Goal: Information Seeking & Learning: Learn about a topic

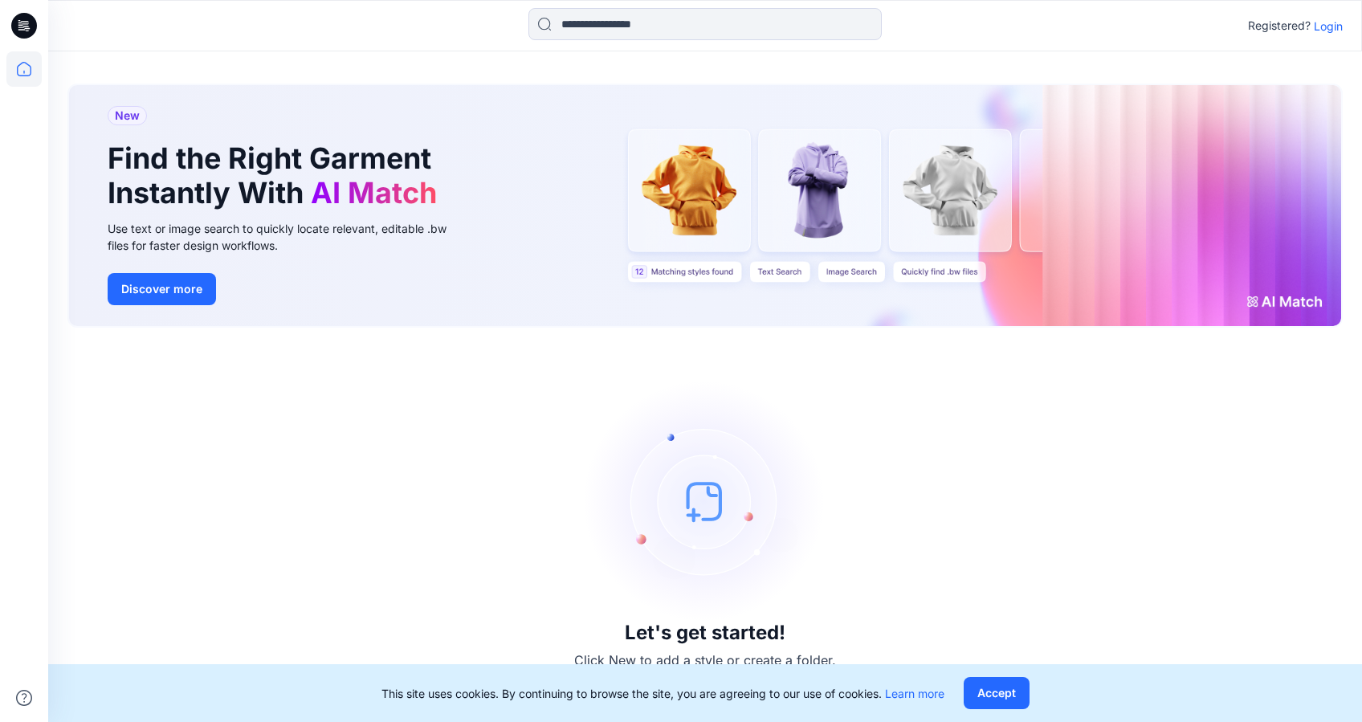
click at [1343, 28] on div "Registered? Login" at bounding box center [704, 25] width 1313 height 35
click at [1327, 26] on p "Login" at bounding box center [1328, 26] width 29 height 17
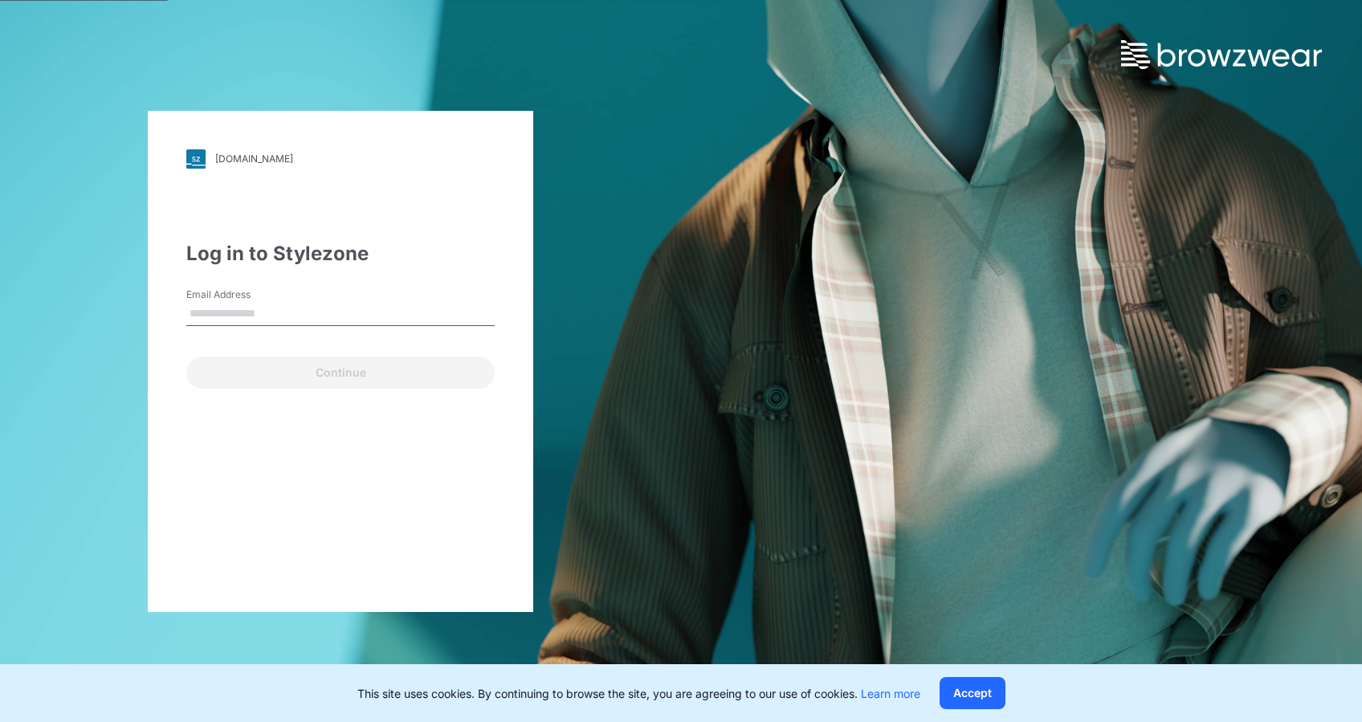
click at [238, 309] on input "Email Address" at bounding box center [340, 314] width 308 height 24
paste input "**********"
type input "**********"
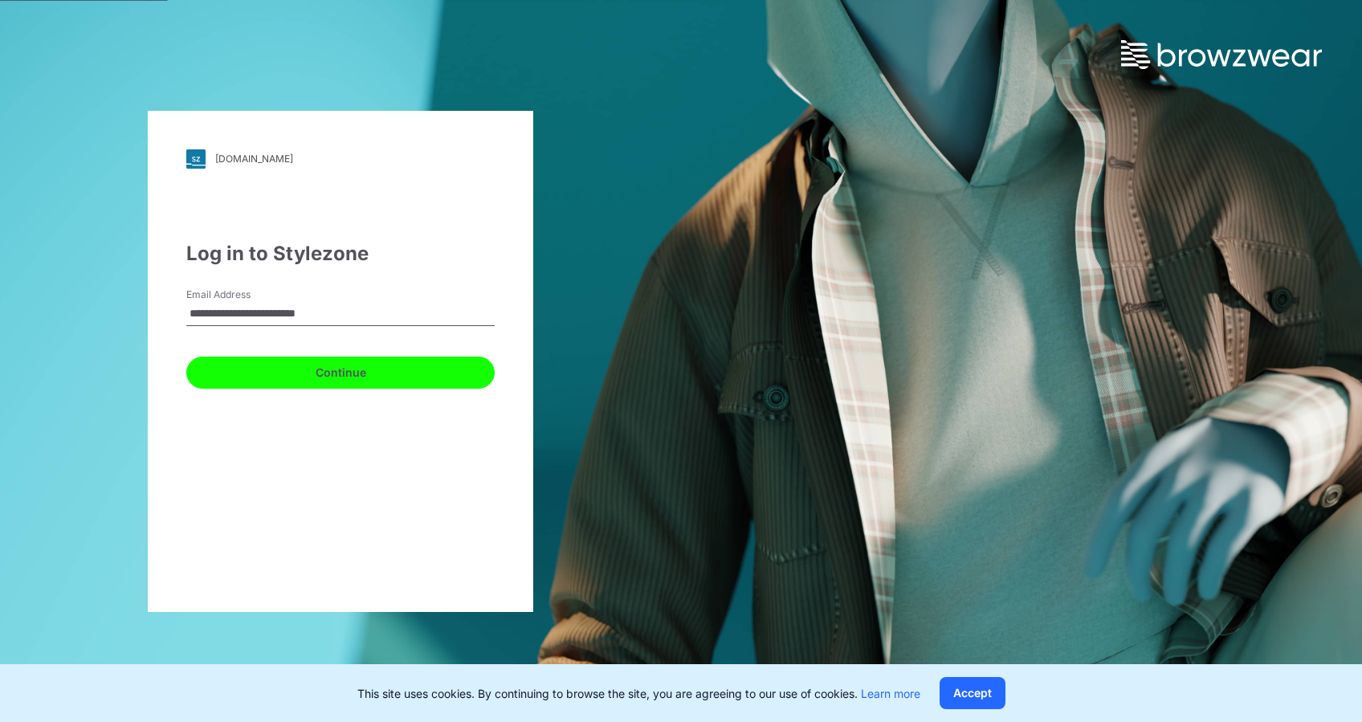
click at [337, 377] on button "Continue" at bounding box center [340, 373] width 308 height 32
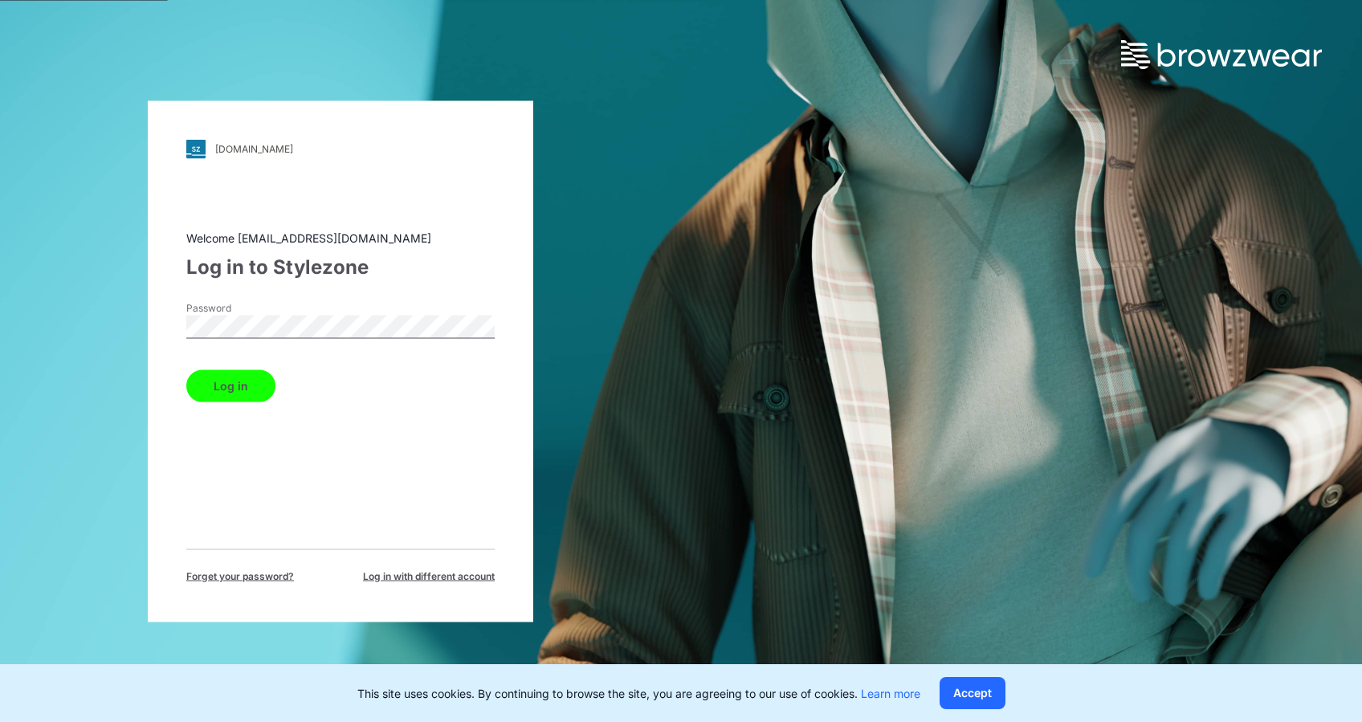
drag, startPoint x: 212, startPoint y: 381, endPoint x: 225, endPoint y: 385, distance: 13.5
click at [212, 381] on button "Log in" at bounding box center [230, 385] width 89 height 32
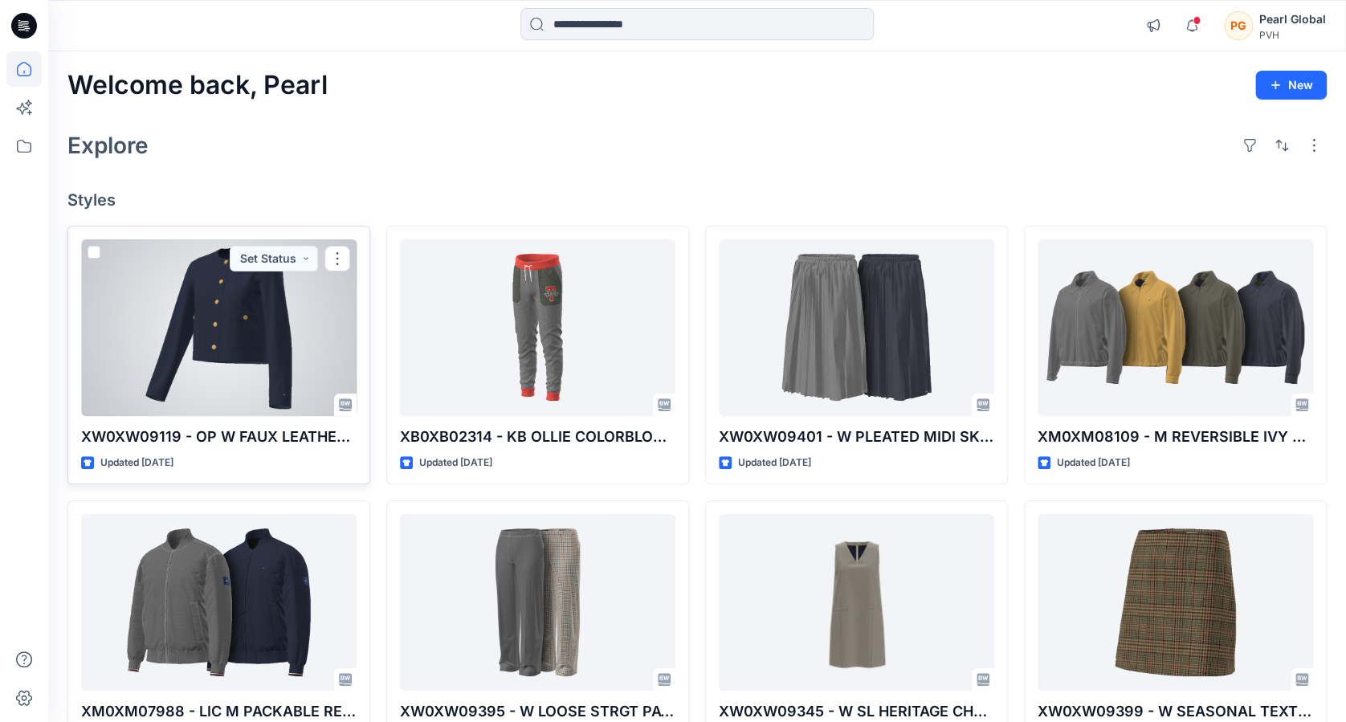
click at [247, 341] on div at bounding box center [218, 327] width 275 height 177
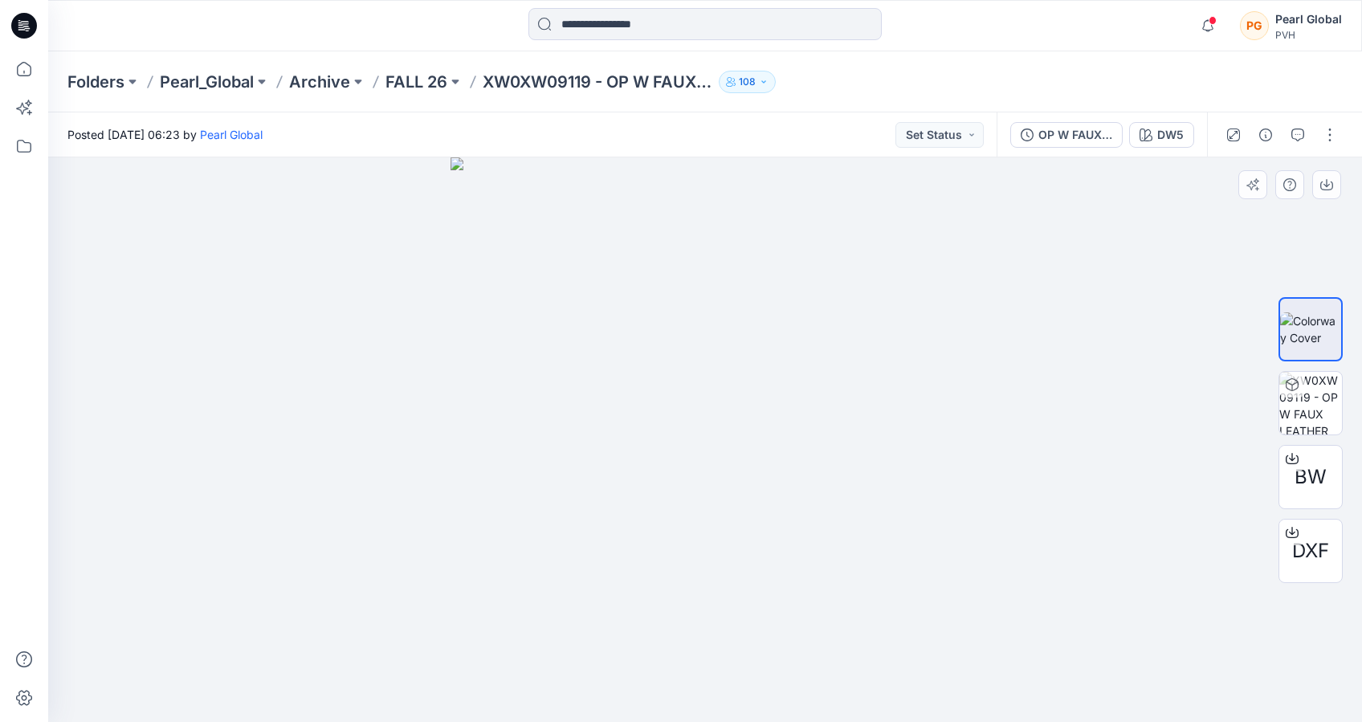
drag, startPoint x: 769, startPoint y: 514, endPoint x: 1122, endPoint y: 480, distance: 355.0
click at [951, 517] on img at bounding box center [705, 439] width 509 height 565
click at [1313, 404] on img at bounding box center [1310, 403] width 63 height 63
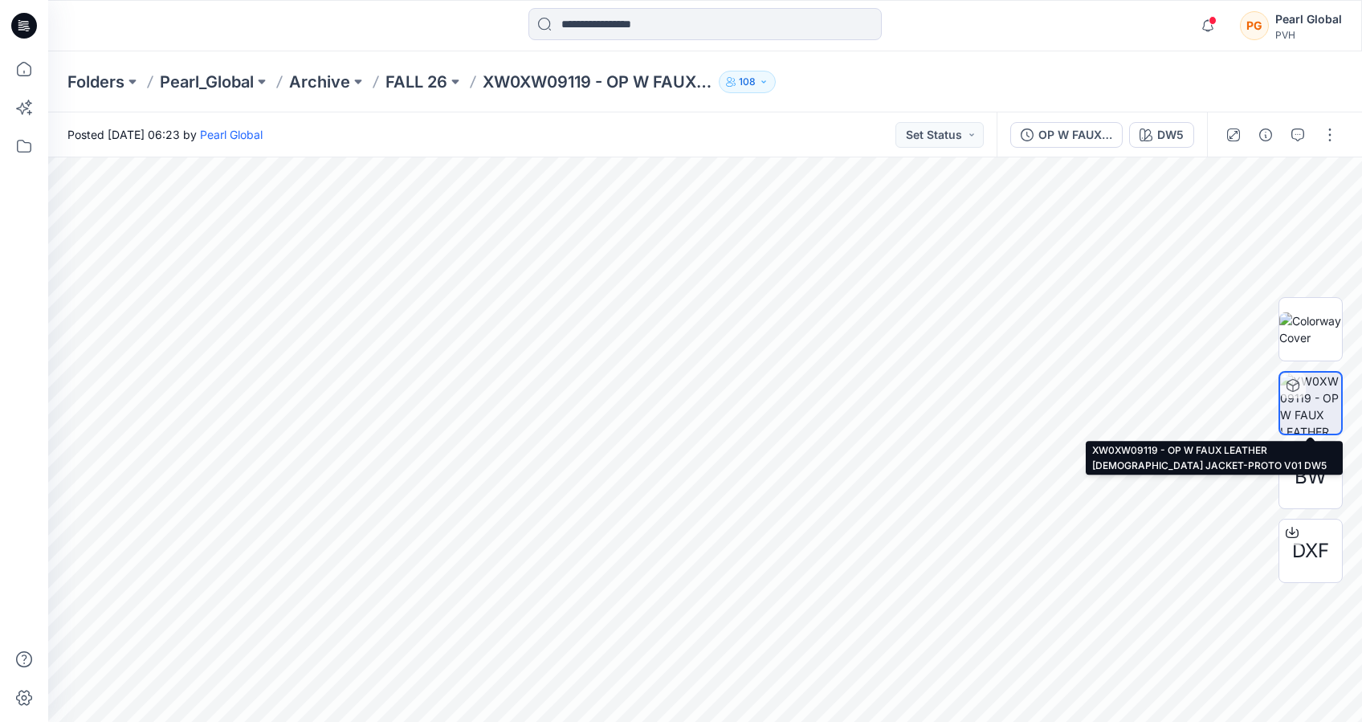
click at [1317, 398] on img at bounding box center [1310, 403] width 61 height 61
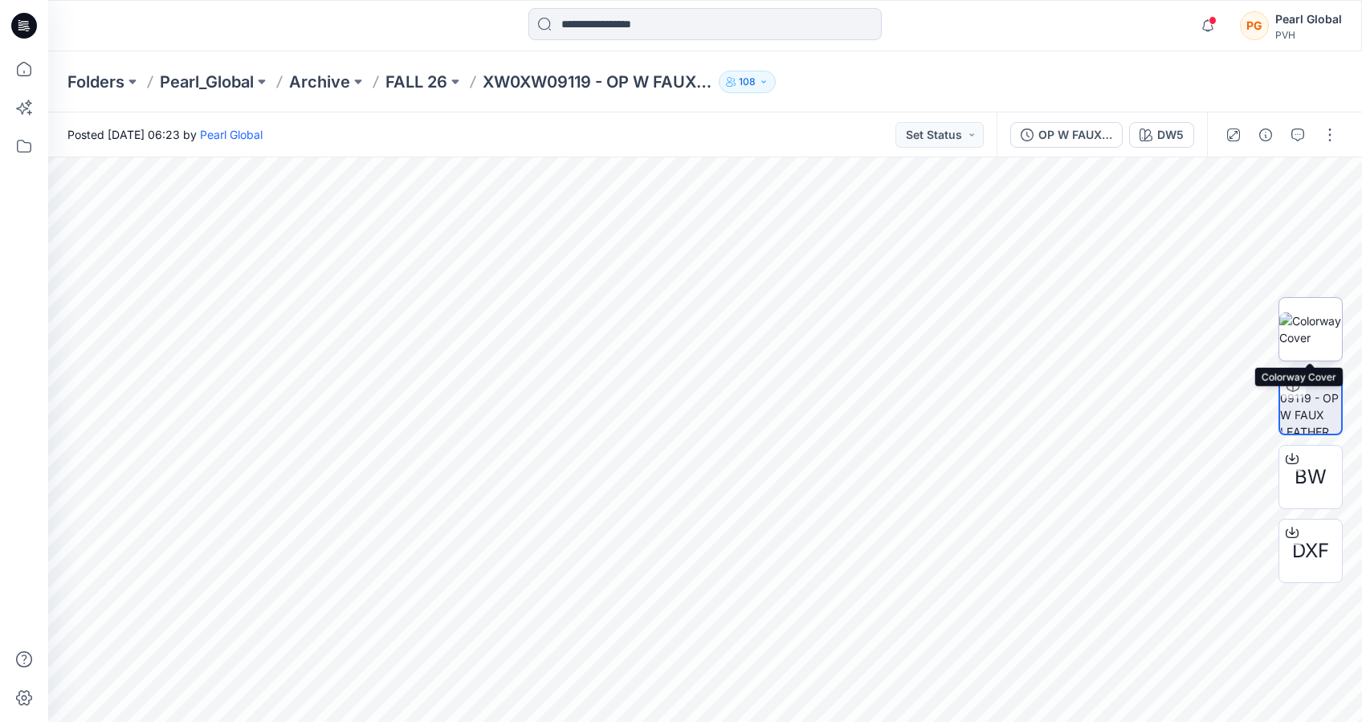
click at [1305, 339] on img at bounding box center [1310, 329] width 63 height 34
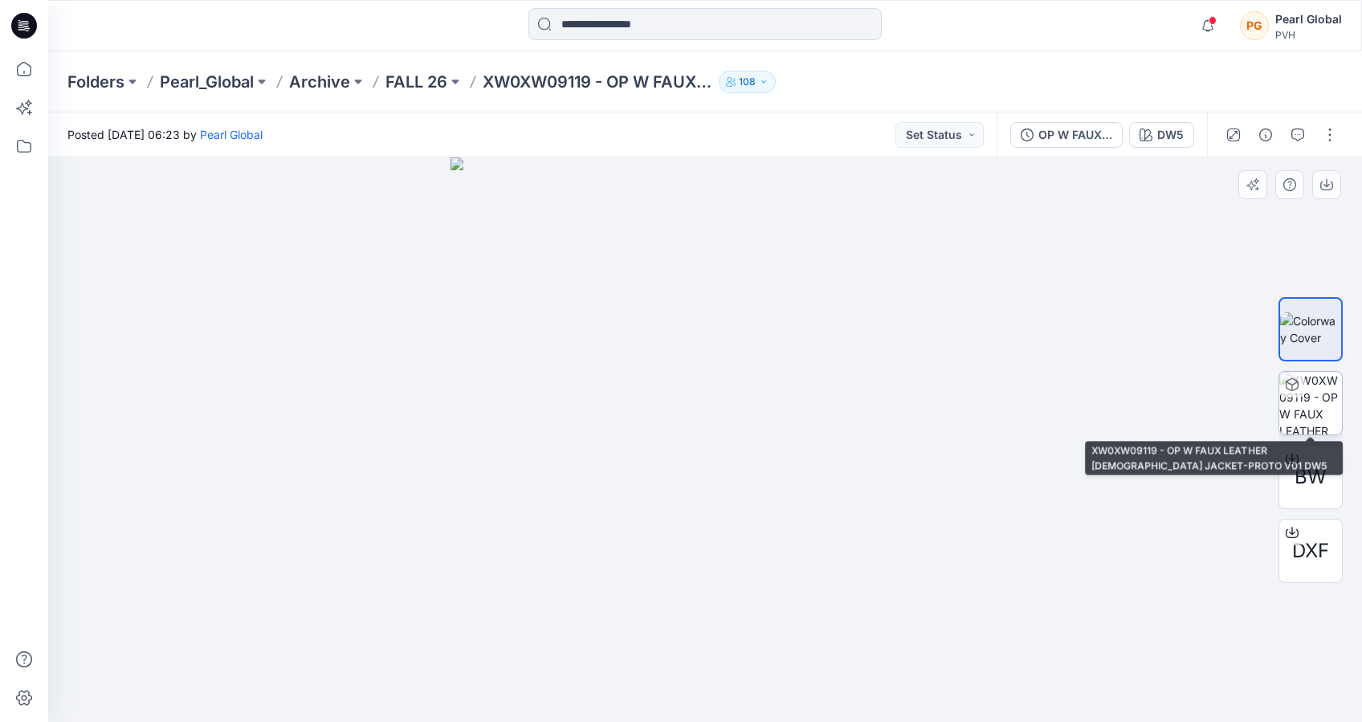
click at [1304, 416] on img at bounding box center [1310, 403] width 63 height 63
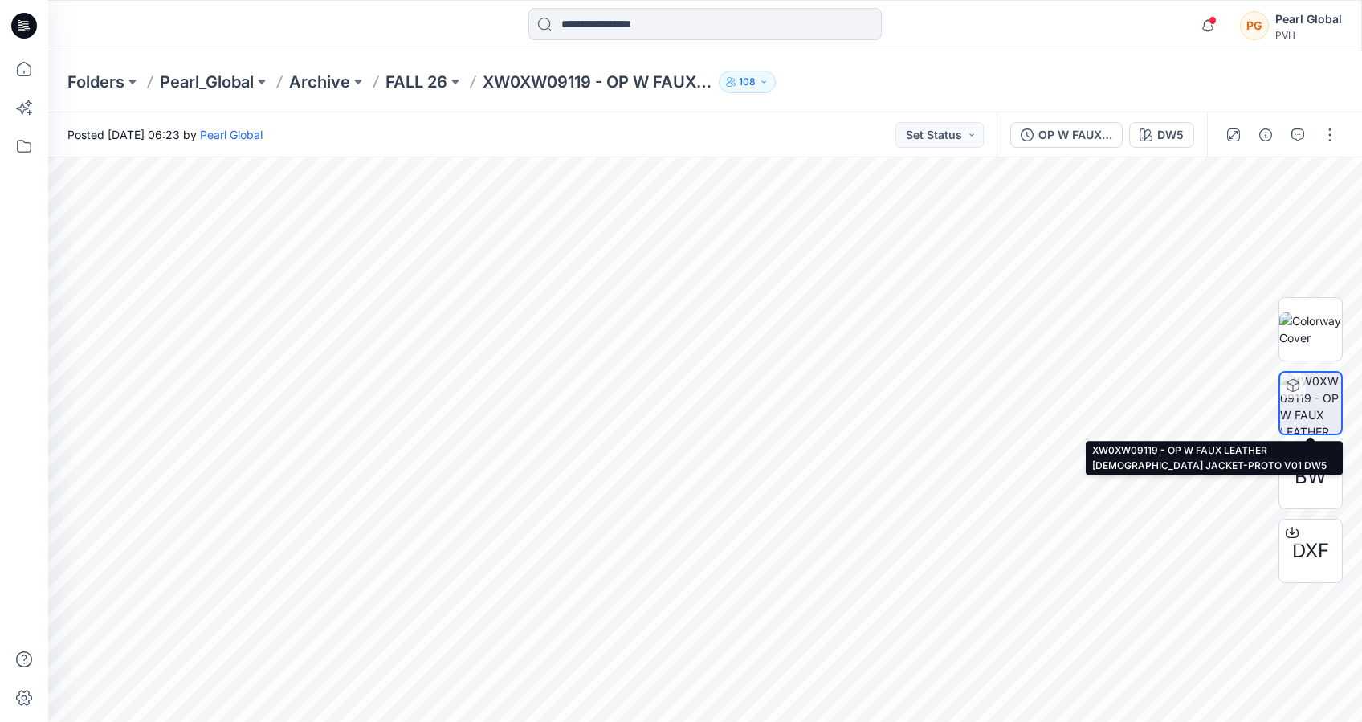
click at [1316, 414] on img at bounding box center [1310, 403] width 61 height 61
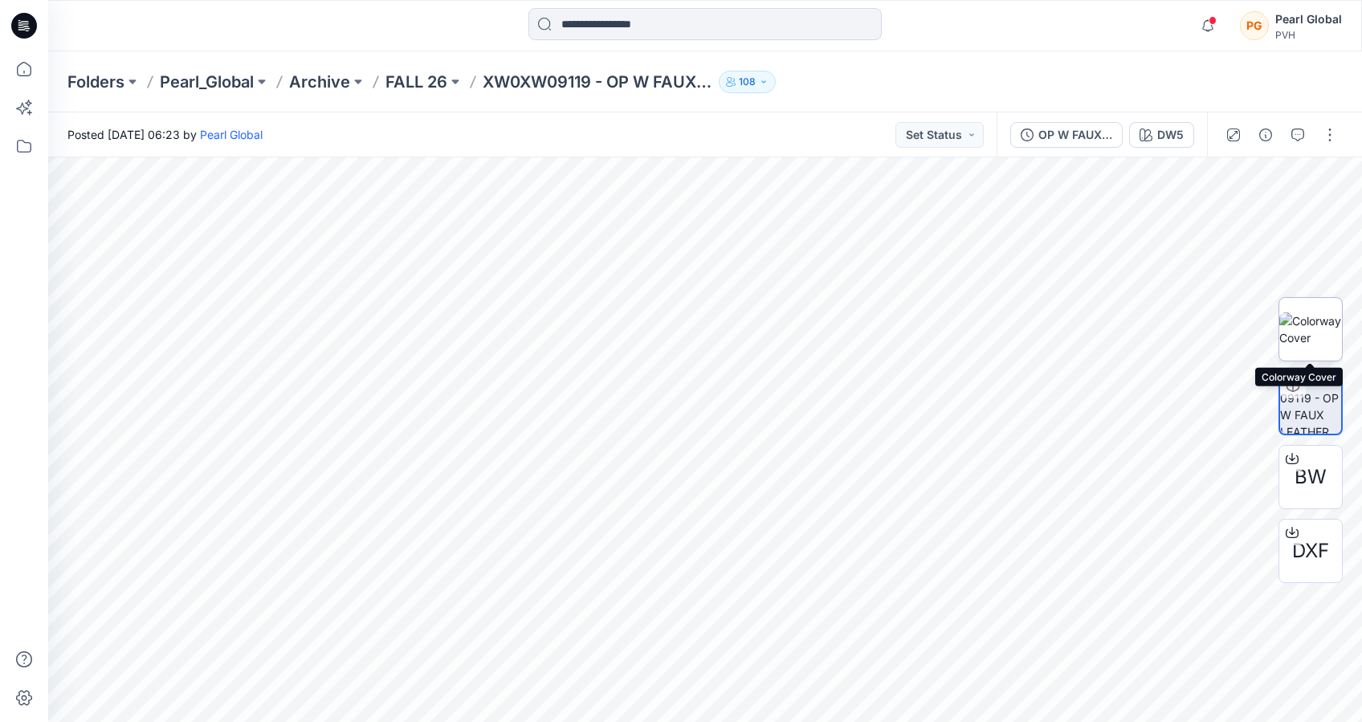
click at [1313, 346] on img at bounding box center [1310, 329] width 63 height 34
drag, startPoint x: 797, startPoint y: 508, endPoint x: 928, endPoint y: 492, distance: 132.7
click at [928, 492] on img at bounding box center [705, 439] width 509 height 565
drag, startPoint x: 900, startPoint y: 532, endPoint x: 953, endPoint y: 523, distance: 53.9
click at [953, 523] on img at bounding box center [705, 439] width 509 height 565
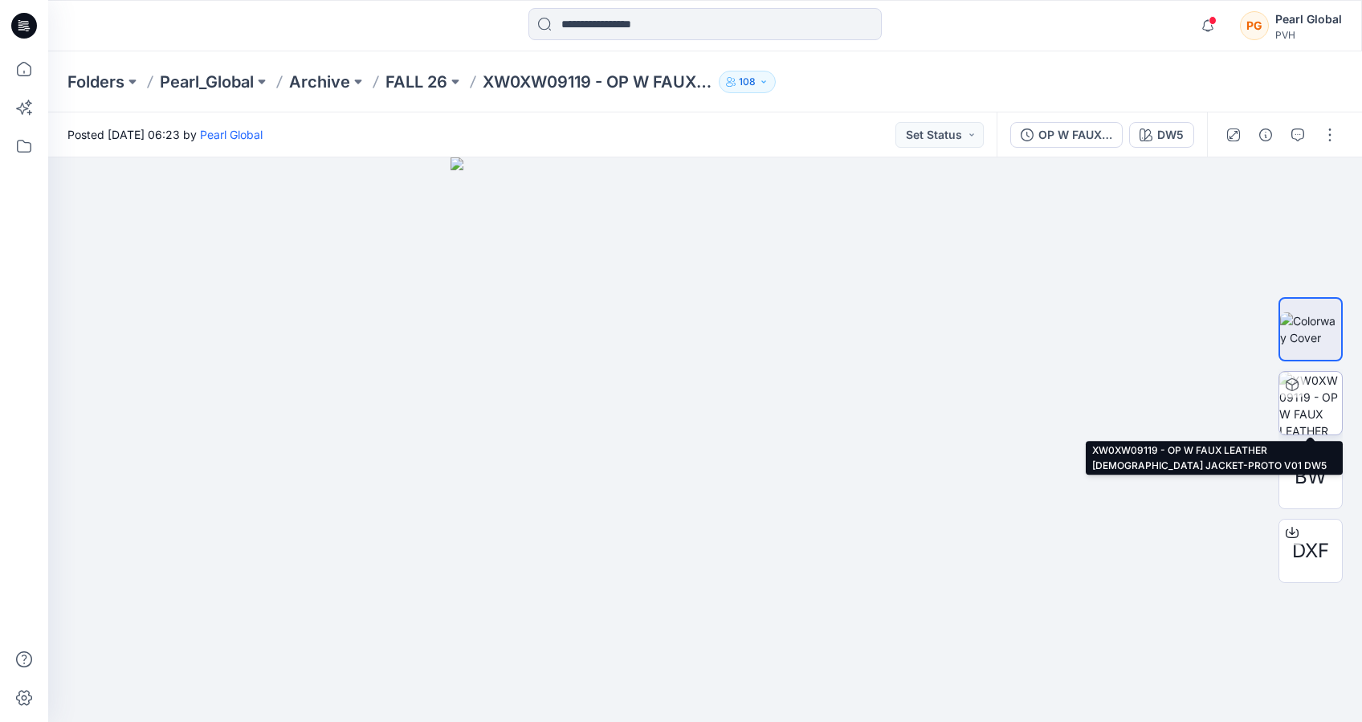
click at [1338, 391] on img at bounding box center [1310, 403] width 63 height 63
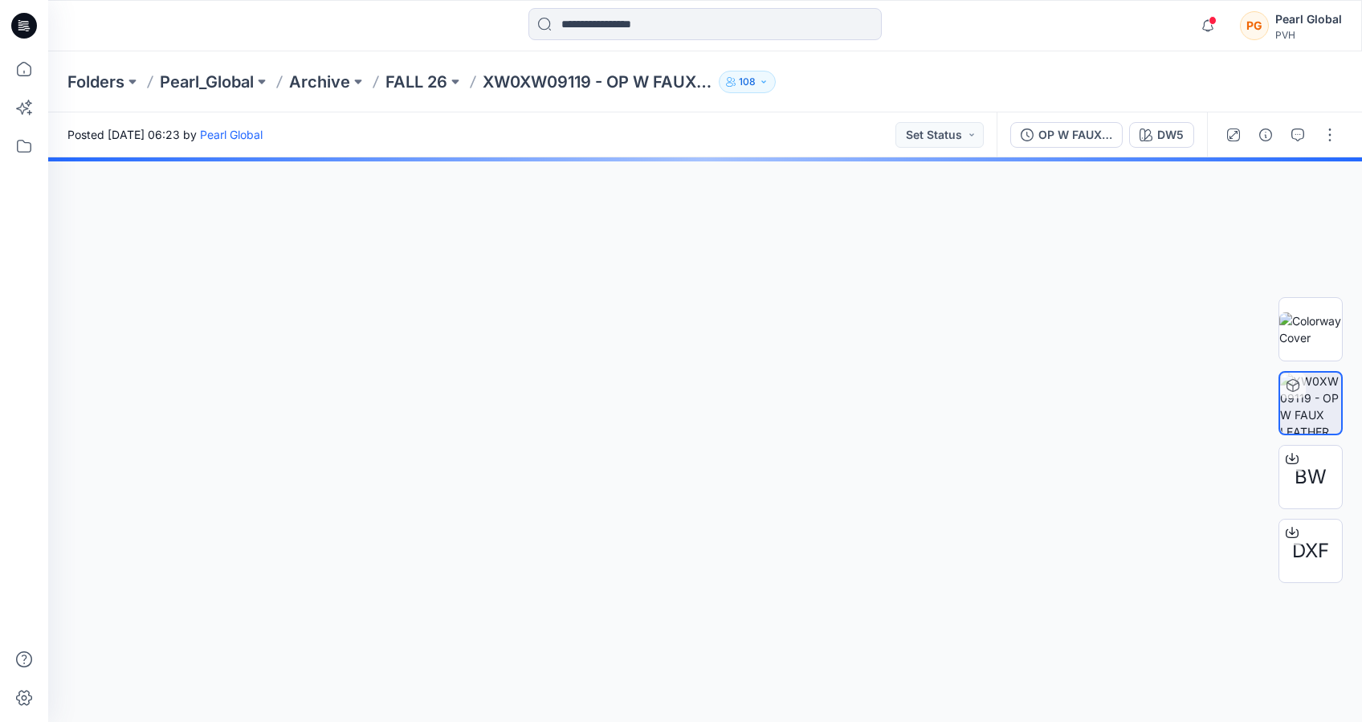
click at [1292, 384] on icon at bounding box center [1293, 385] width 13 height 13
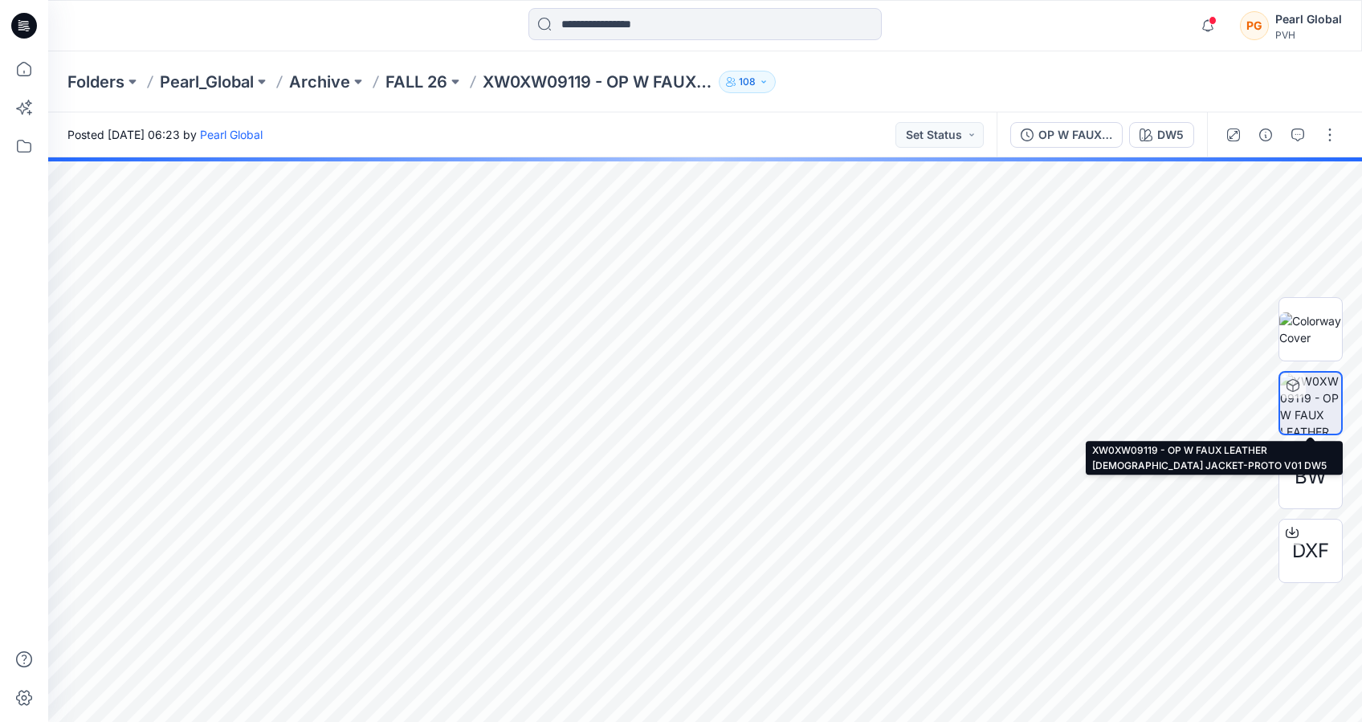
click at [1311, 401] on img at bounding box center [1310, 403] width 61 height 61
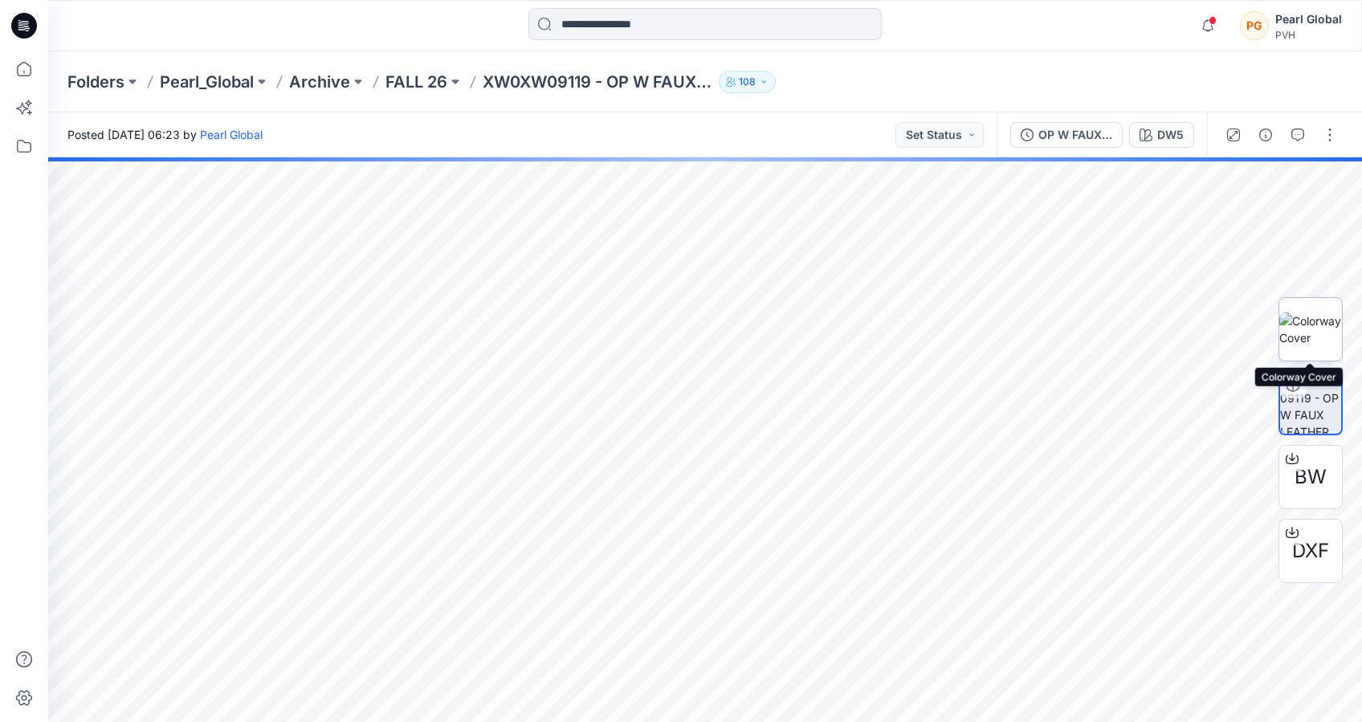
click at [1309, 324] on img at bounding box center [1310, 329] width 63 height 34
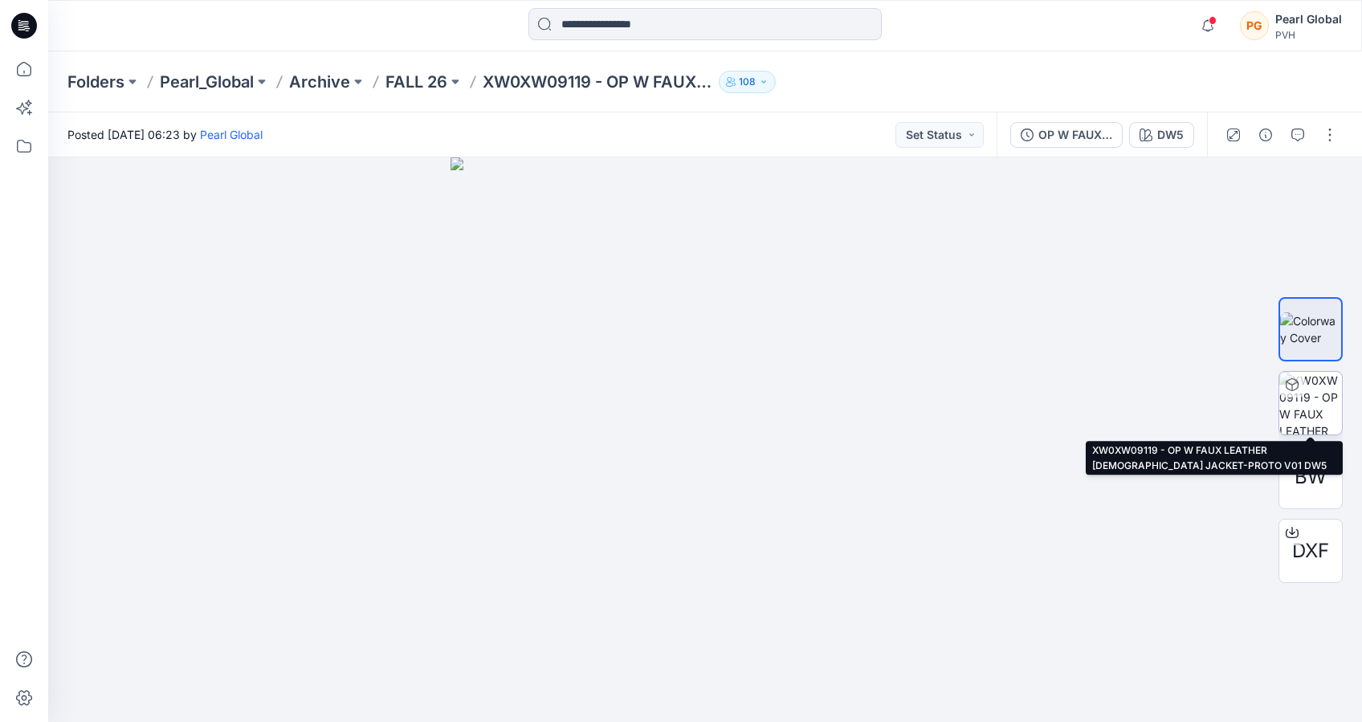
click at [1311, 395] on img at bounding box center [1310, 403] width 63 height 63
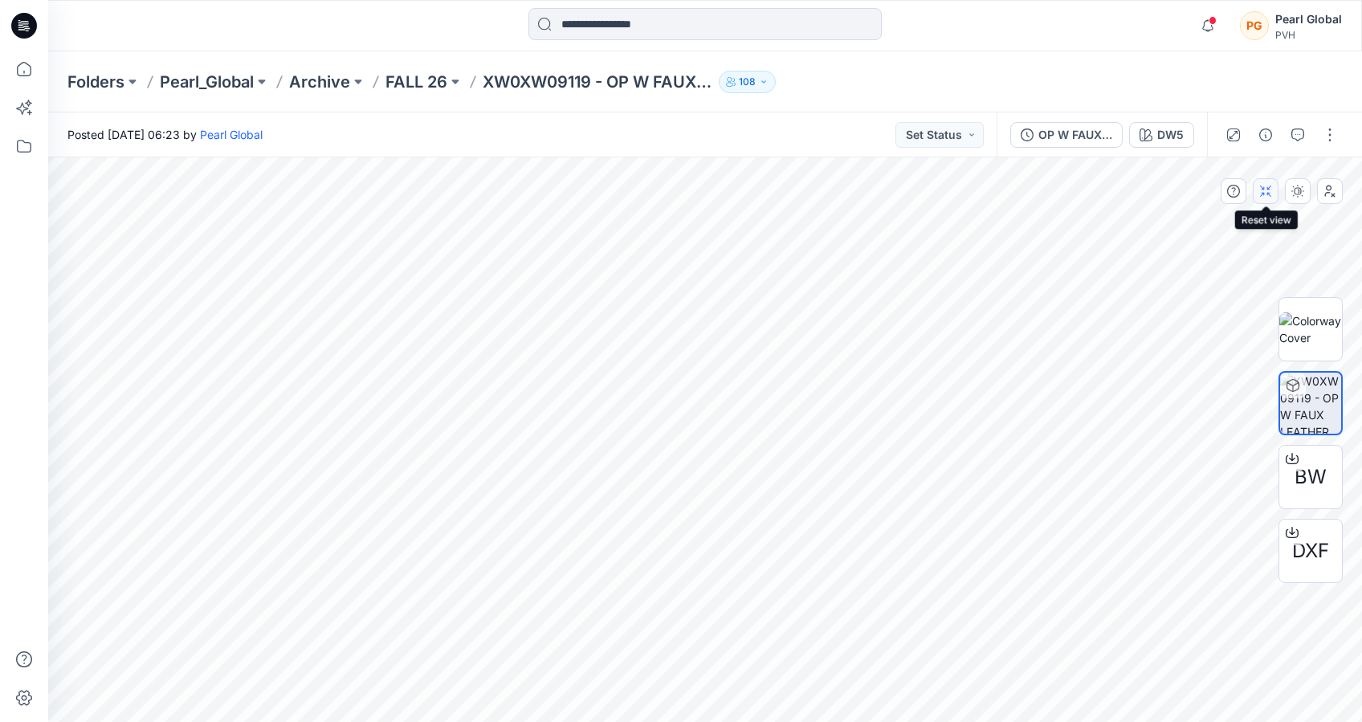
click at [1267, 200] on button "button" at bounding box center [1266, 191] width 26 height 26
click at [1308, 327] on img at bounding box center [1310, 329] width 63 height 34
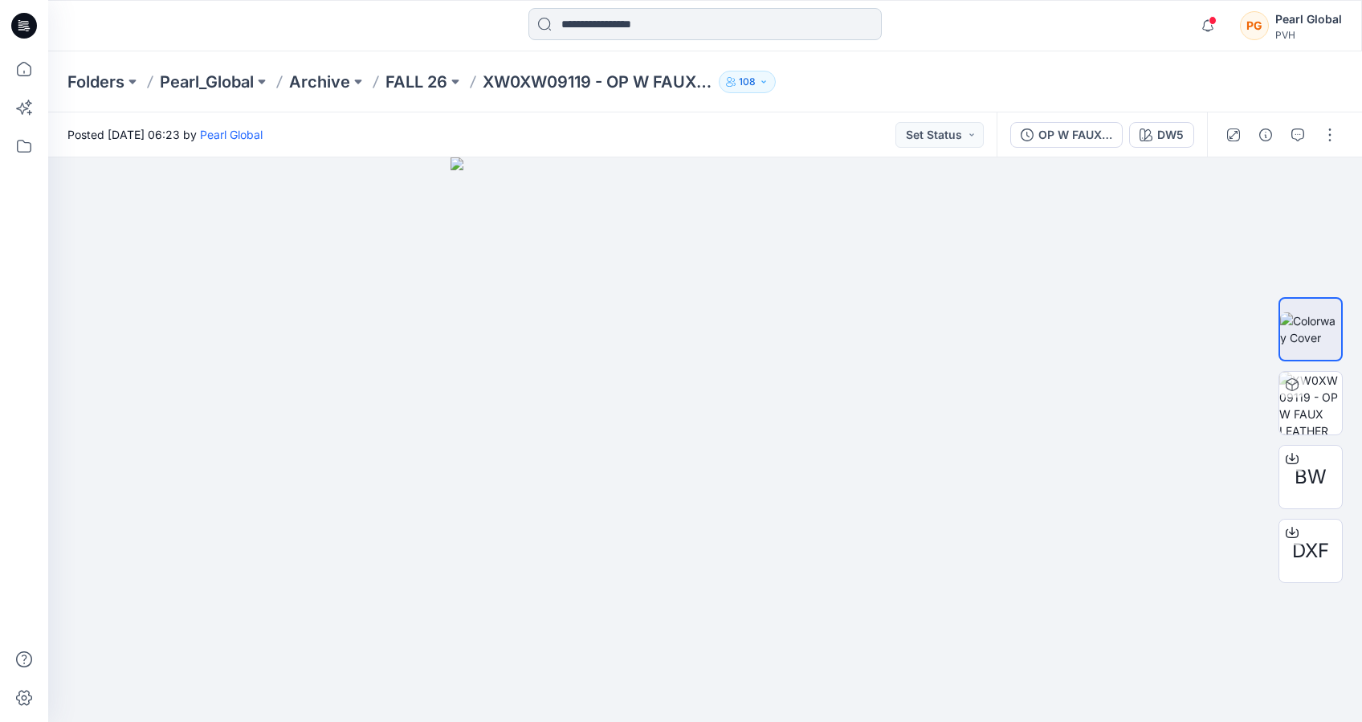
click at [592, 26] on input at bounding box center [704, 24] width 353 height 32
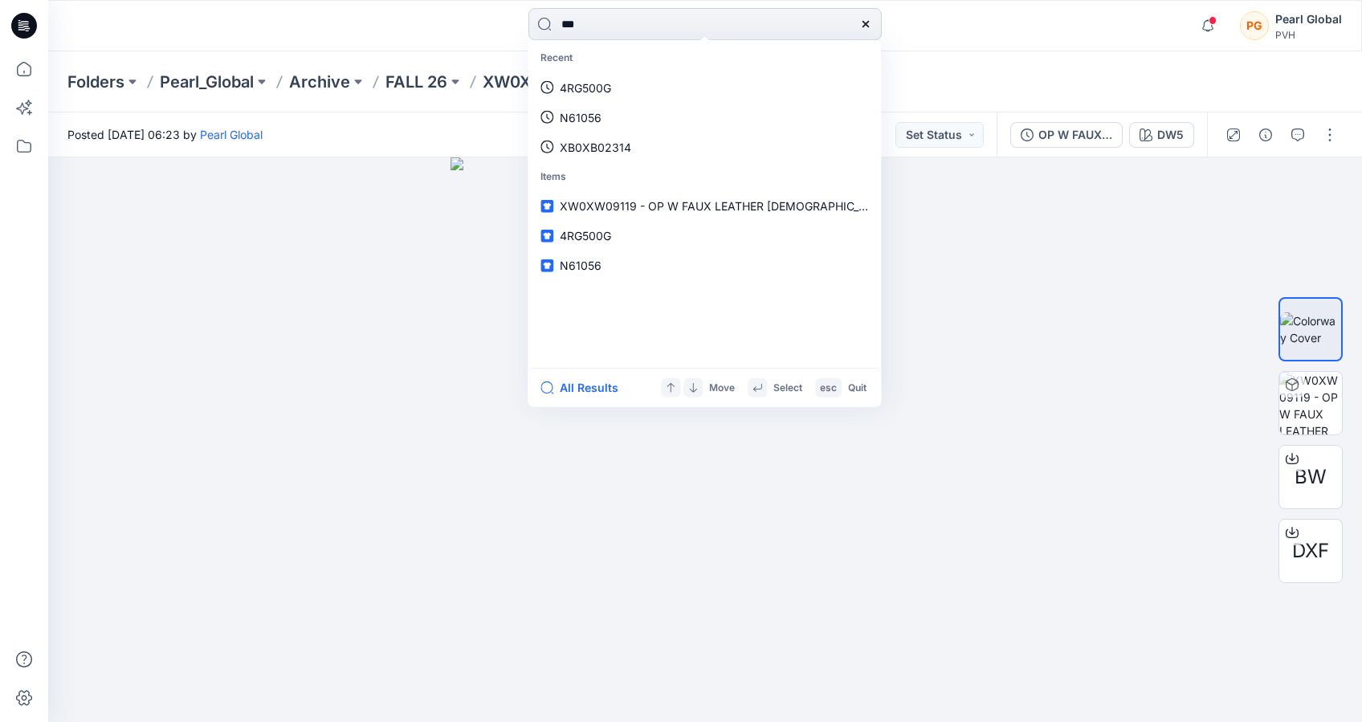
type input "****"
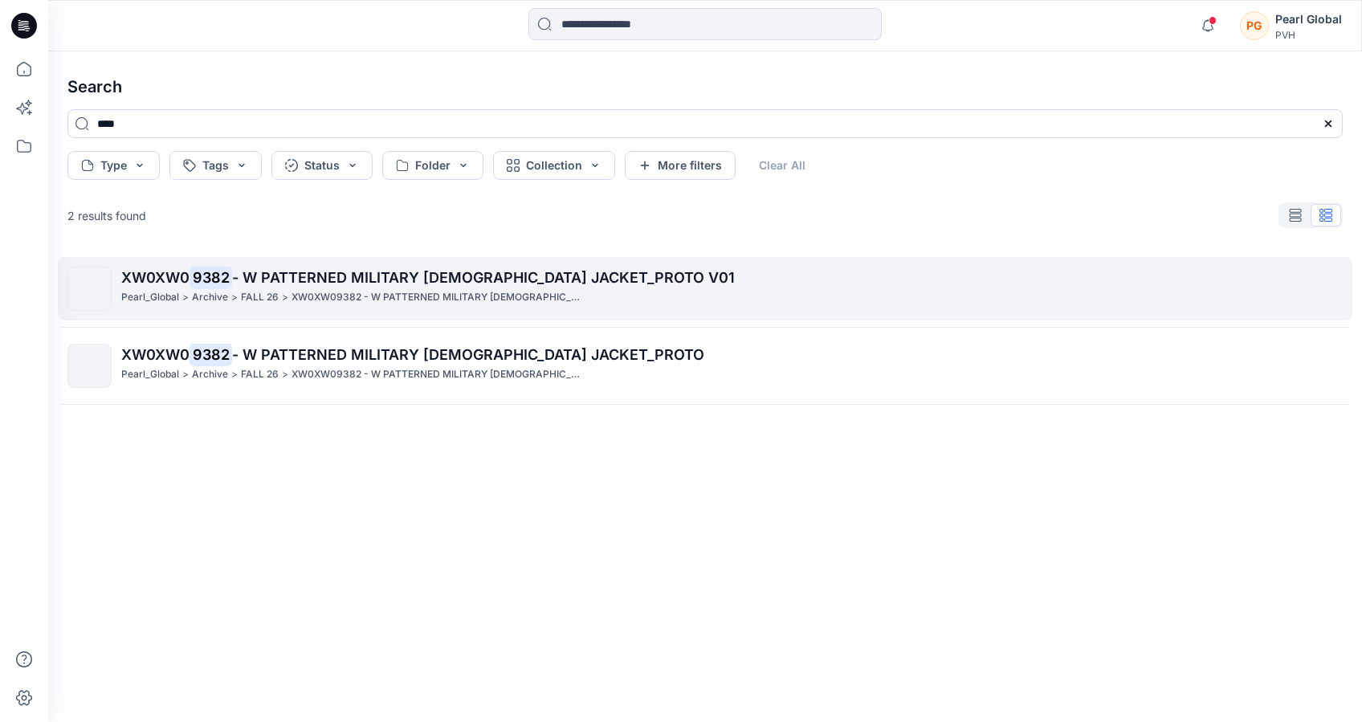
click at [198, 284] on mark "9382" at bounding box center [211, 277] width 43 height 22
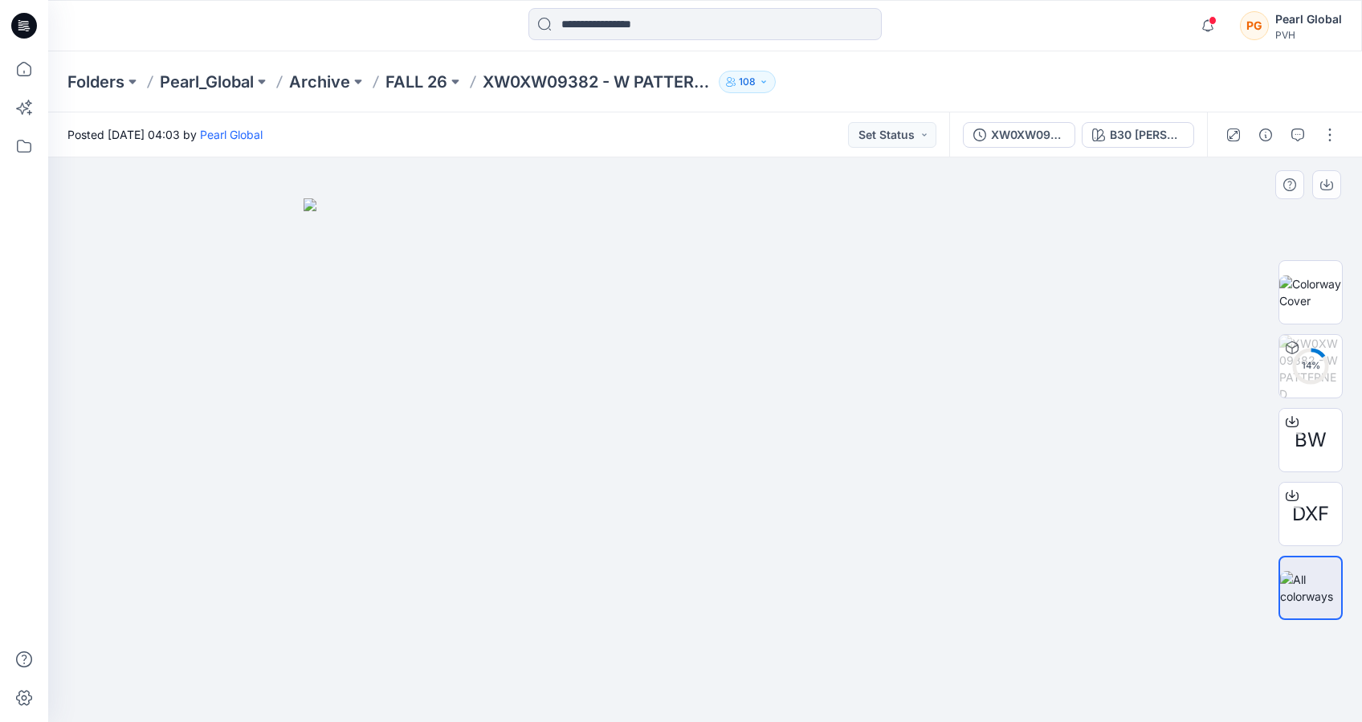
click at [1081, 381] on img at bounding box center [705, 459] width 803 height 523
click at [1309, 305] on img at bounding box center [1310, 292] width 63 height 34
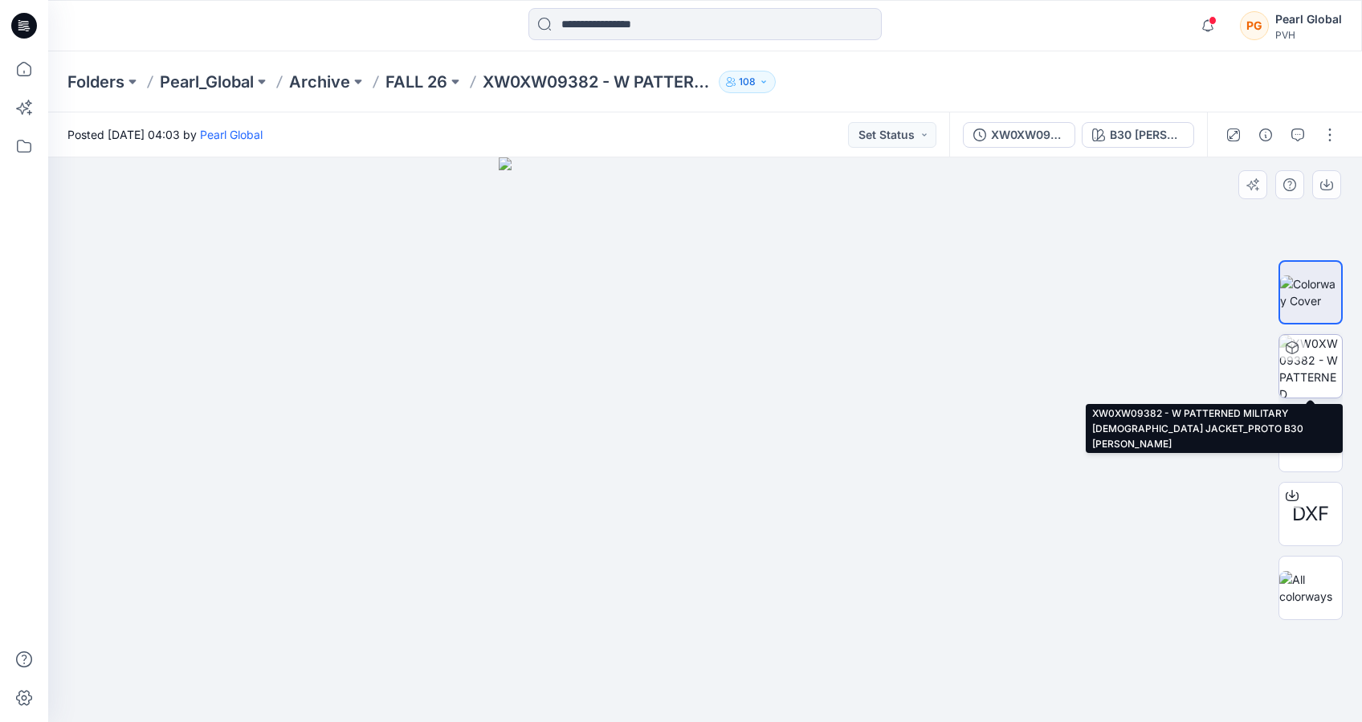
click at [1308, 348] on img at bounding box center [1310, 366] width 63 height 63
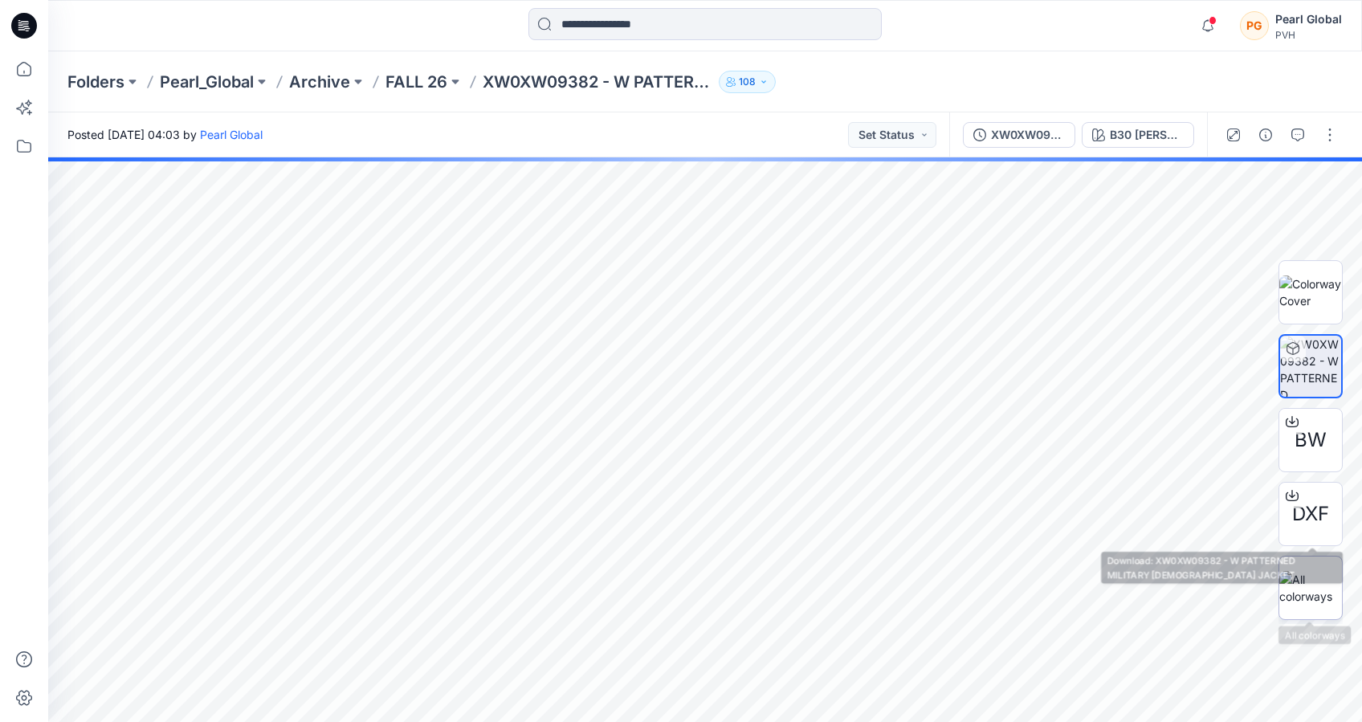
click at [1308, 587] on img at bounding box center [1310, 588] width 63 height 34
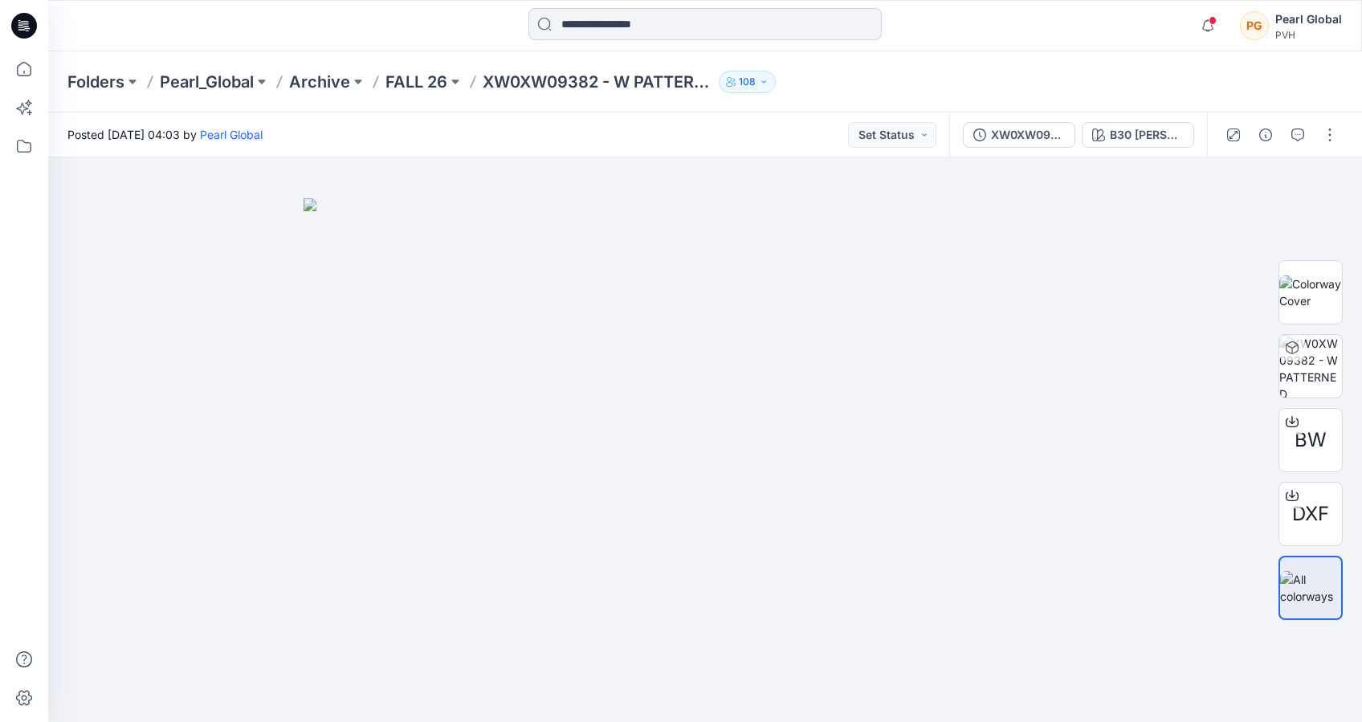
click at [622, 31] on input at bounding box center [704, 24] width 353 height 32
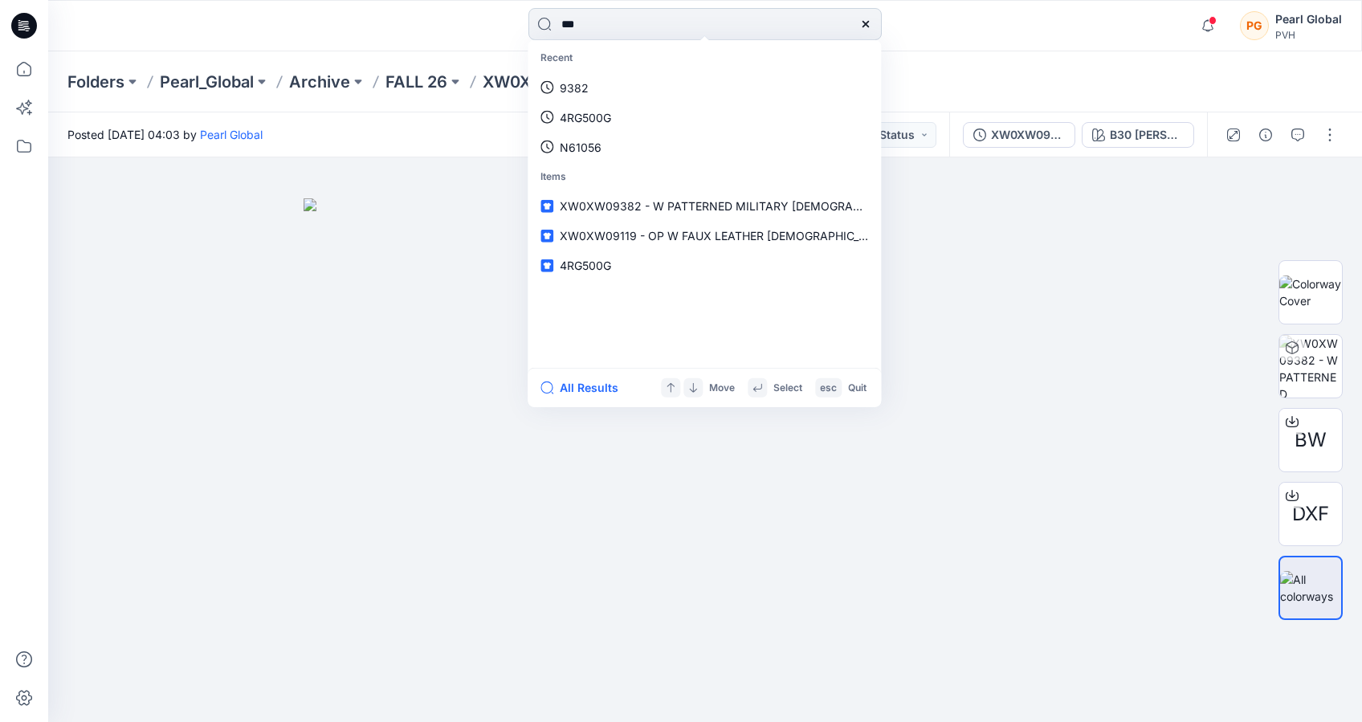
type input "****"
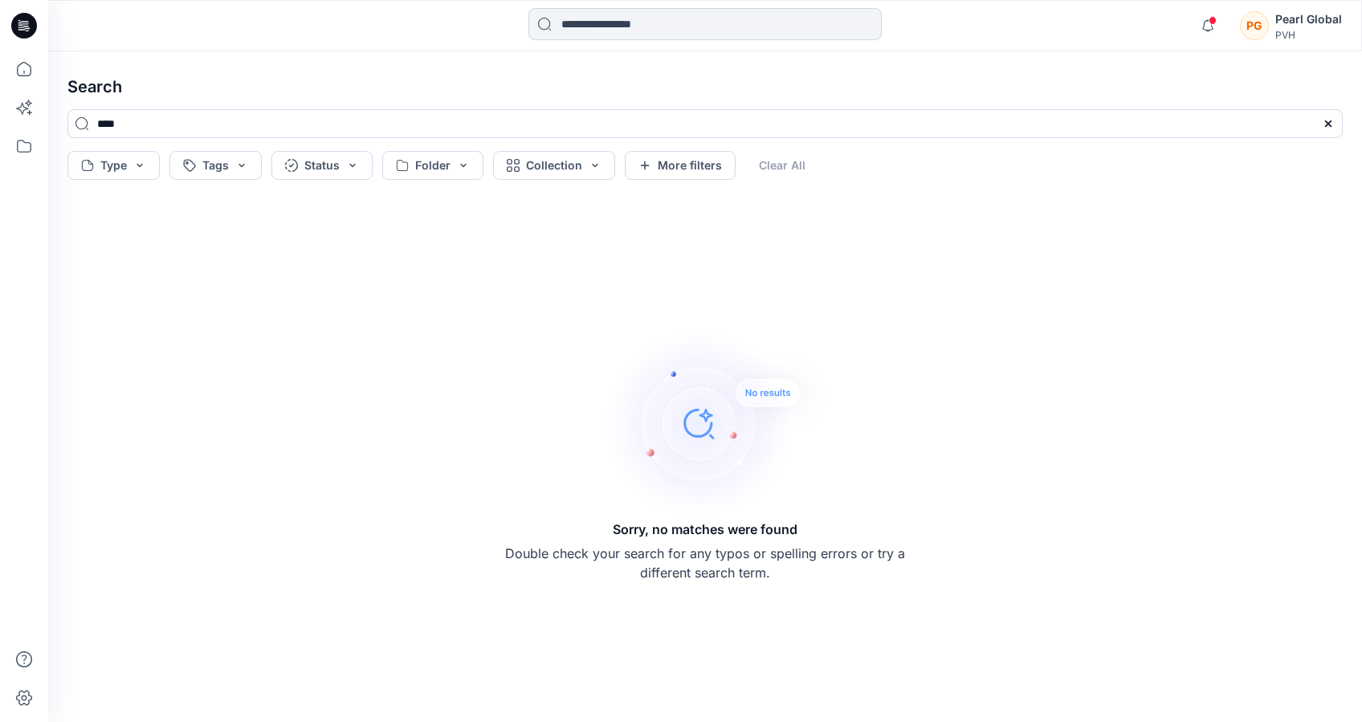
click at [616, 19] on input at bounding box center [704, 24] width 353 height 32
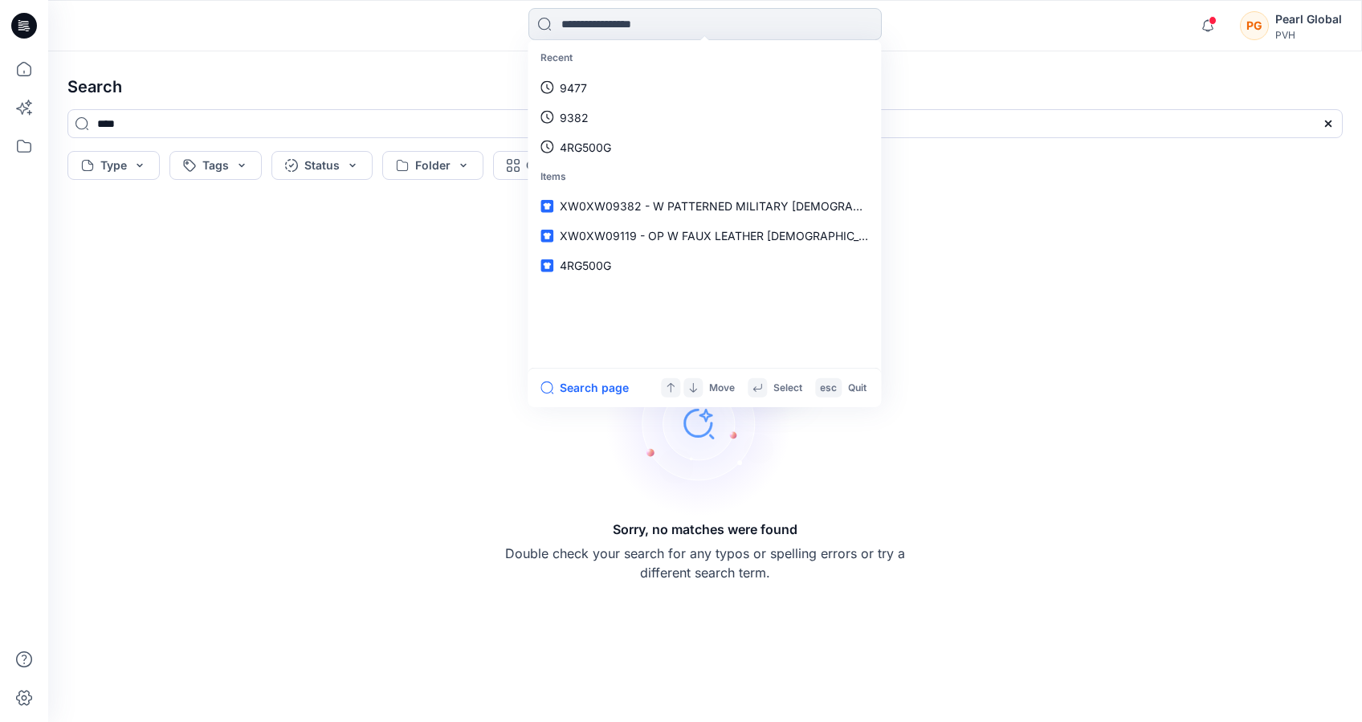
click at [584, 26] on input at bounding box center [704, 24] width 353 height 32
paste input "**********"
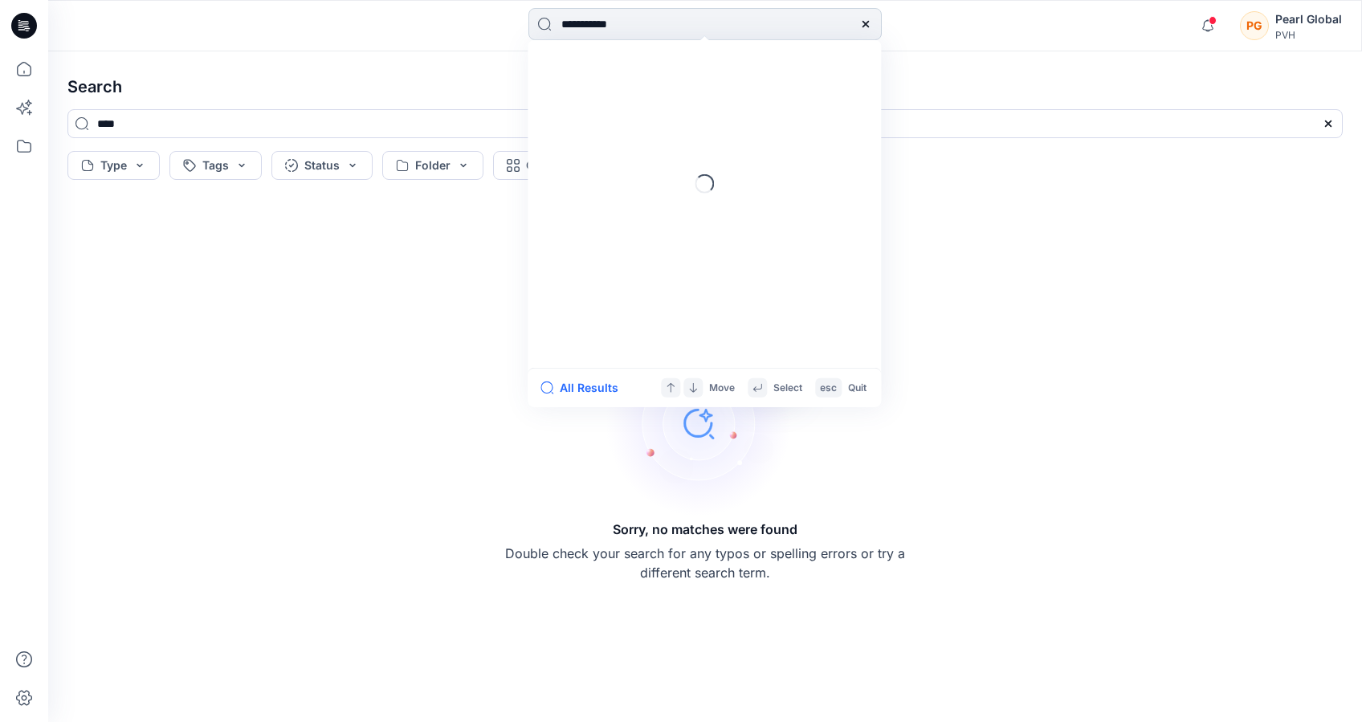
type input "**********"
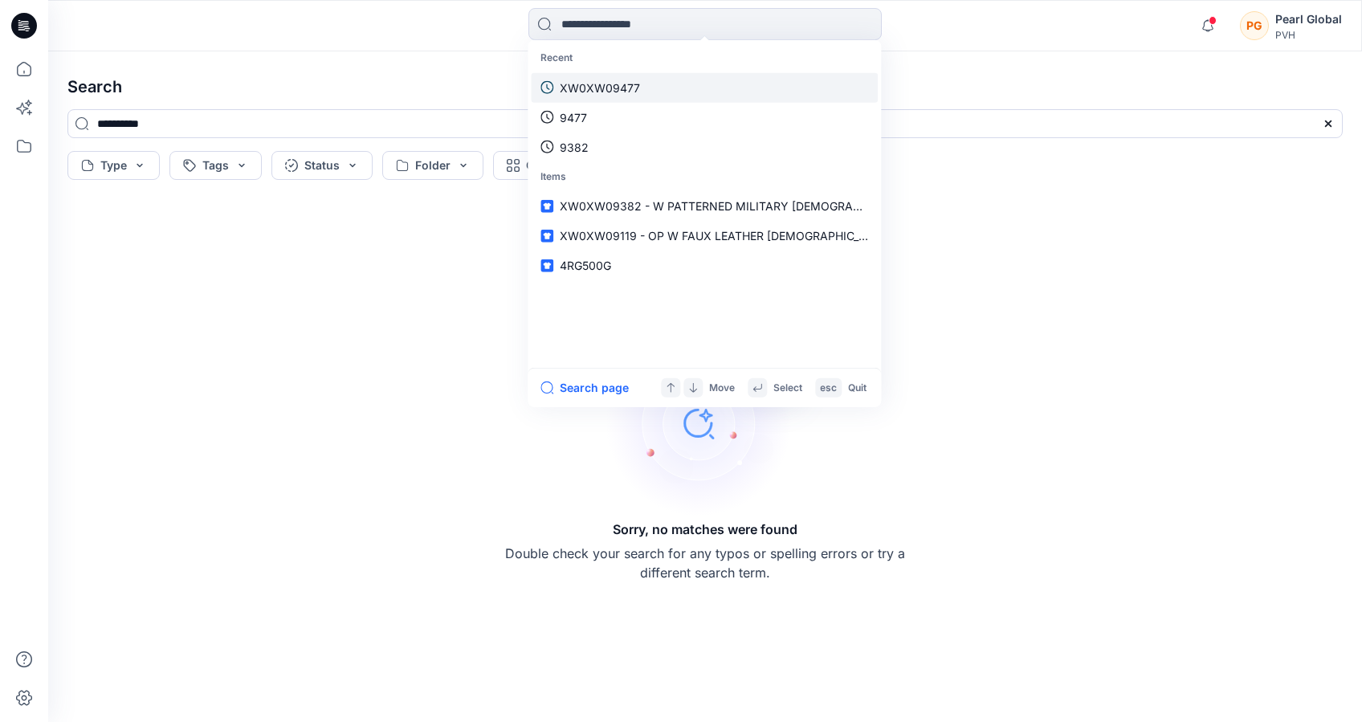
click at [619, 79] on p "XW0XW09477" at bounding box center [600, 87] width 80 height 17
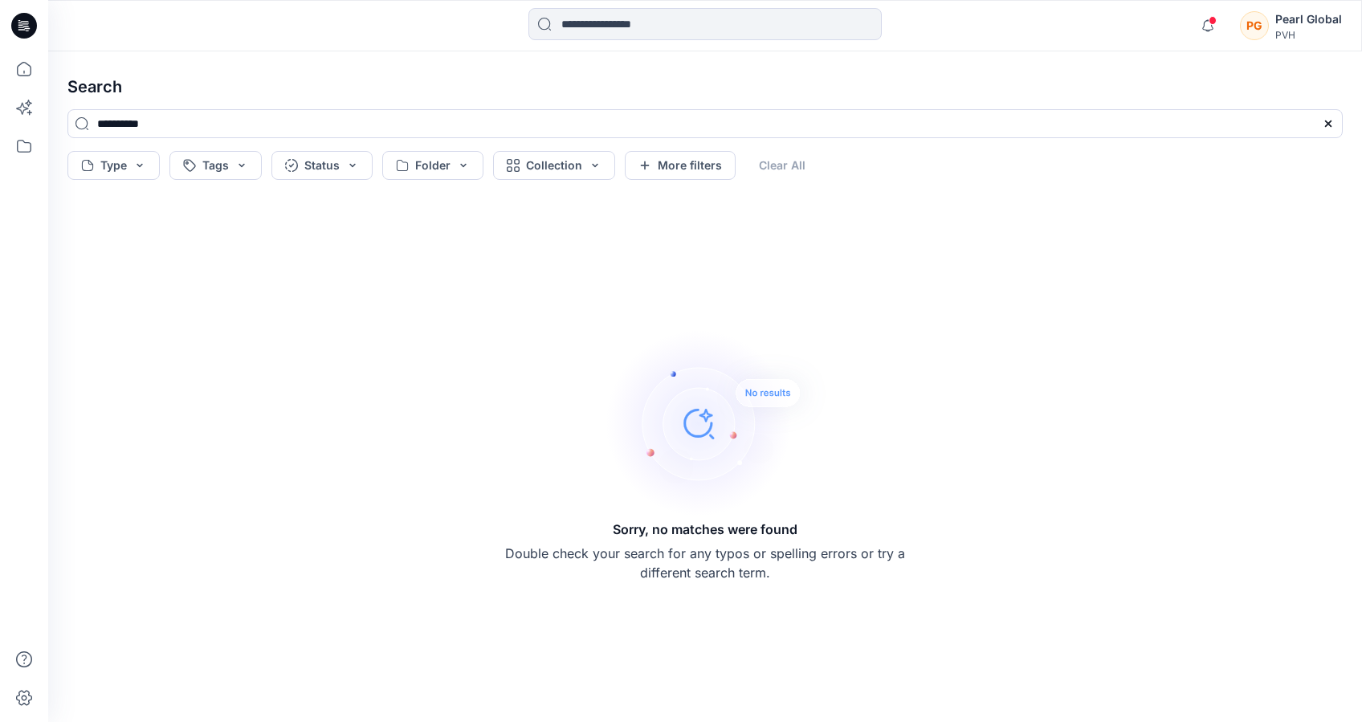
click at [29, 31] on icon at bounding box center [24, 26] width 26 height 26
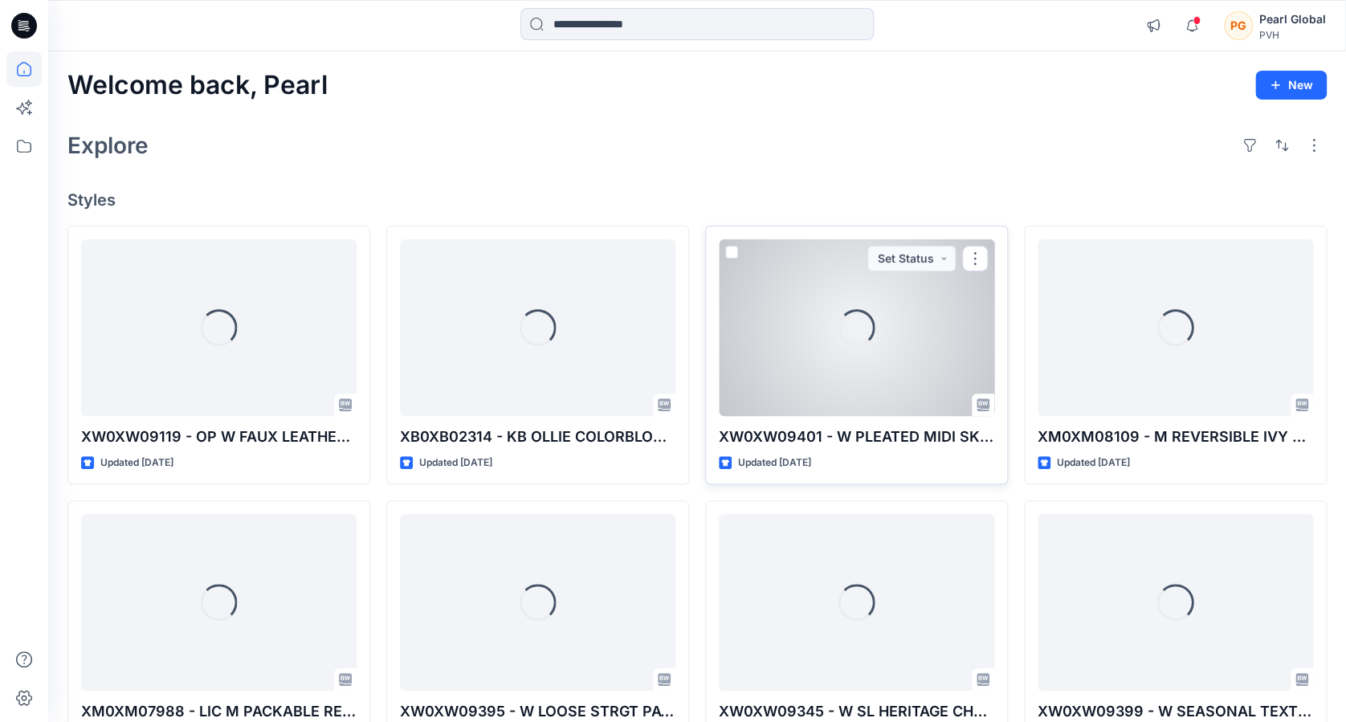
scroll to position [390, 0]
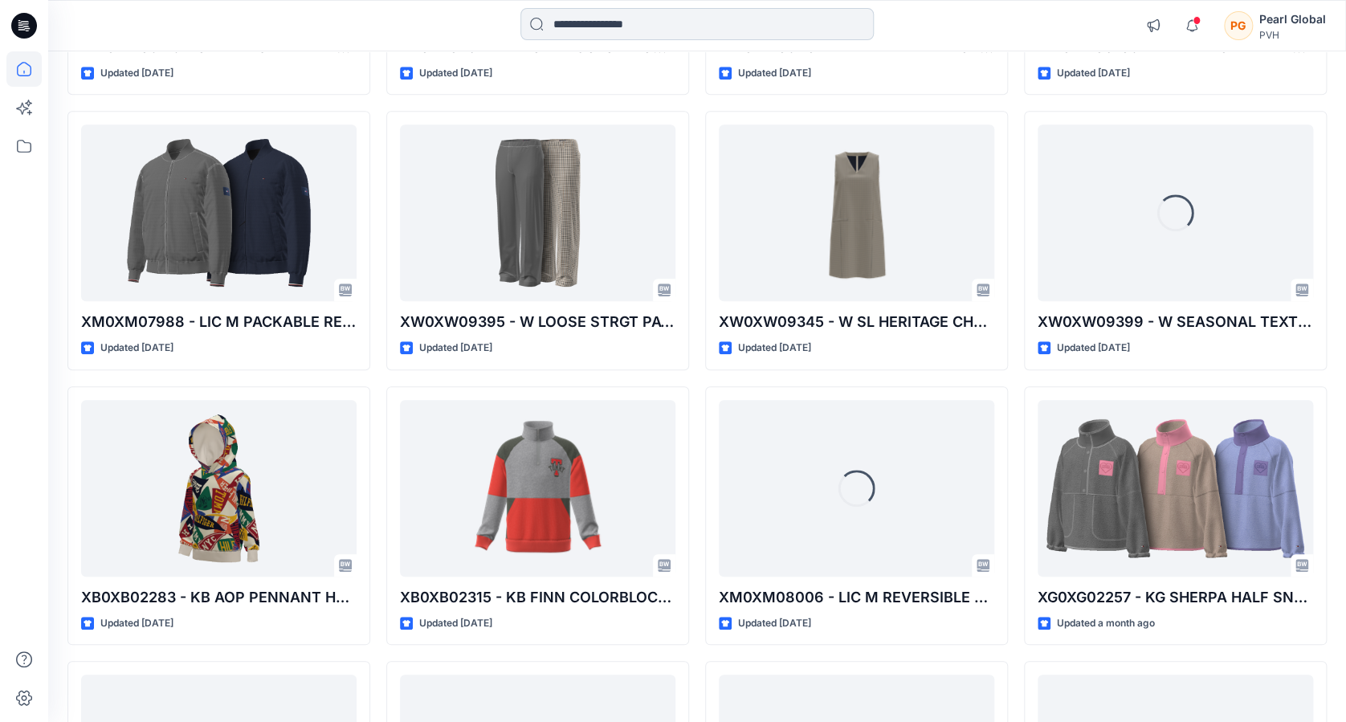
click at [649, 32] on input at bounding box center [696, 24] width 353 height 32
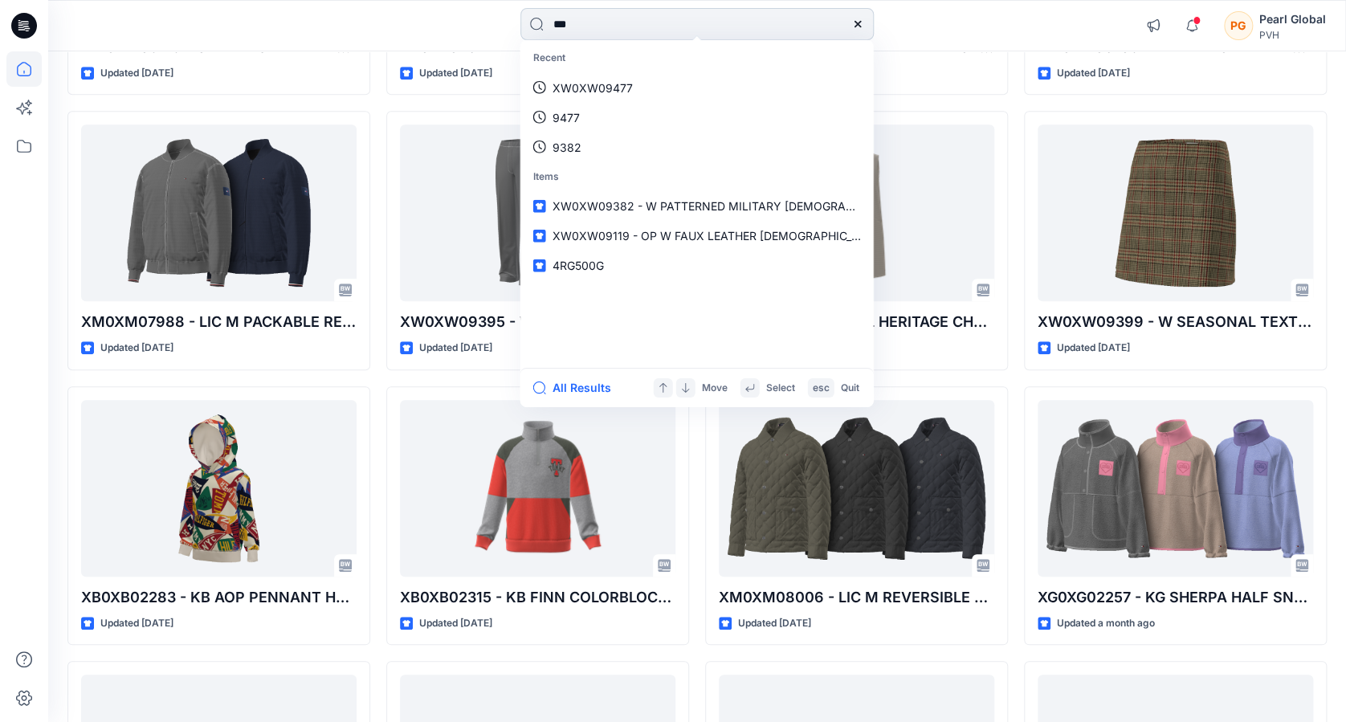
type input "****"
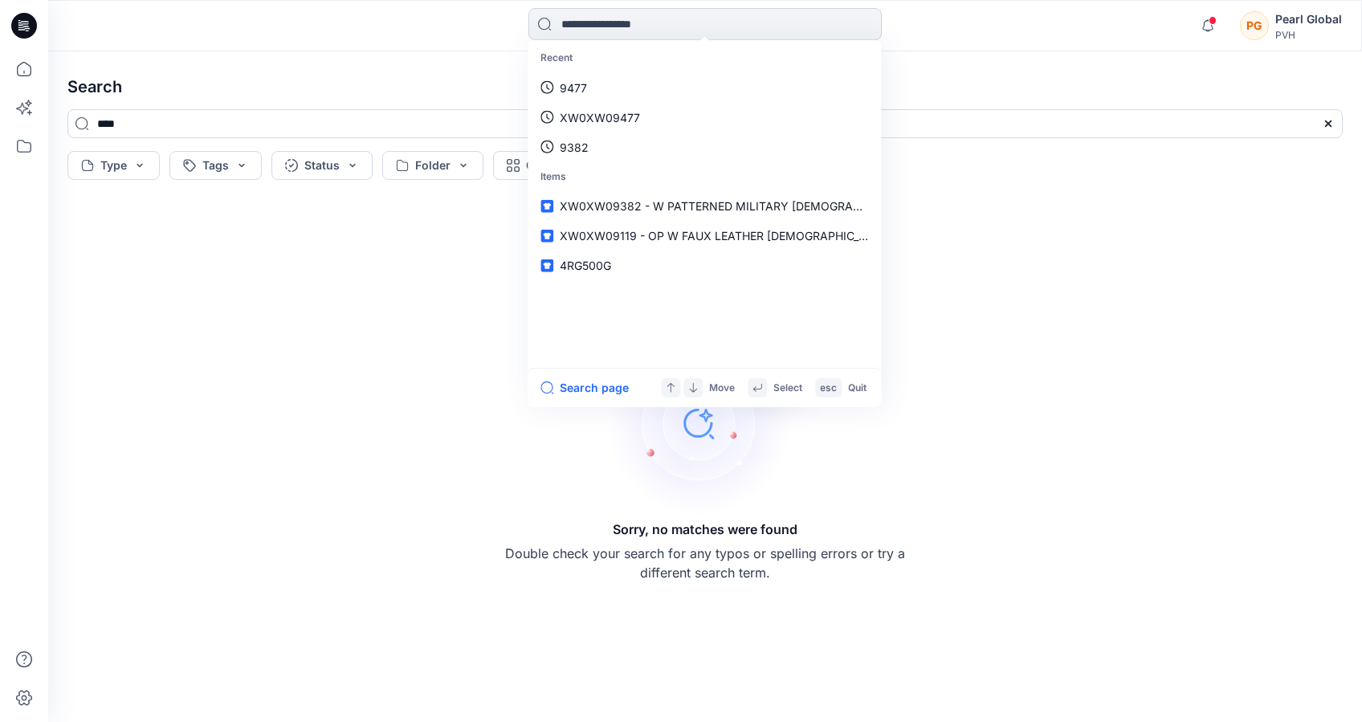
click at [610, 32] on input at bounding box center [704, 24] width 353 height 32
type input "****"
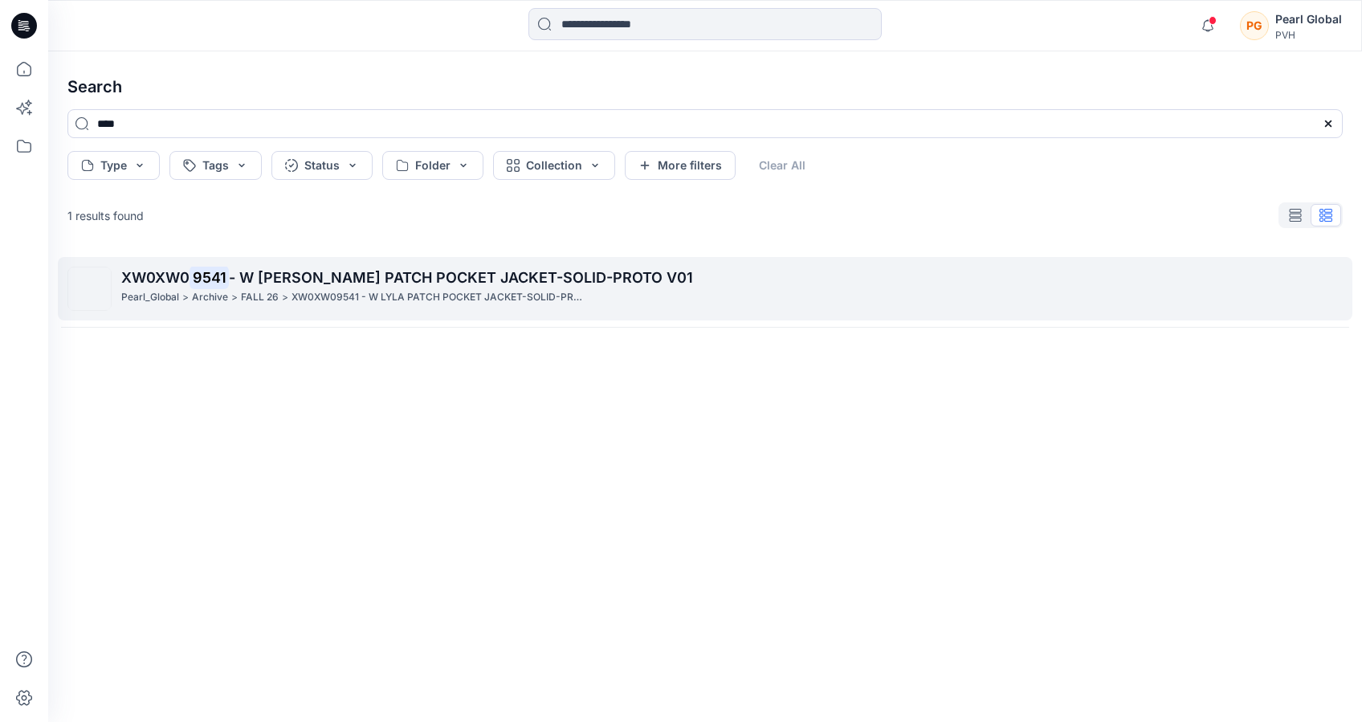
click at [272, 278] on span "- W [PERSON_NAME] PATCH POCKET JACKET-SOLID-PROTO V01" at bounding box center [461, 277] width 464 height 17
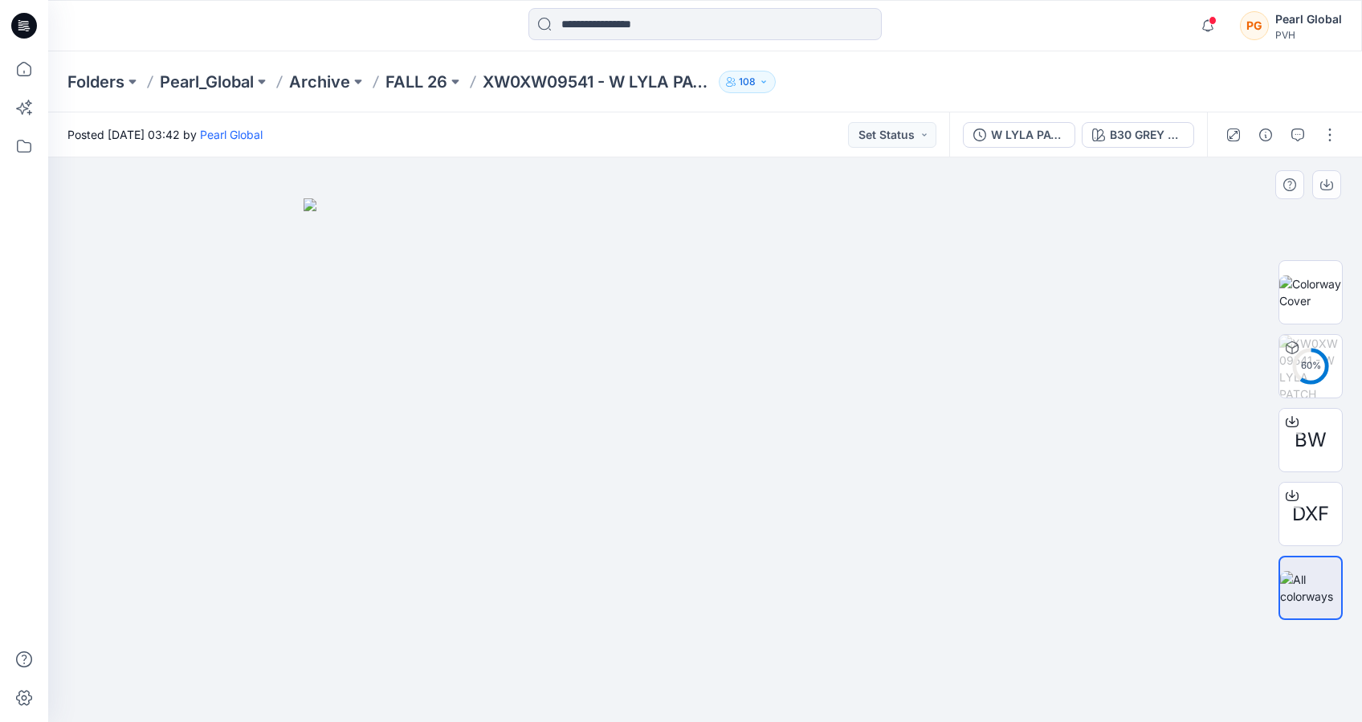
click at [1002, 455] on img at bounding box center [705, 459] width 803 height 523
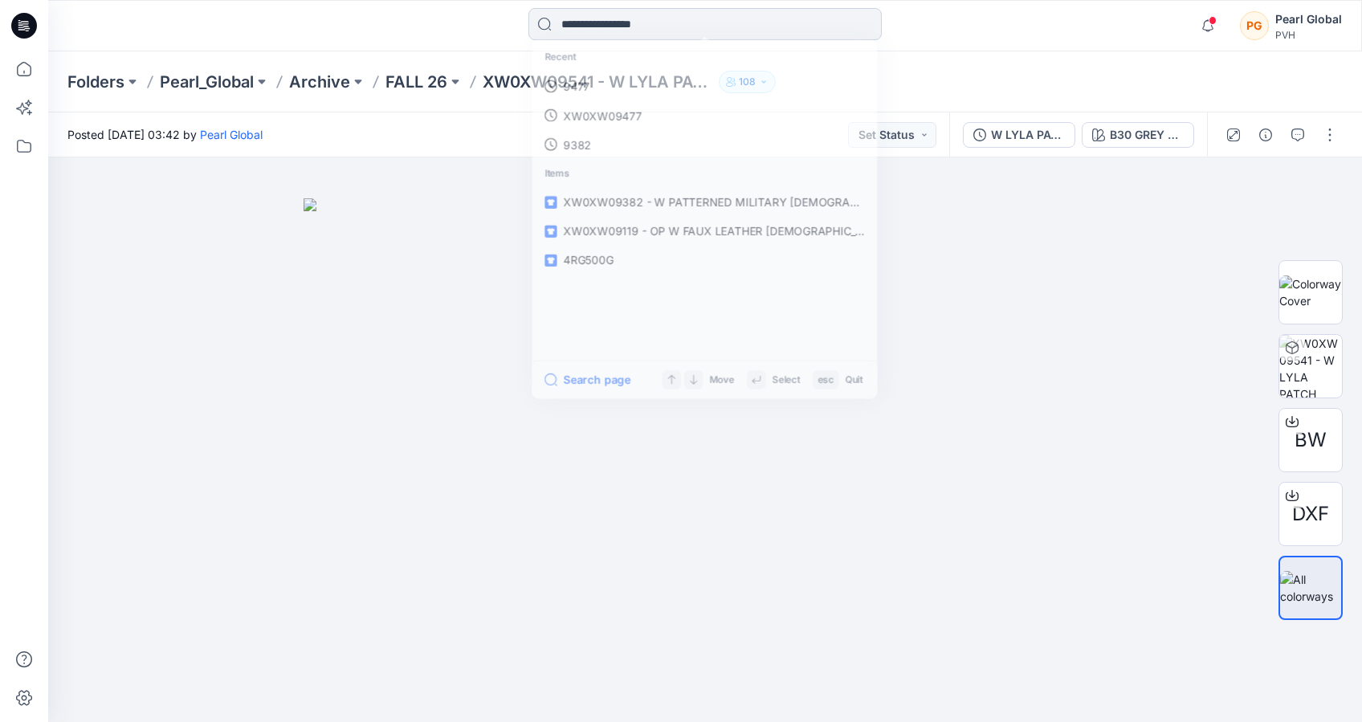
click at [622, 26] on input at bounding box center [704, 24] width 353 height 32
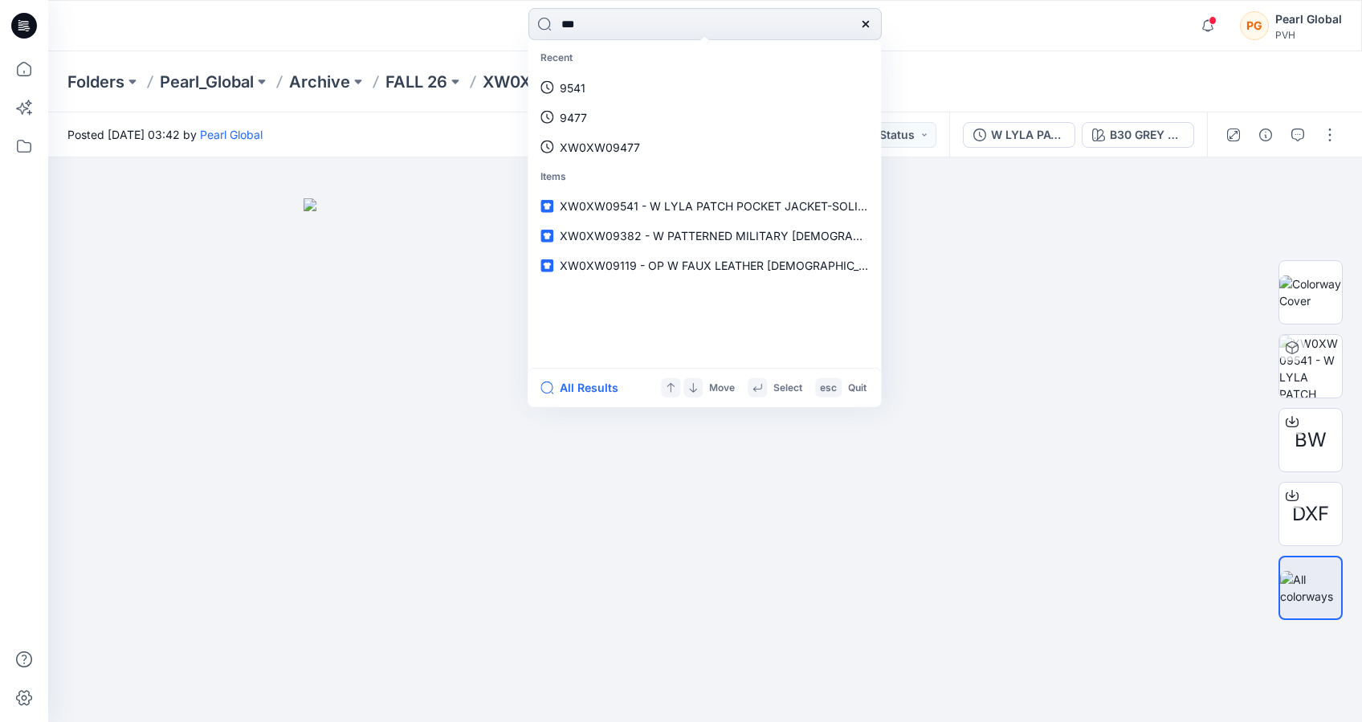
type input "****"
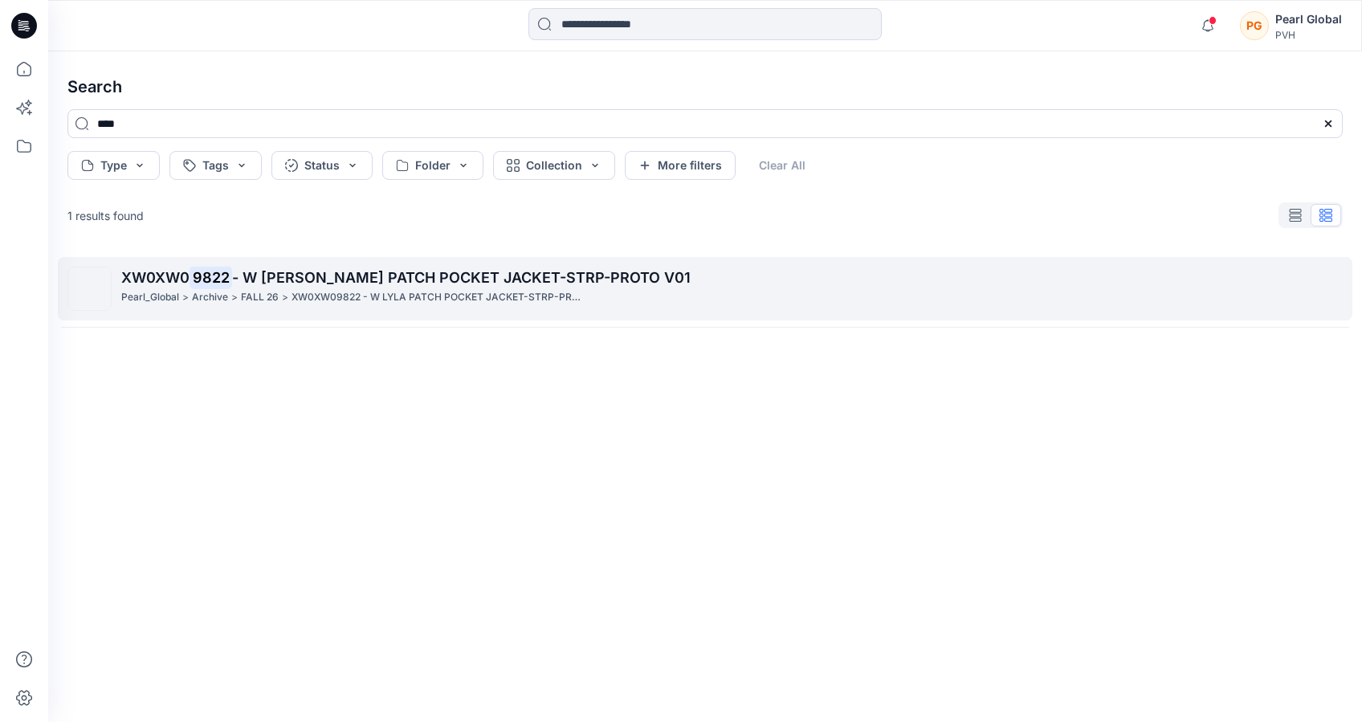
click at [223, 292] on p "Archive" at bounding box center [210, 297] width 36 height 17
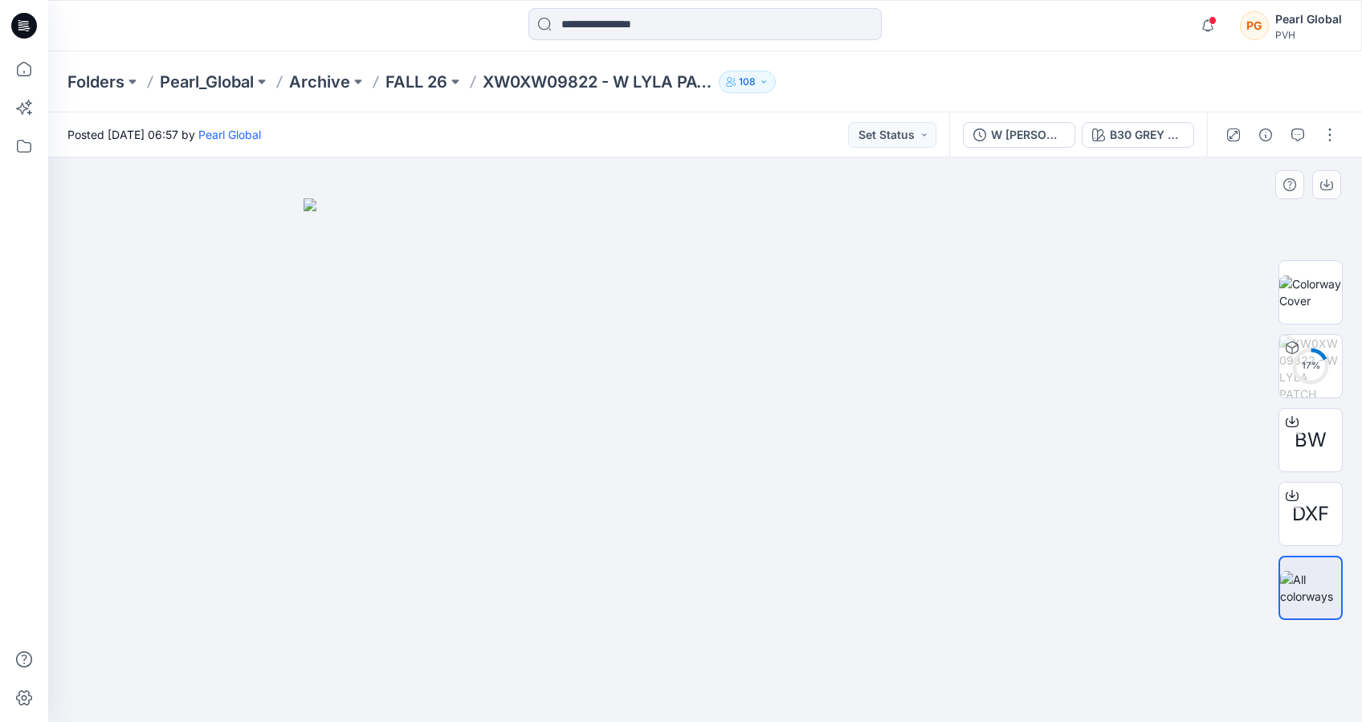
click at [915, 439] on img at bounding box center [705, 459] width 803 height 523
click at [1310, 591] on img at bounding box center [1310, 588] width 61 height 34
drag, startPoint x: 1264, startPoint y: 388, endPoint x: 1328, endPoint y: 366, distance: 67.1
click at [1291, 371] on div "BW DXF" at bounding box center [1310, 440] width 103 height 368
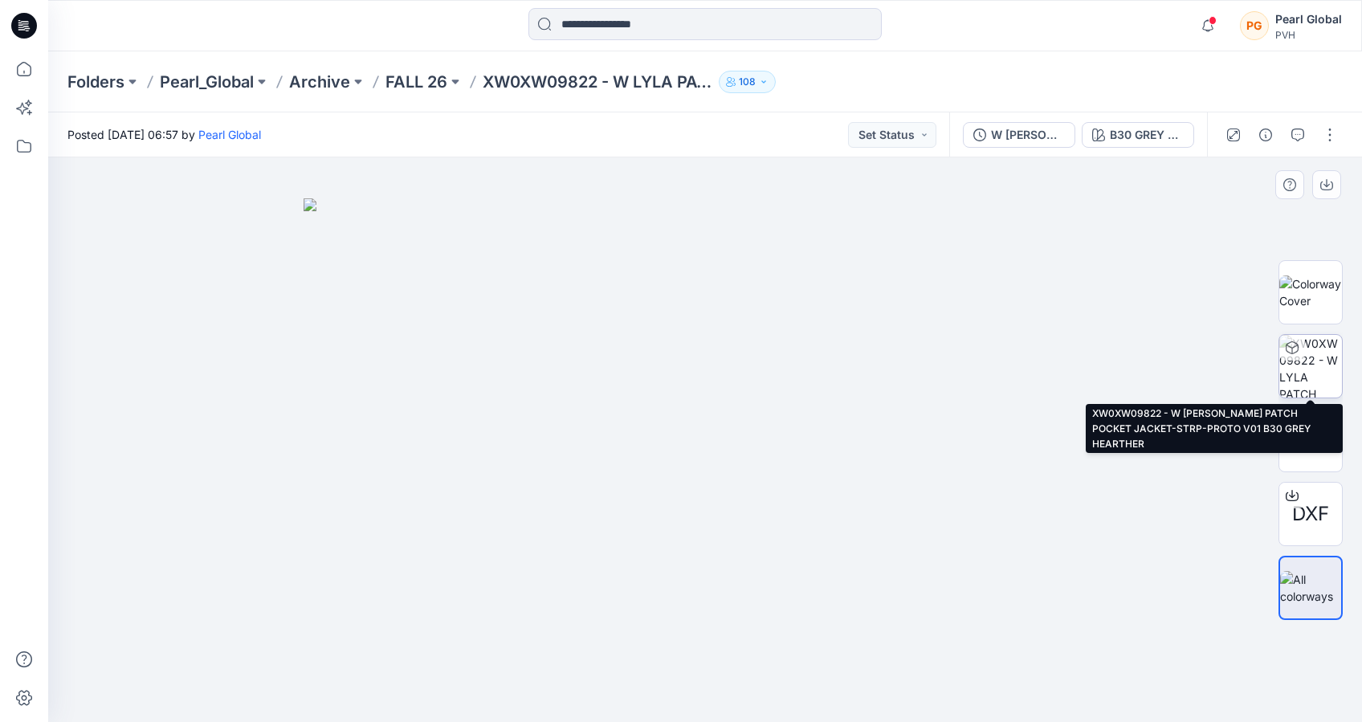
click at [1329, 366] on img at bounding box center [1310, 366] width 63 height 63
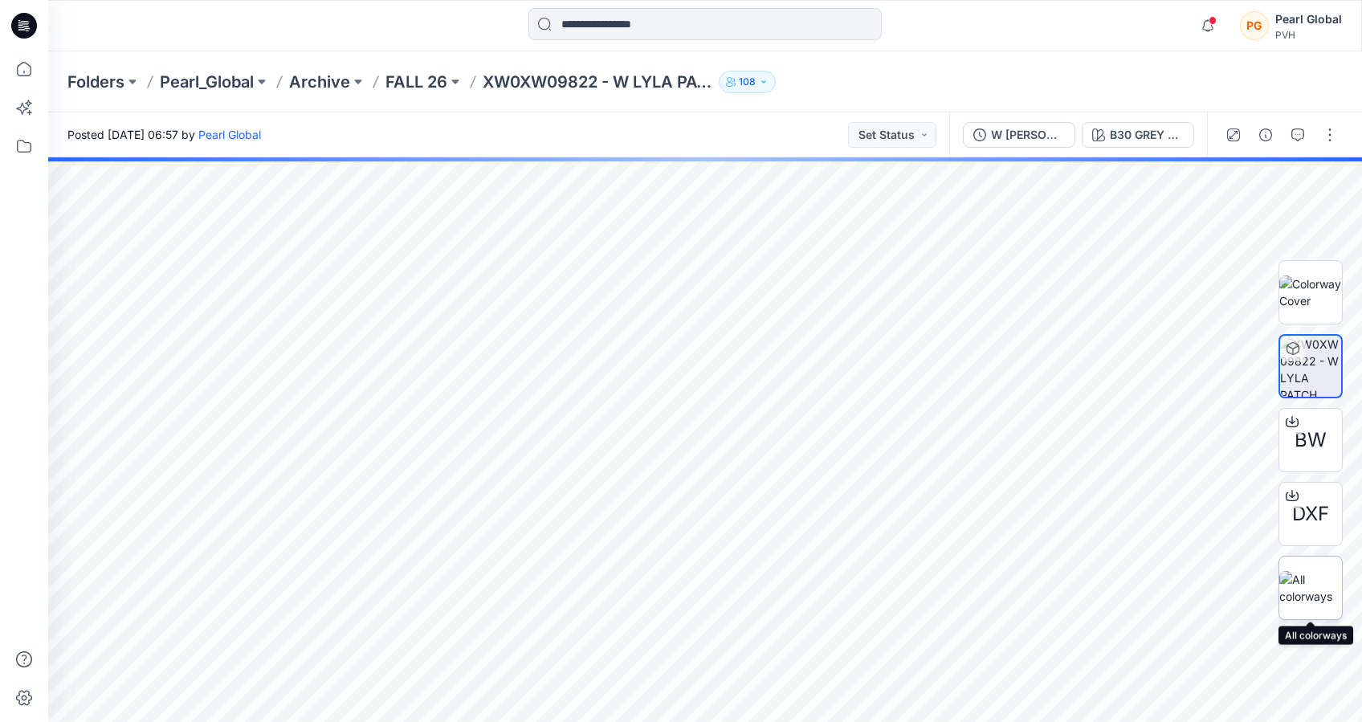
click at [1316, 591] on img at bounding box center [1310, 588] width 63 height 34
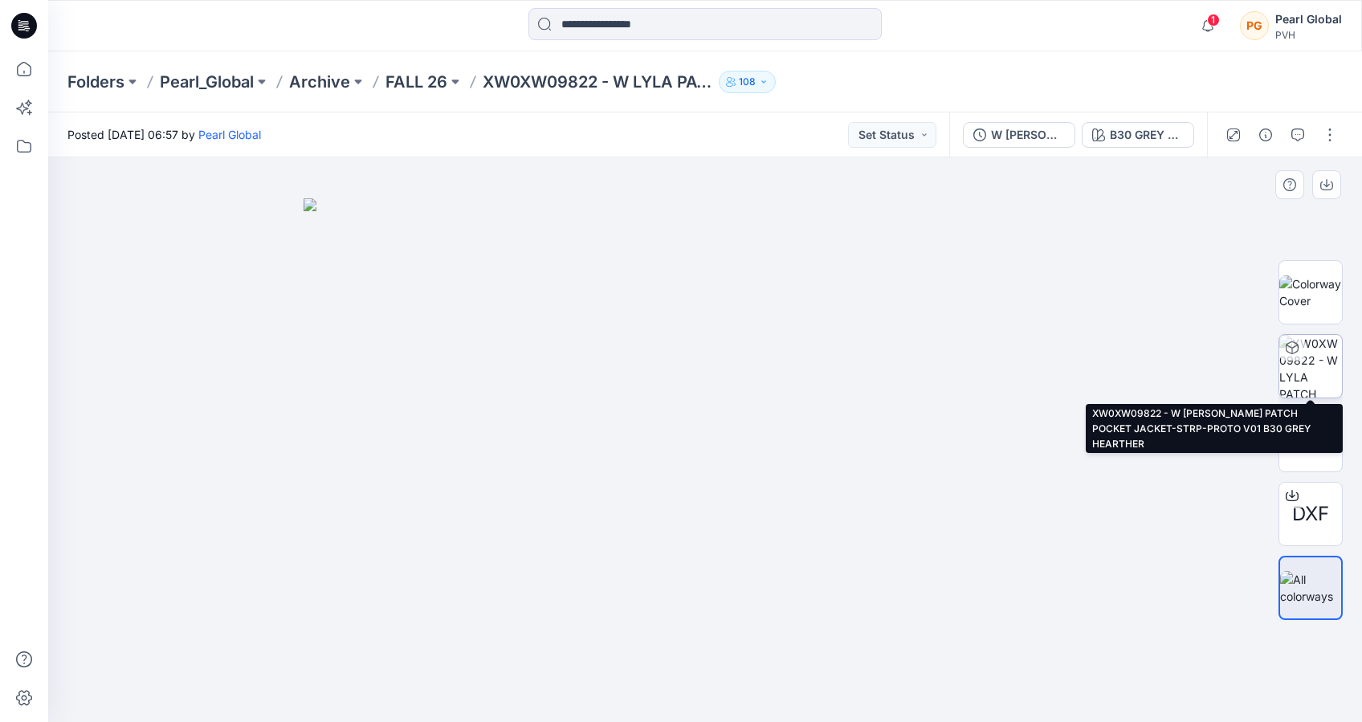
click at [1299, 361] on img at bounding box center [1310, 366] width 63 height 63
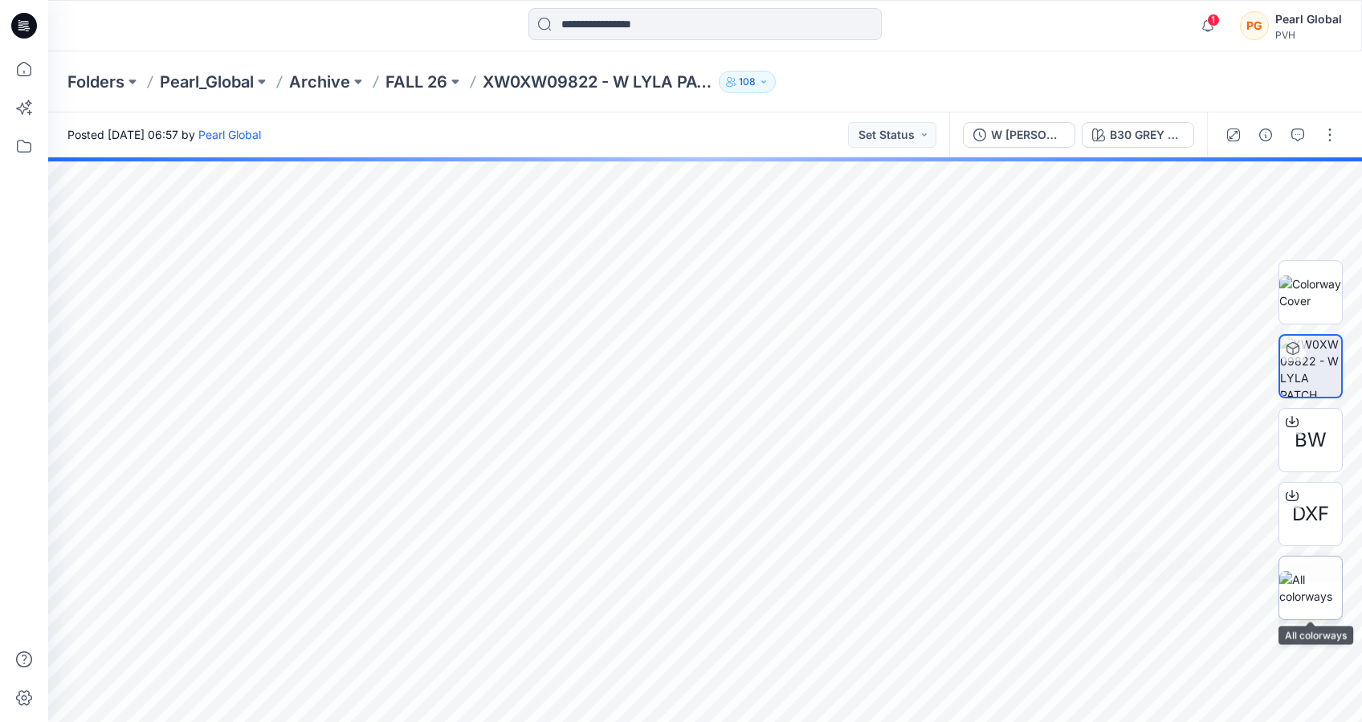
click at [1312, 581] on img at bounding box center [1310, 588] width 63 height 34
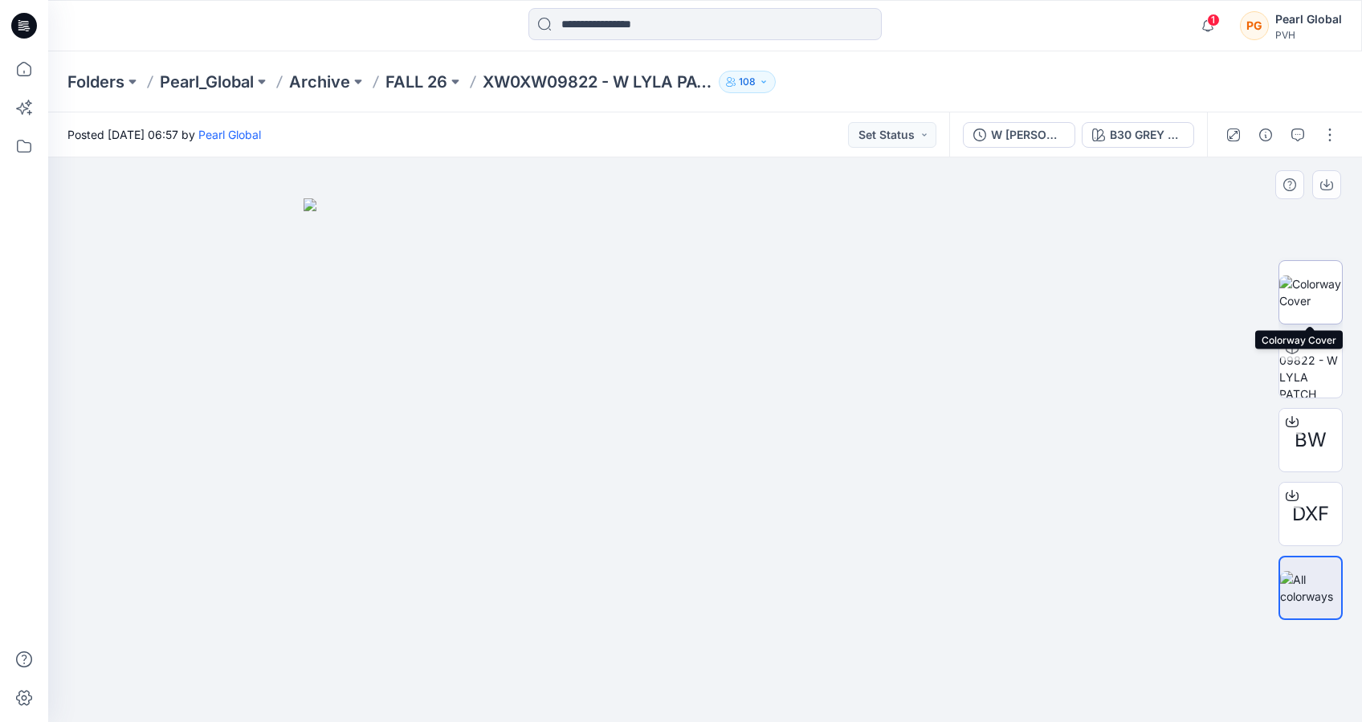
click at [1311, 279] on img at bounding box center [1310, 292] width 63 height 34
click at [782, 31] on input at bounding box center [704, 24] width 353 height 32
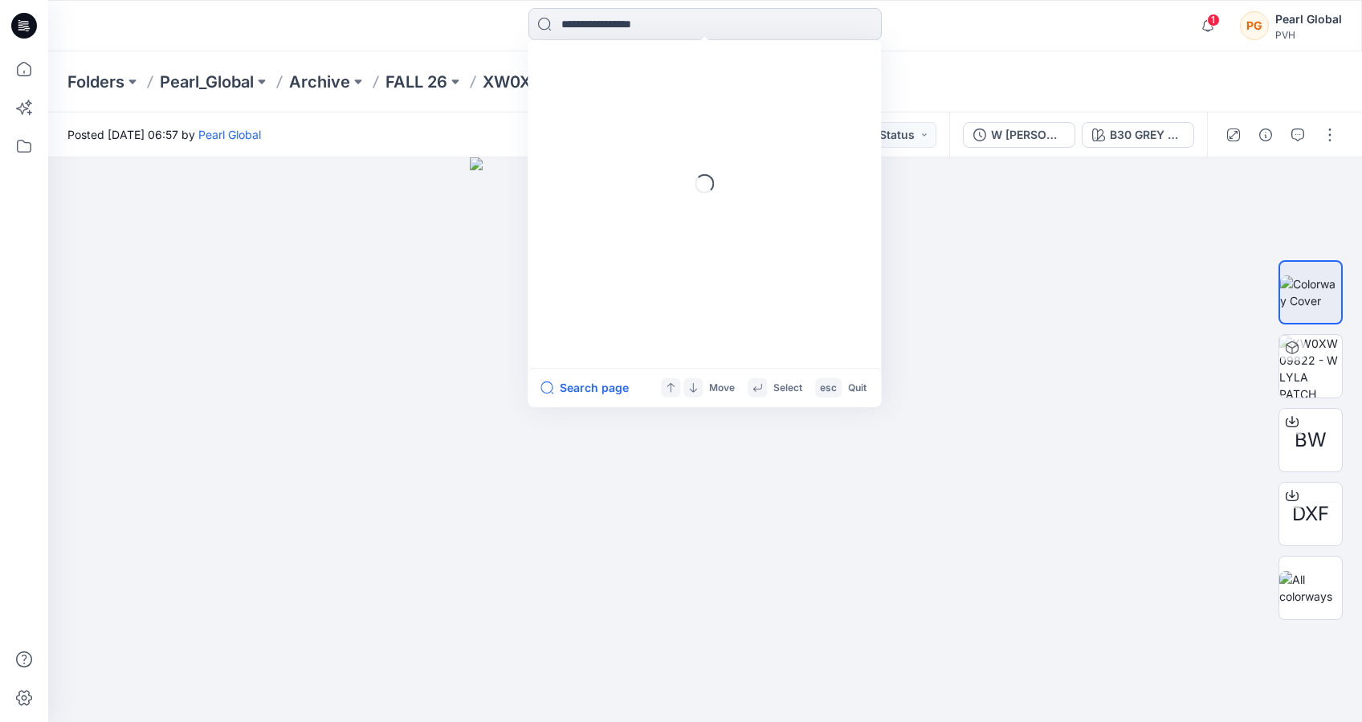
type input "*"
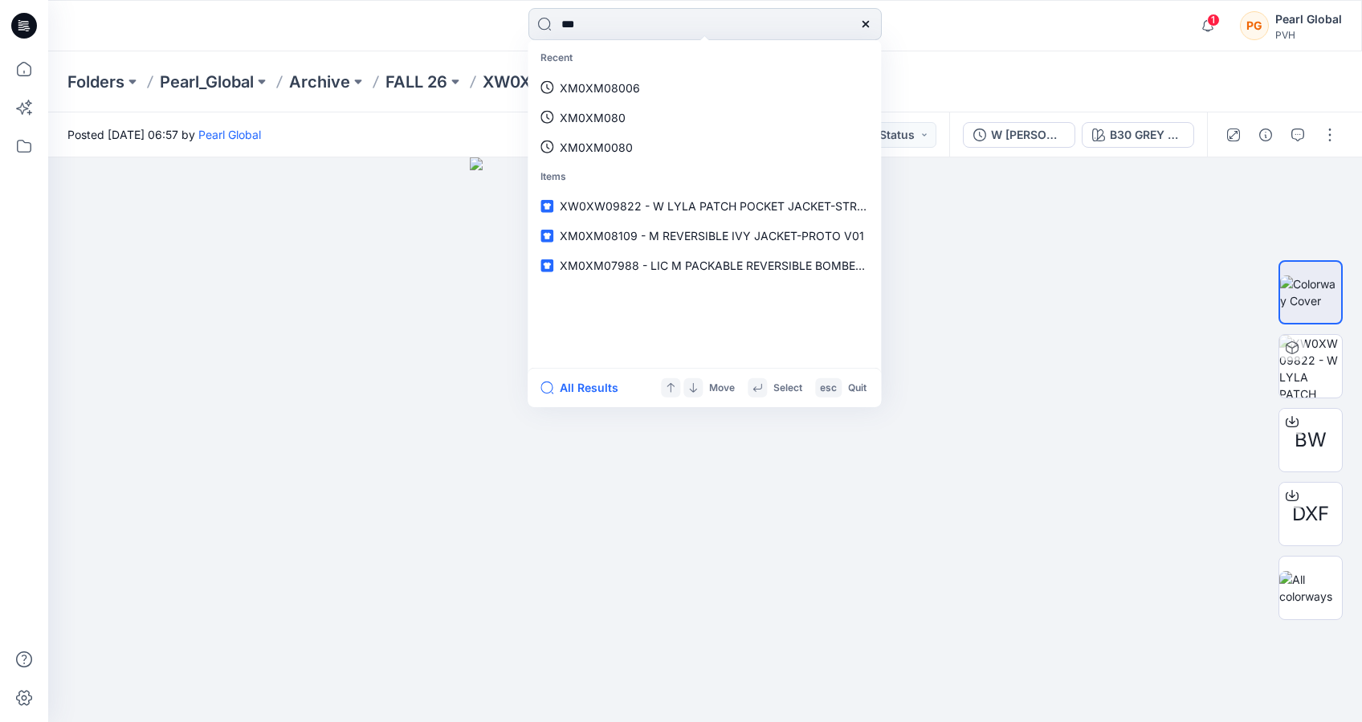
type input "****"
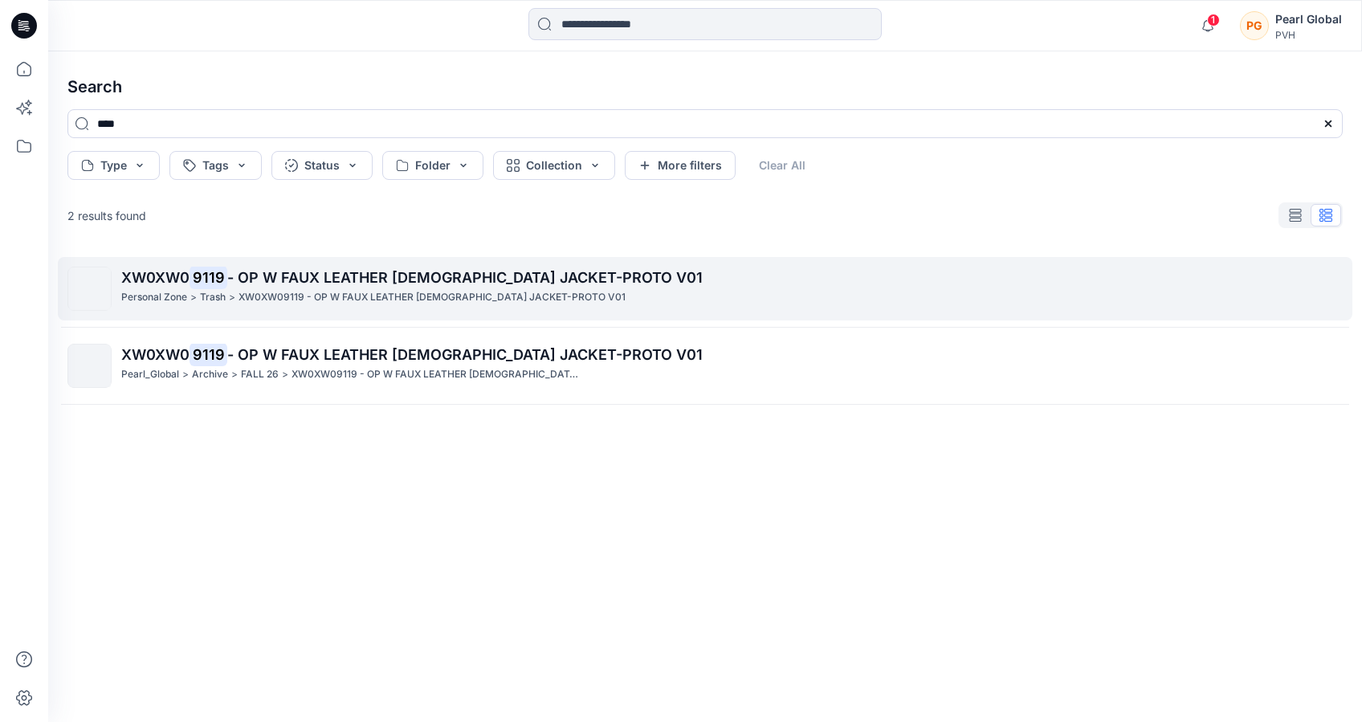
click at [328, 296] on p "XW0XW09119 - OP W FAUX LEATHER [DEMOGRAPHIC_DATA] JACKET-PROTO V01" at bounding box center [432, 297] width 387 height 17
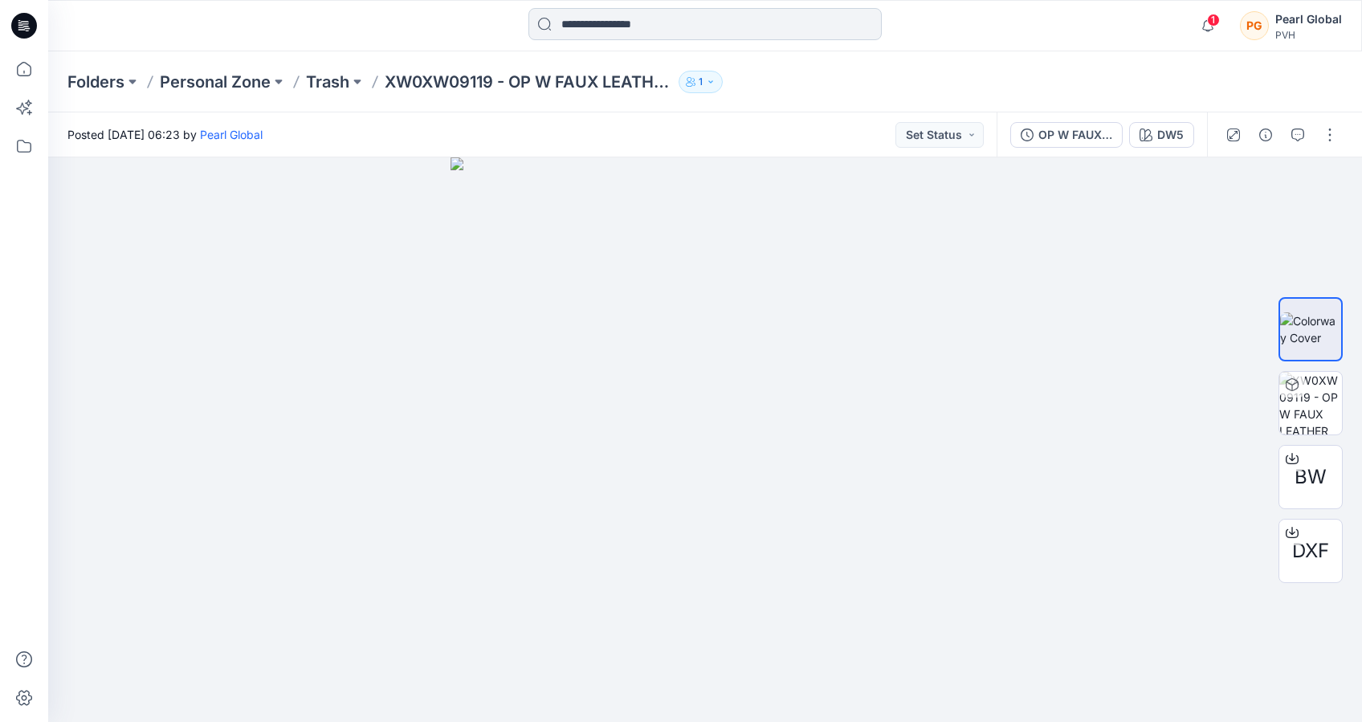
click at [655, 31] on input at bounding box center [704, 24] width 353 height 32
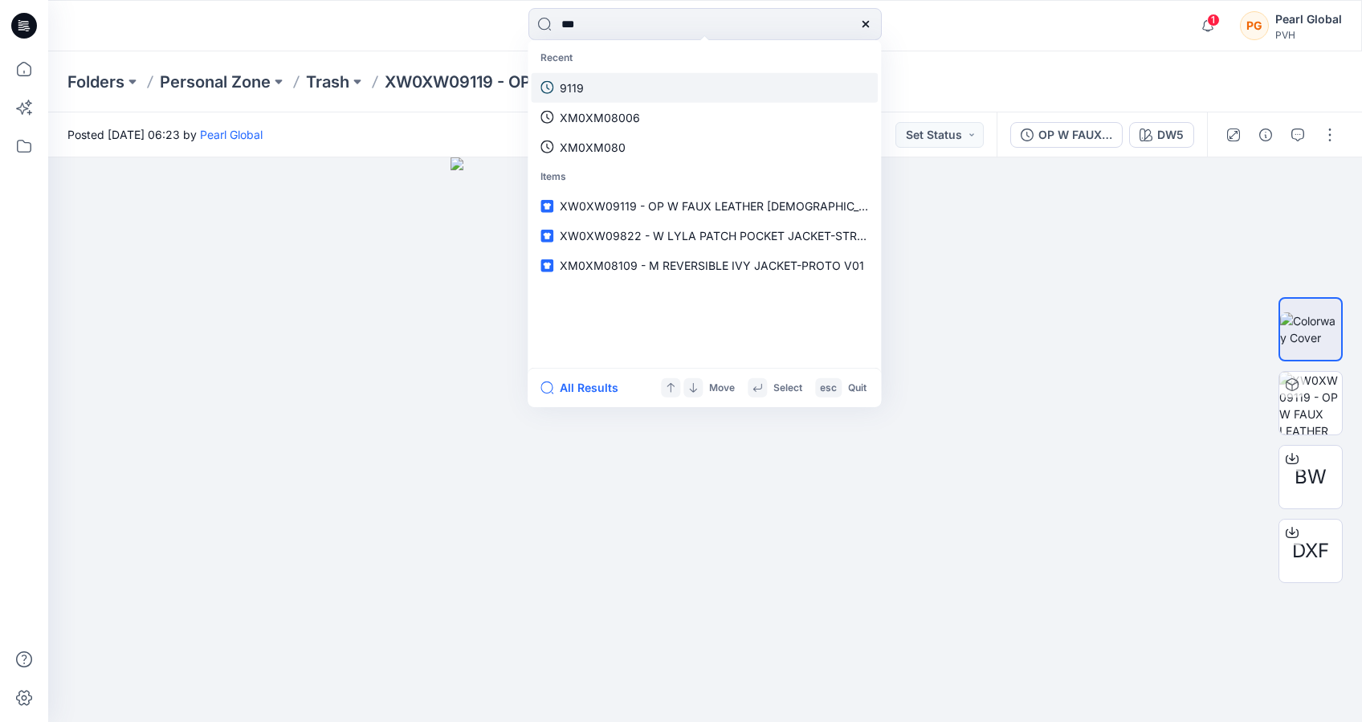
type input "****"
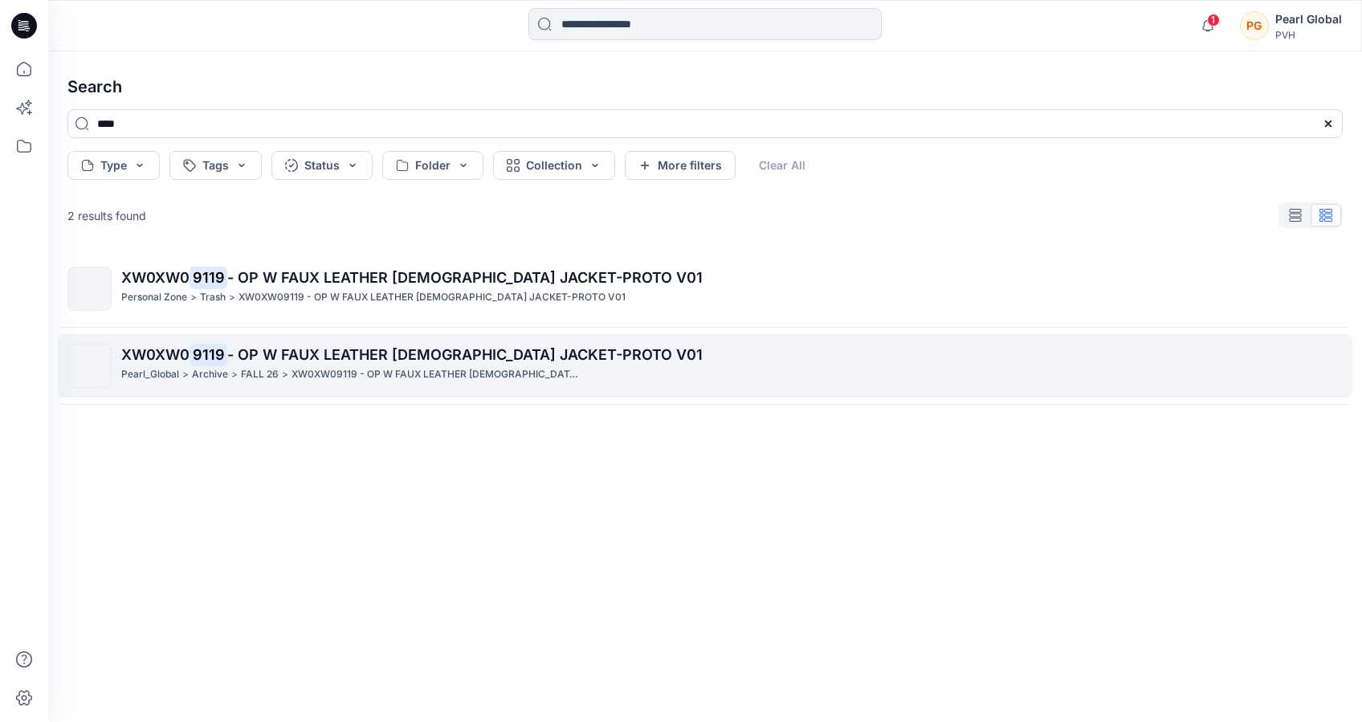
click at [483, 362] on span "- OP W FAUX LEATHER [DEMOGRAPHIC_DATA] JACKET-PROTO V01" at bounding box center [464, 354] width 475 height 17
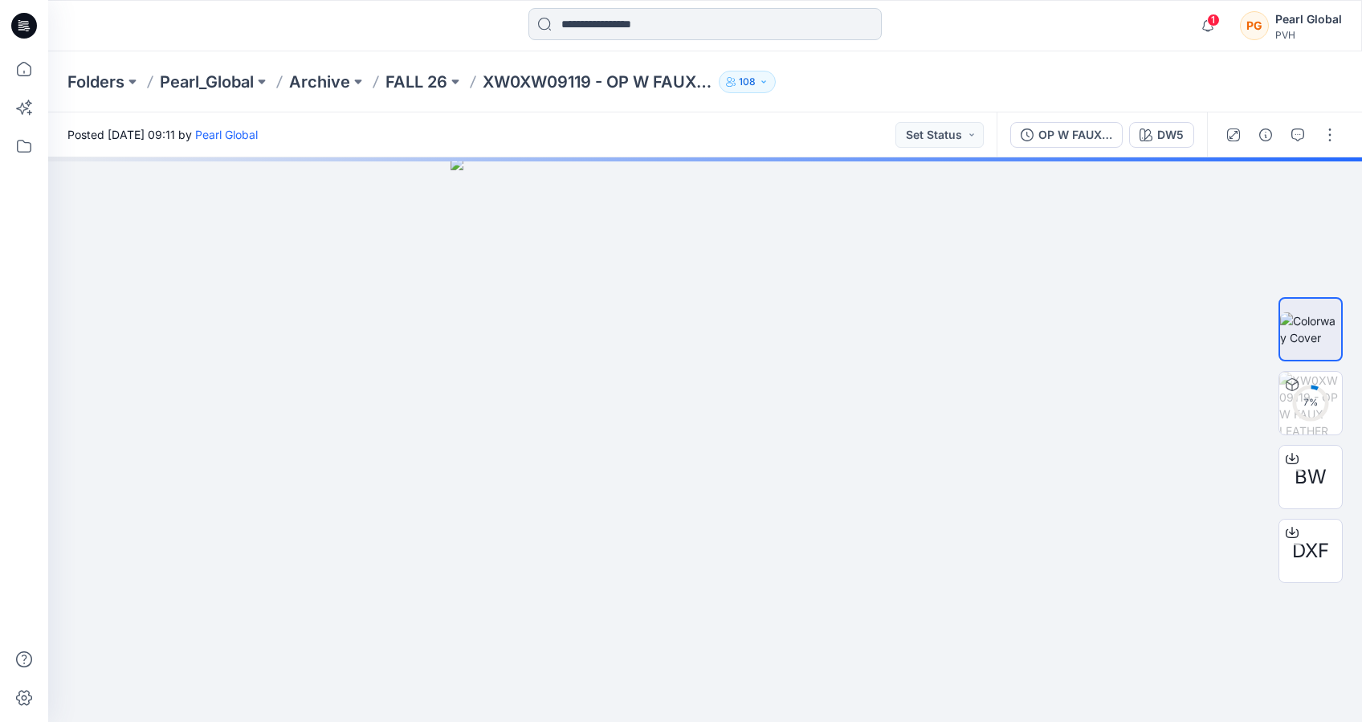
click at [671, 27] on input at bounding box center [704, 24] width 353 height 32
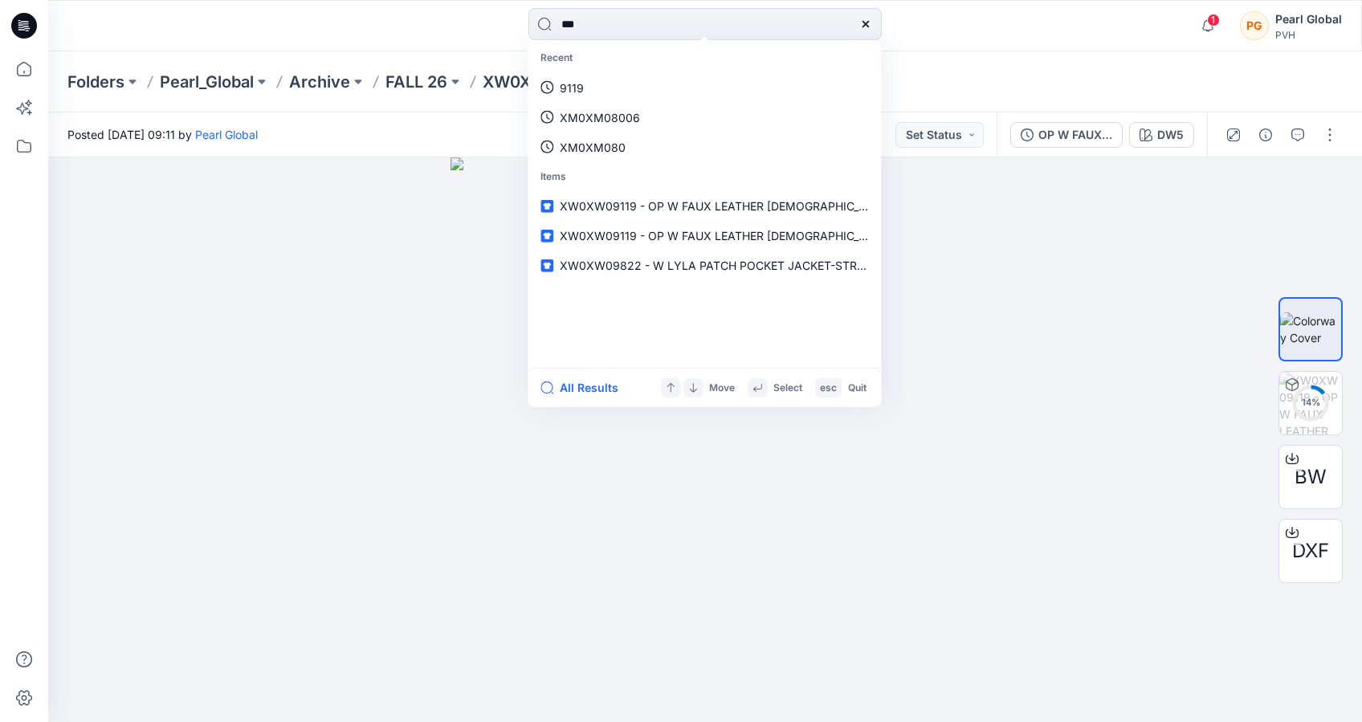
type input "****"
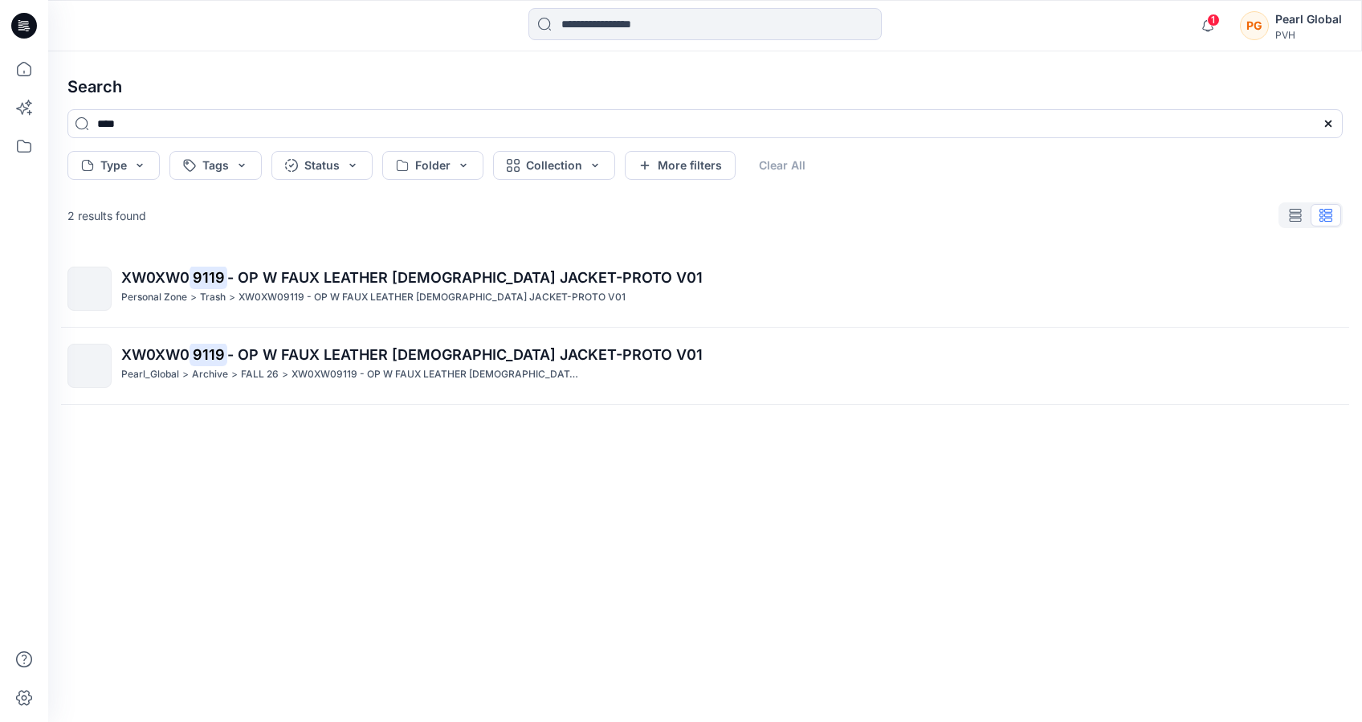
drag, startPoint x: 604, startPoint y: 27, endPoint x: 166, endPoint y: 46, distance: 438.1
click at [602, 27] on input at bounding box center [704, 24] width 353 height 32
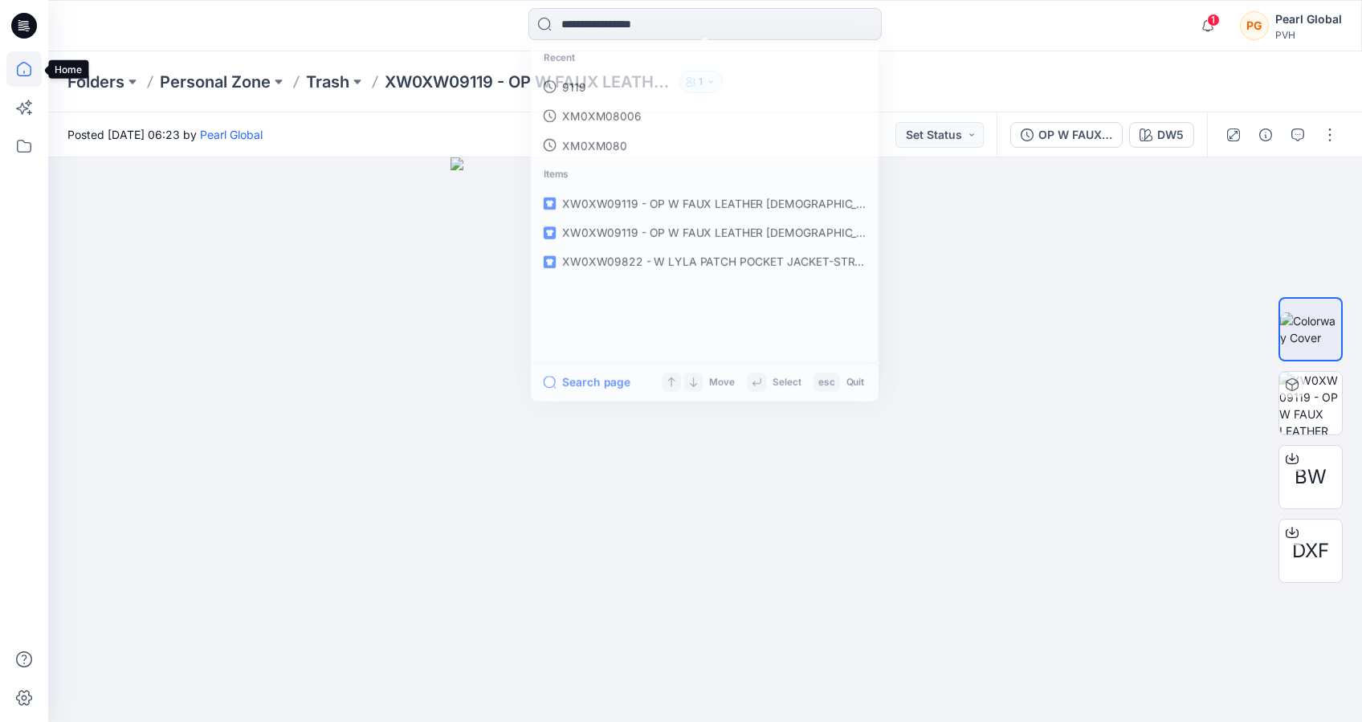
click at [28, 59] on icon at bounding box center [23, 68] width 35 height 35
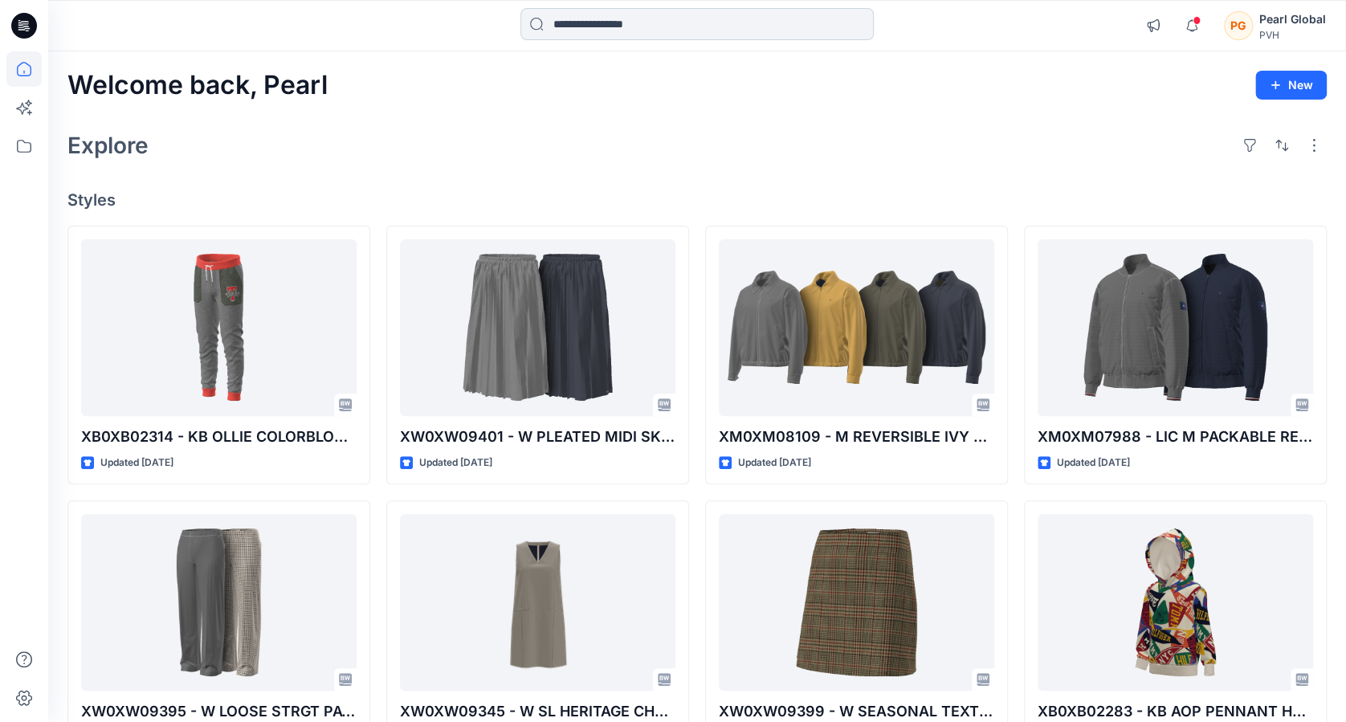
click at [592, 30] on input at bounding box center [696, 24] width 353 height 32
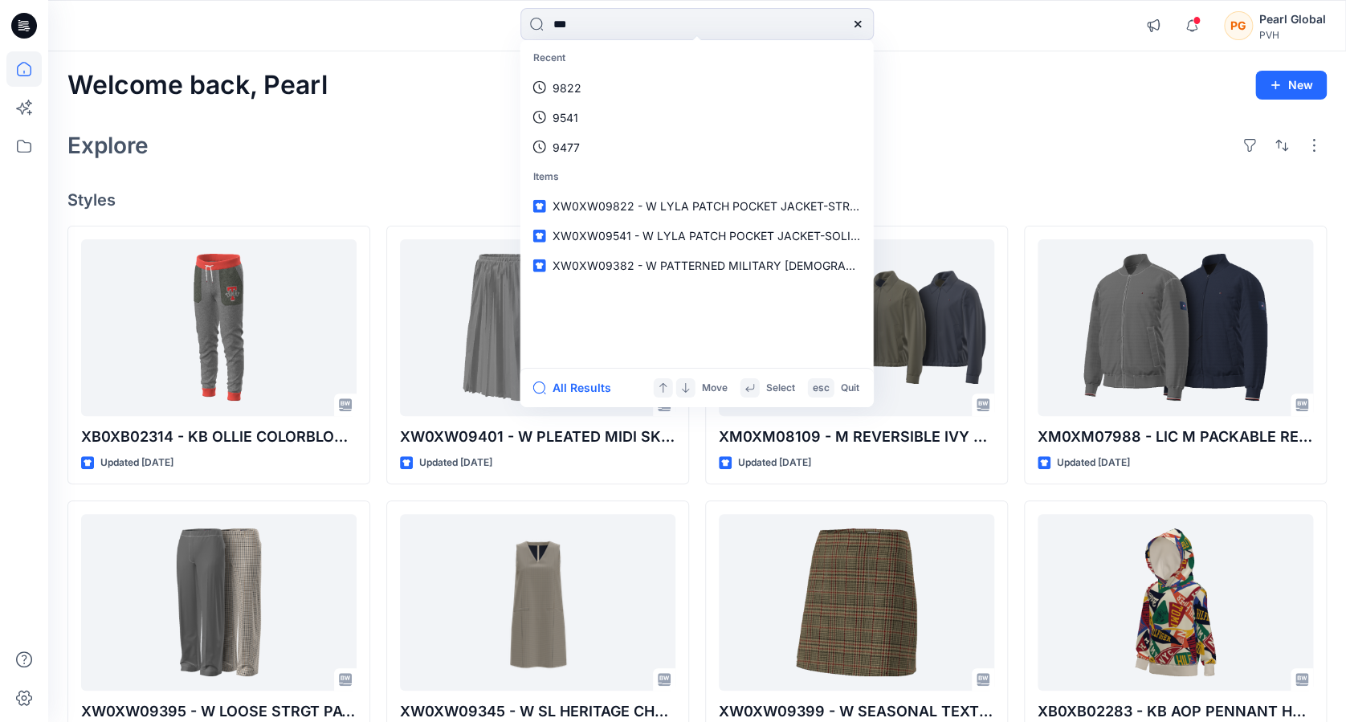
type input "****"
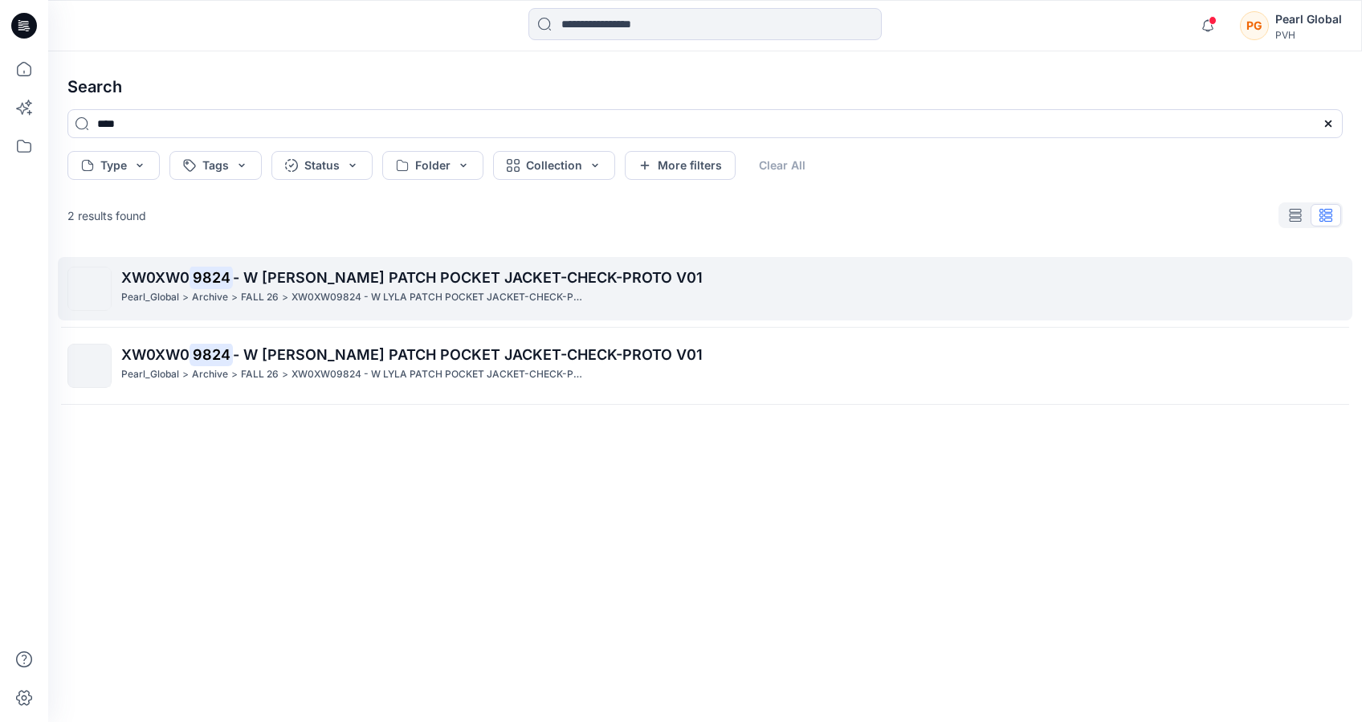
click at [378, 287] on p "XW0XW0 9824 - W LYLA PATCH POCKET JACKET-CHECK-PROTO V01" at bounding box center [731, 278] width 1221 height 22
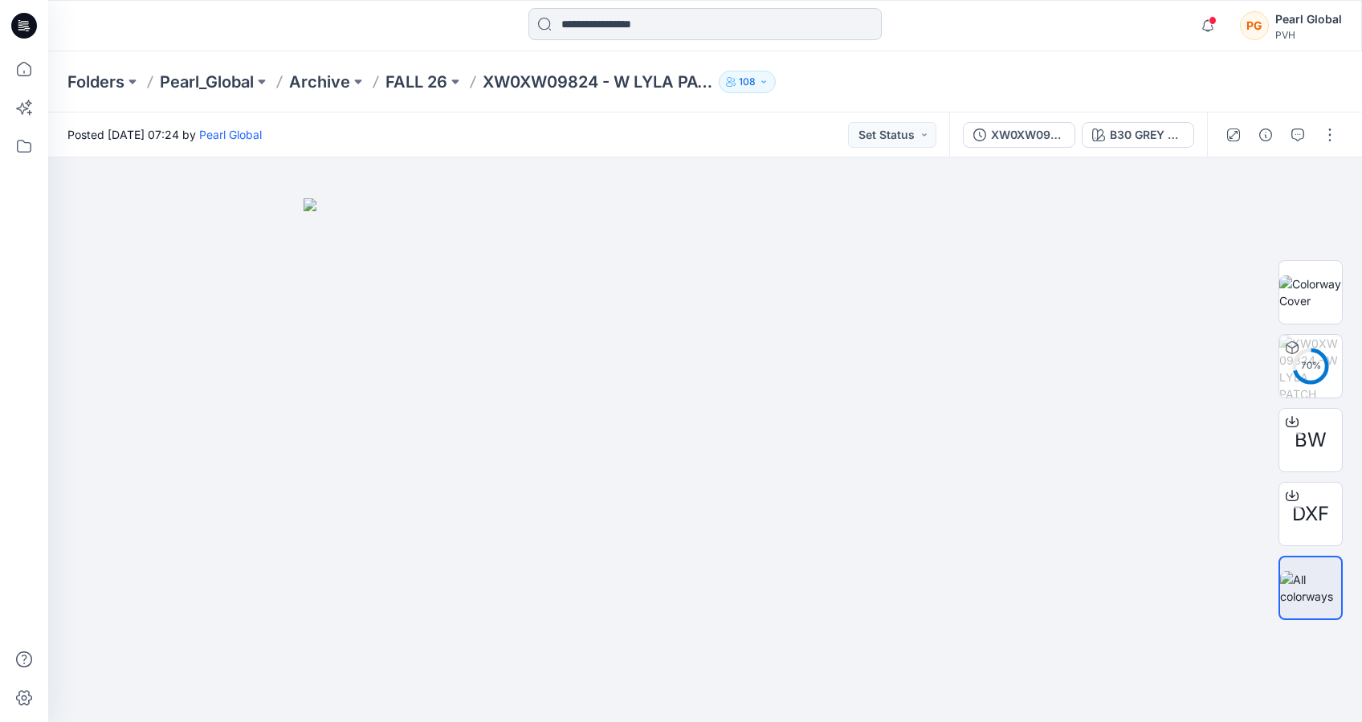
click at [654, 19] on input at bounding box center [704, 24] width 353 height 32
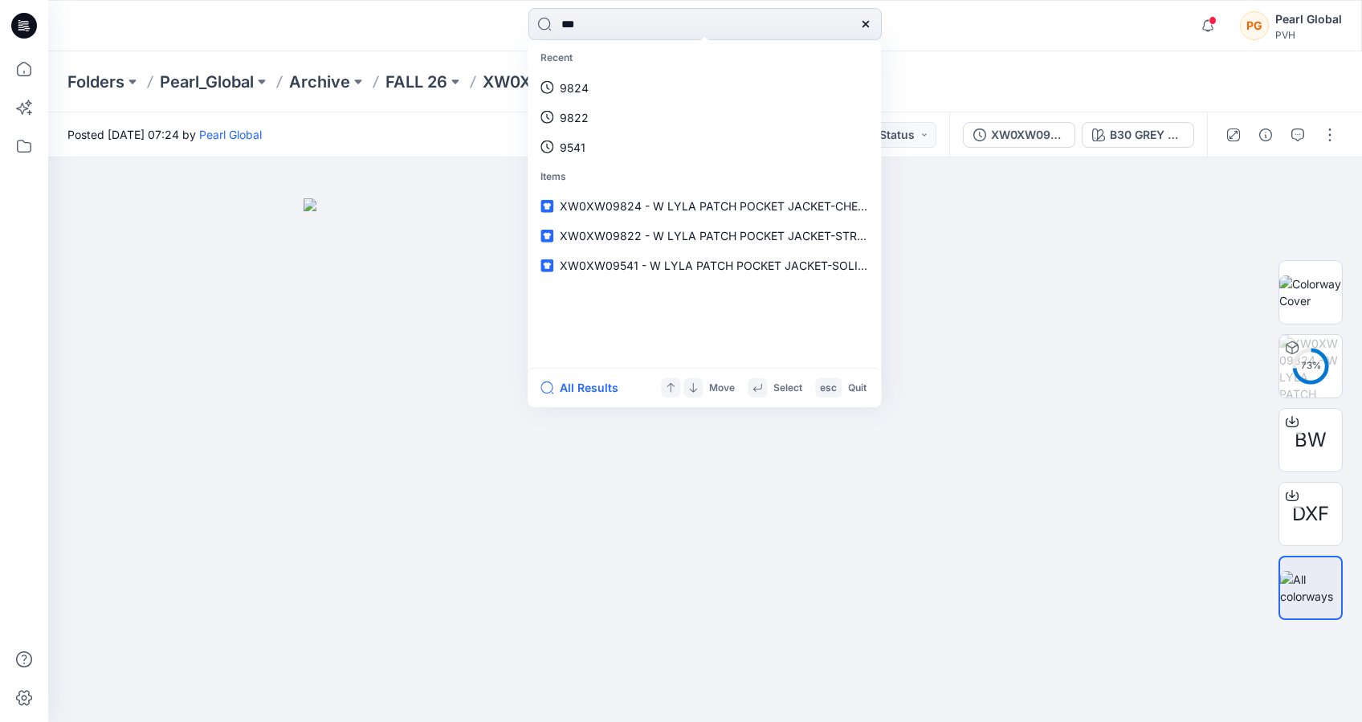
type input "****"
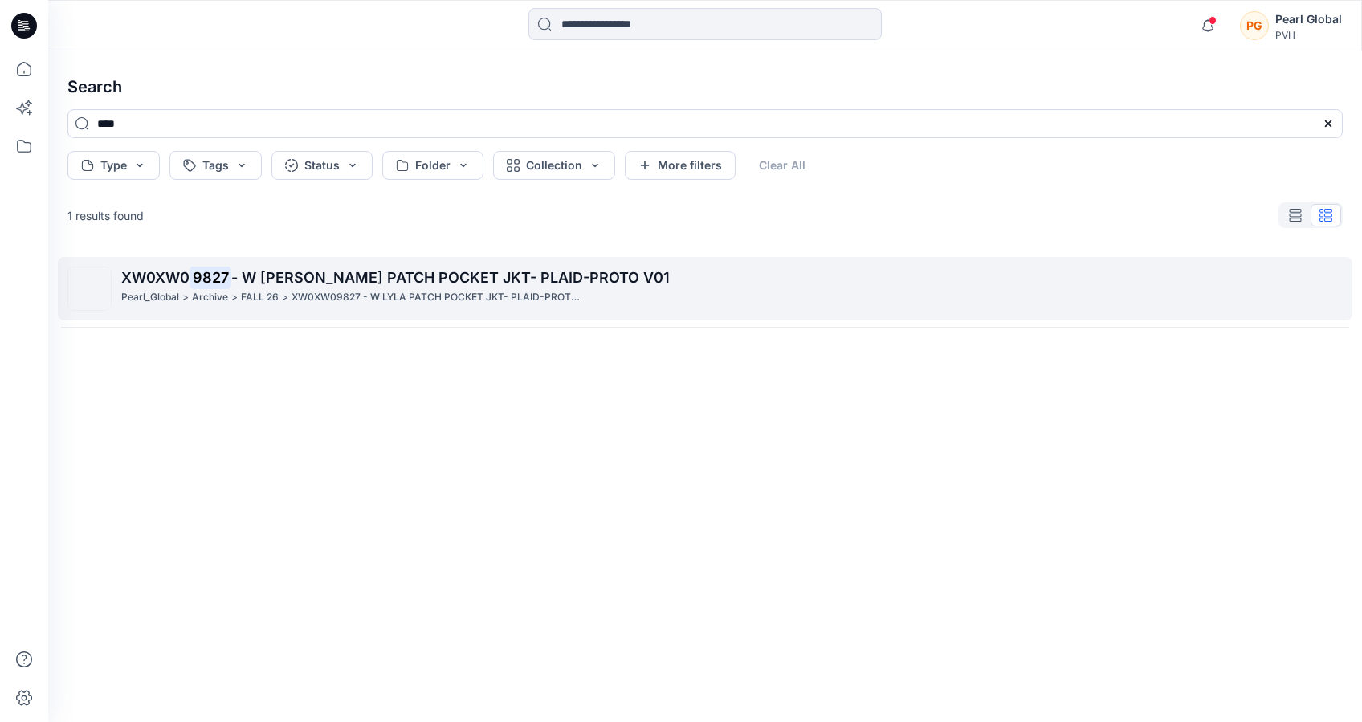
click at [345, 291] on p "XW0XW09827 - W LYLA PATCH POCKET JKT- PLAID-PROTO V01" at bounding box center [438, 297] width 292 height 17
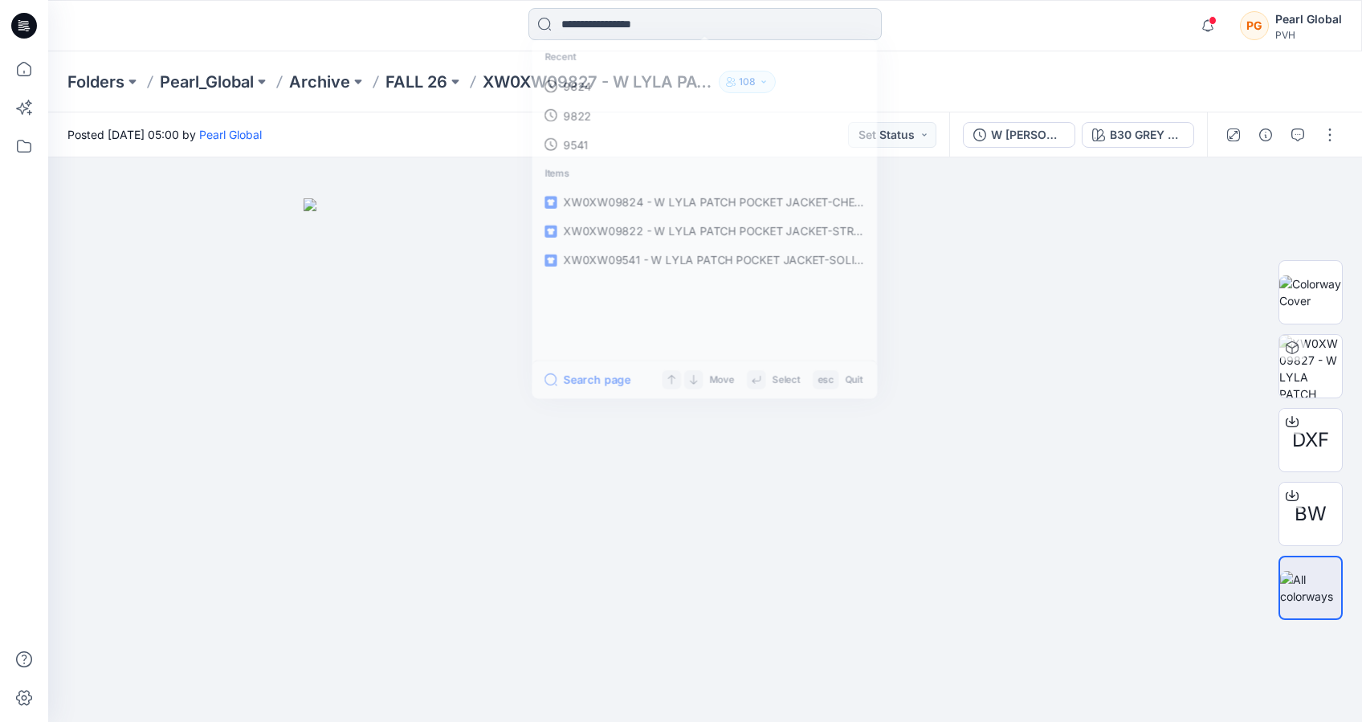
click at [704, 26] on input at bounding box center [704, 24] width 353 height 32
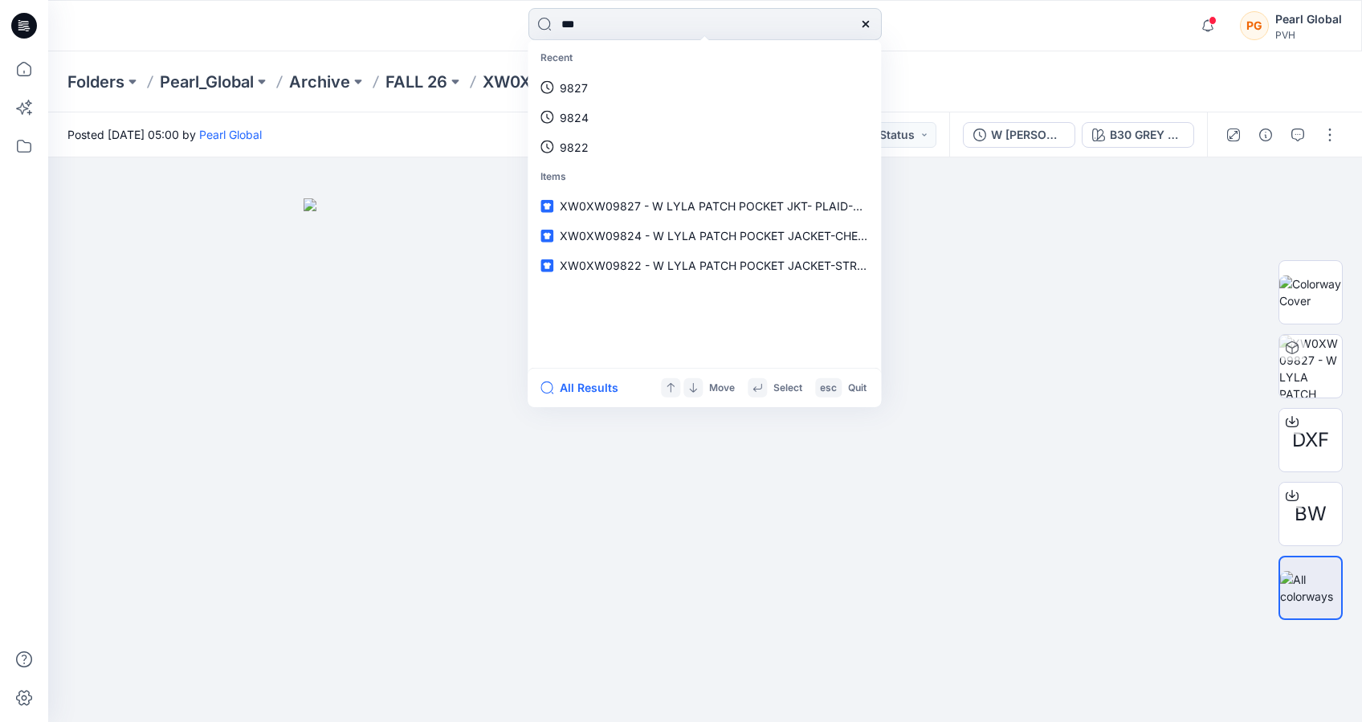
type input "****"
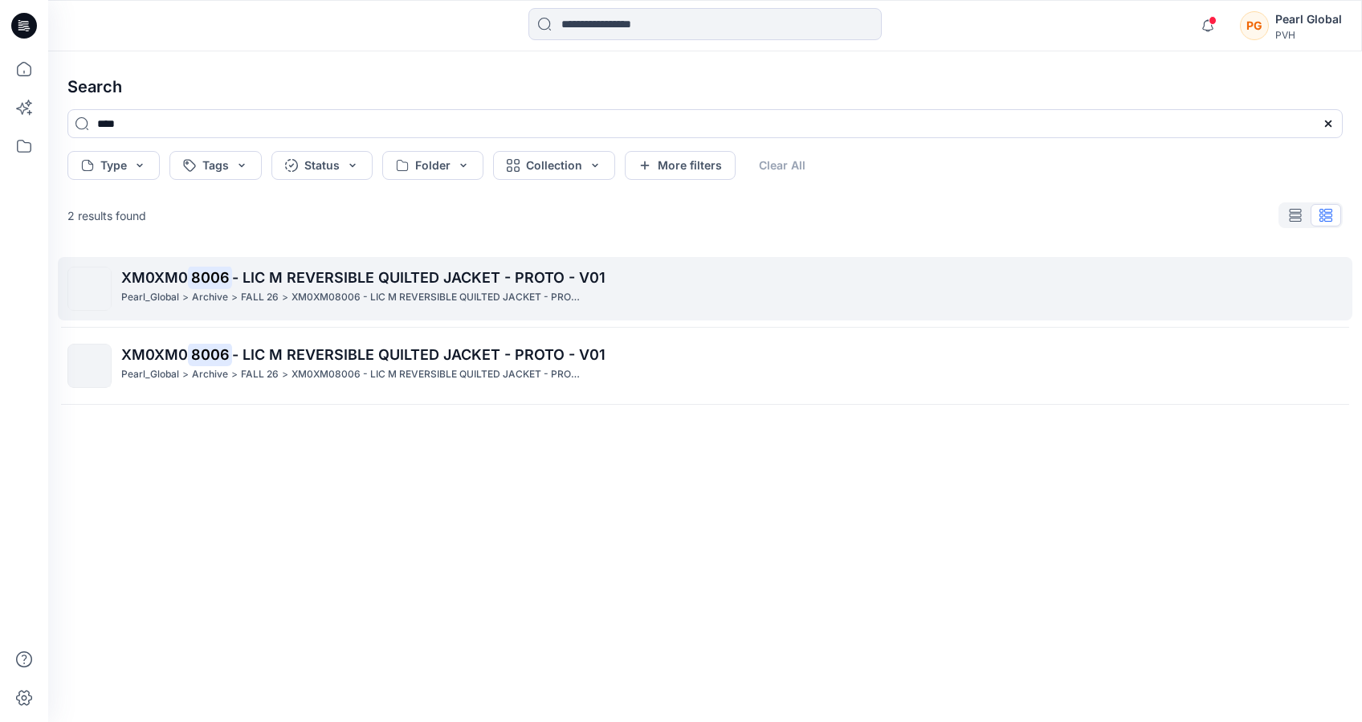
click at [281, 278] on span "- LIC M REVERSIBLE QUILTED JACKET - PROTO - V01" at bounding box center [418, 277] width 373 height 17
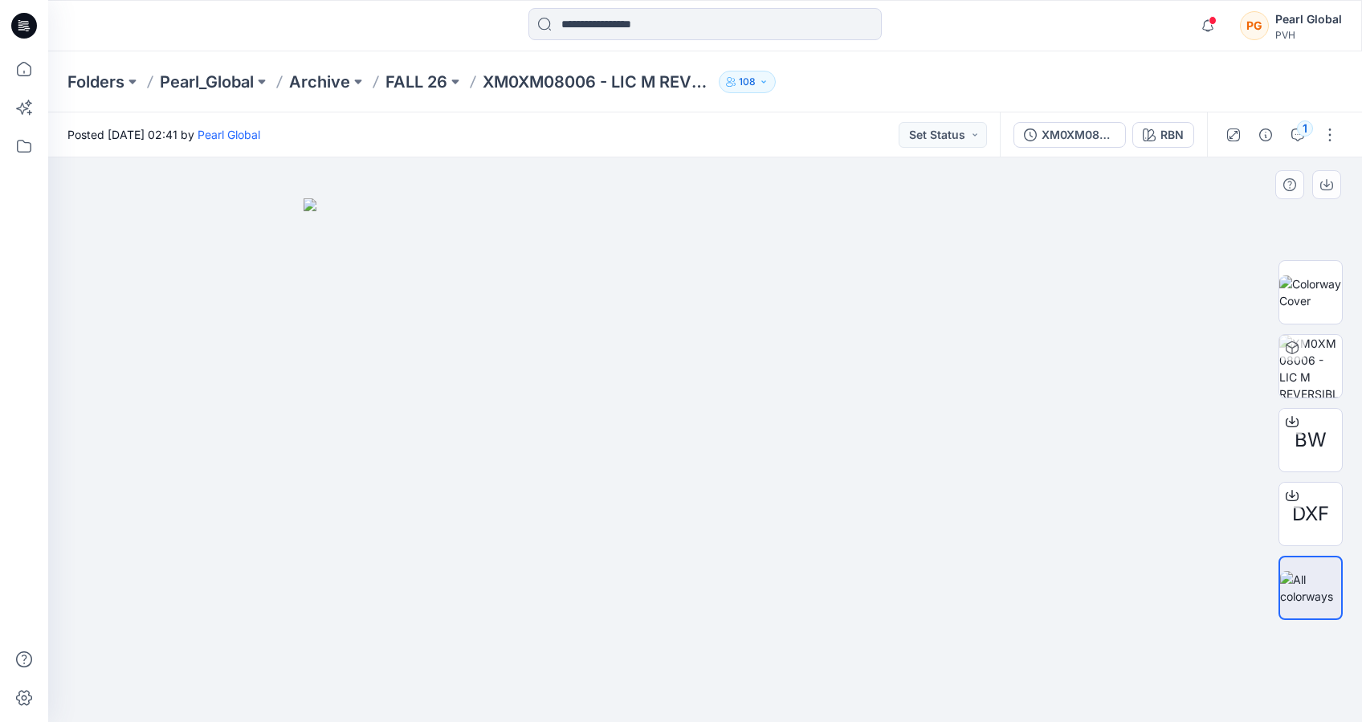
drag, startPoint x: 724, startPoint y: 531, endPoint x: 712, endPoint y: 447, distance: 84.4
click at [712, 447] on img at bounding box center [705, 459] width 803 height 523
click at [643, 32] on input at bounding box center [704, 24] width 353 height 32
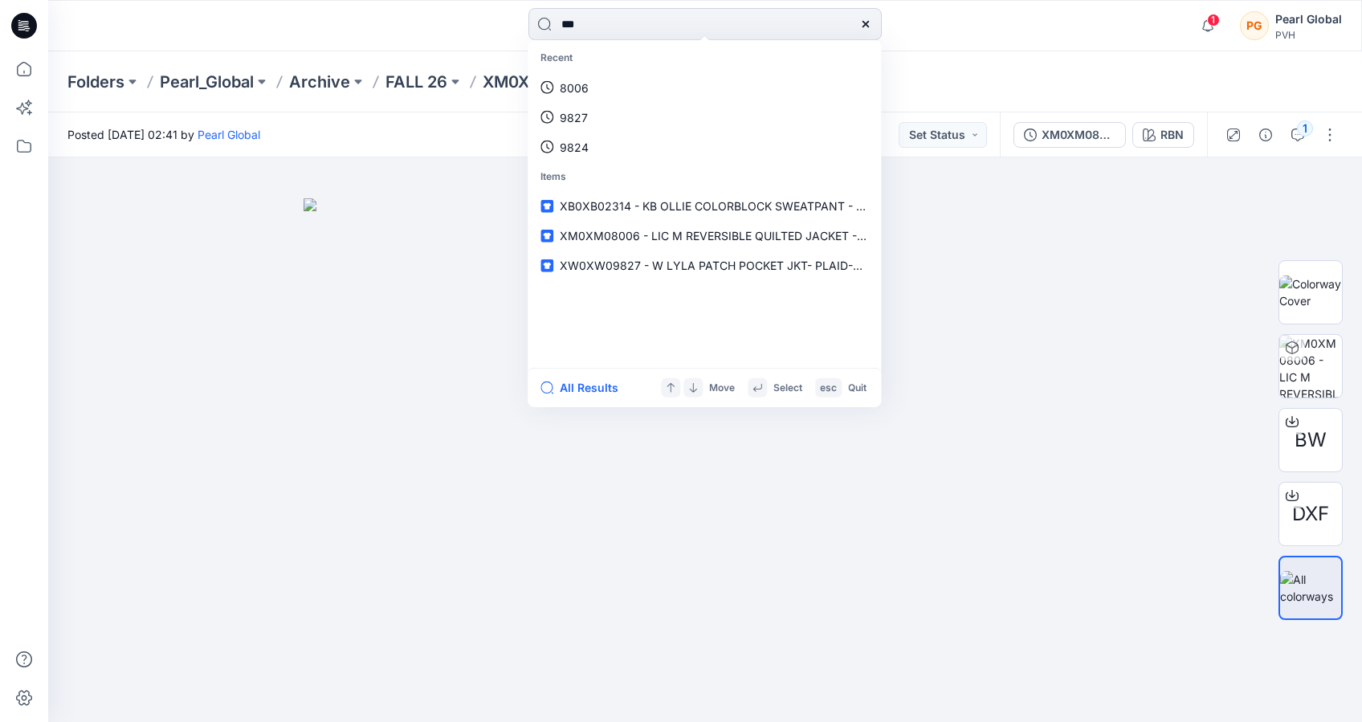
type input "****"
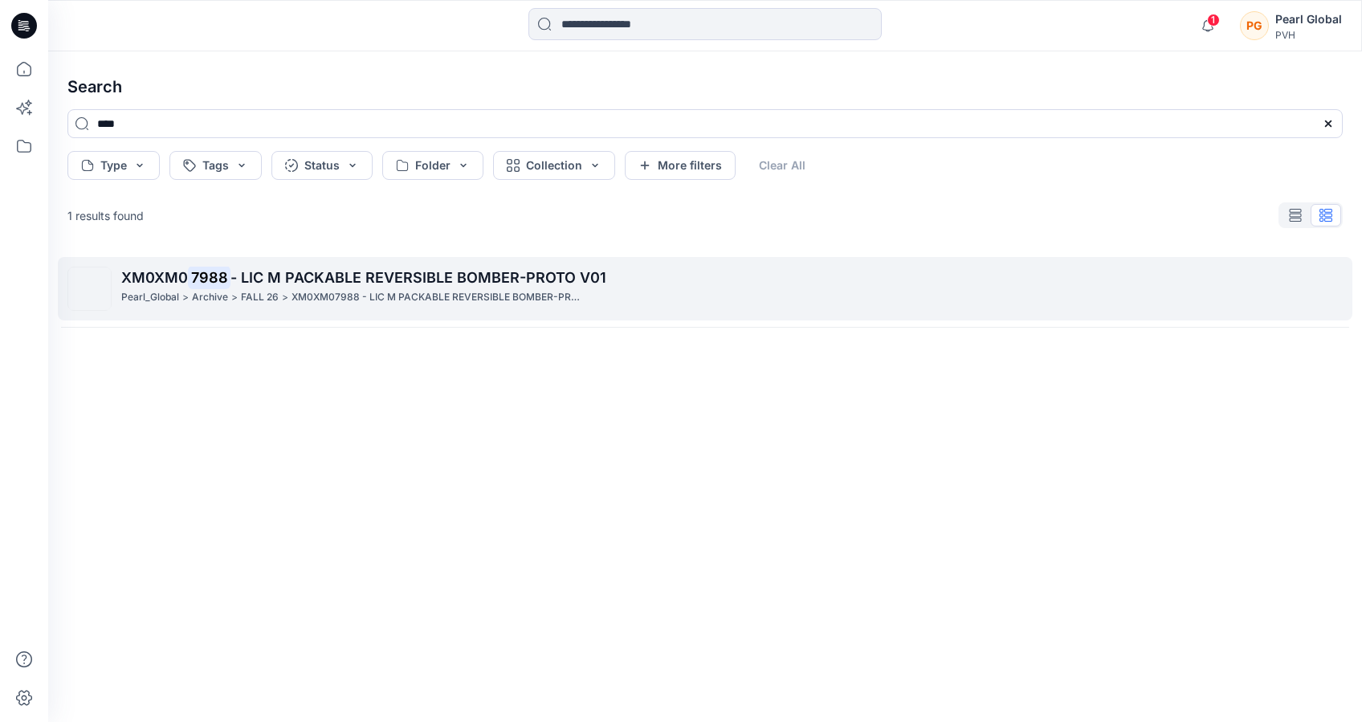
click at [225, 289] on p "Archive" at bounding box center [210, 297] width 36 height 17
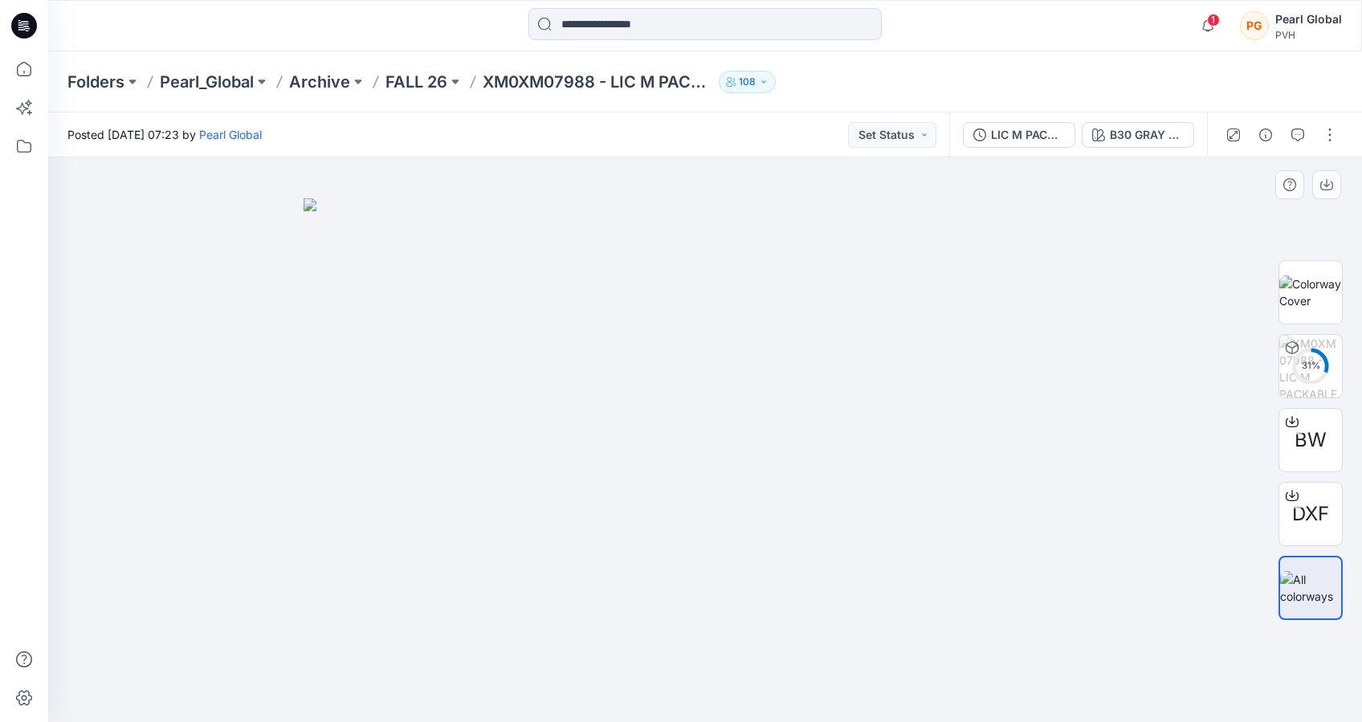
drag, startPoint x: 852, startPoint y: 527, endPoint x: 912, endPoint y: 527, distance: 60.2
click at [912, 527] on img at bounding box center [705, 459] width 803 height 523
drag, startPoint x: 804, startPoint y: 629, endPoint x: 859, endPoint y: 626, distance: 55.5
click at [830, 629] on img at bounding box center [705, 459] width 803 height 523
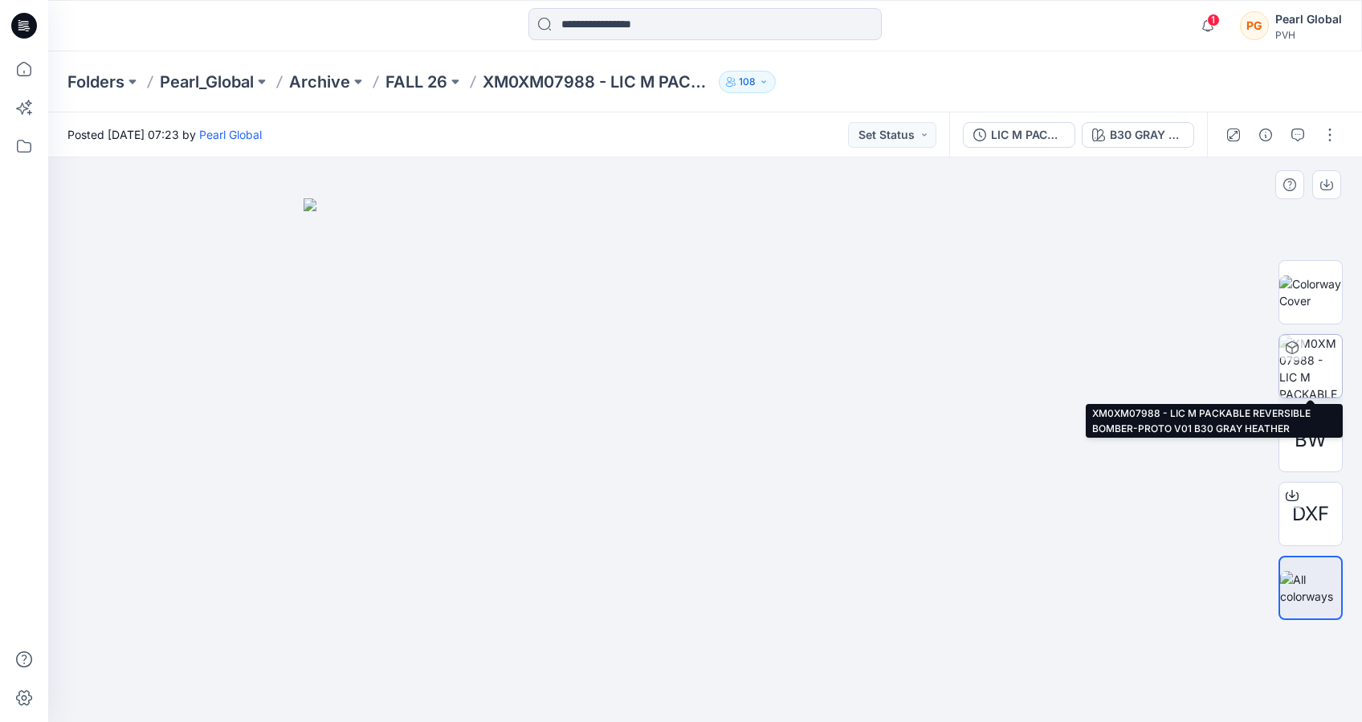
click at [1309, 372] on img at bounding box center [1310, 366] width 63 height 63
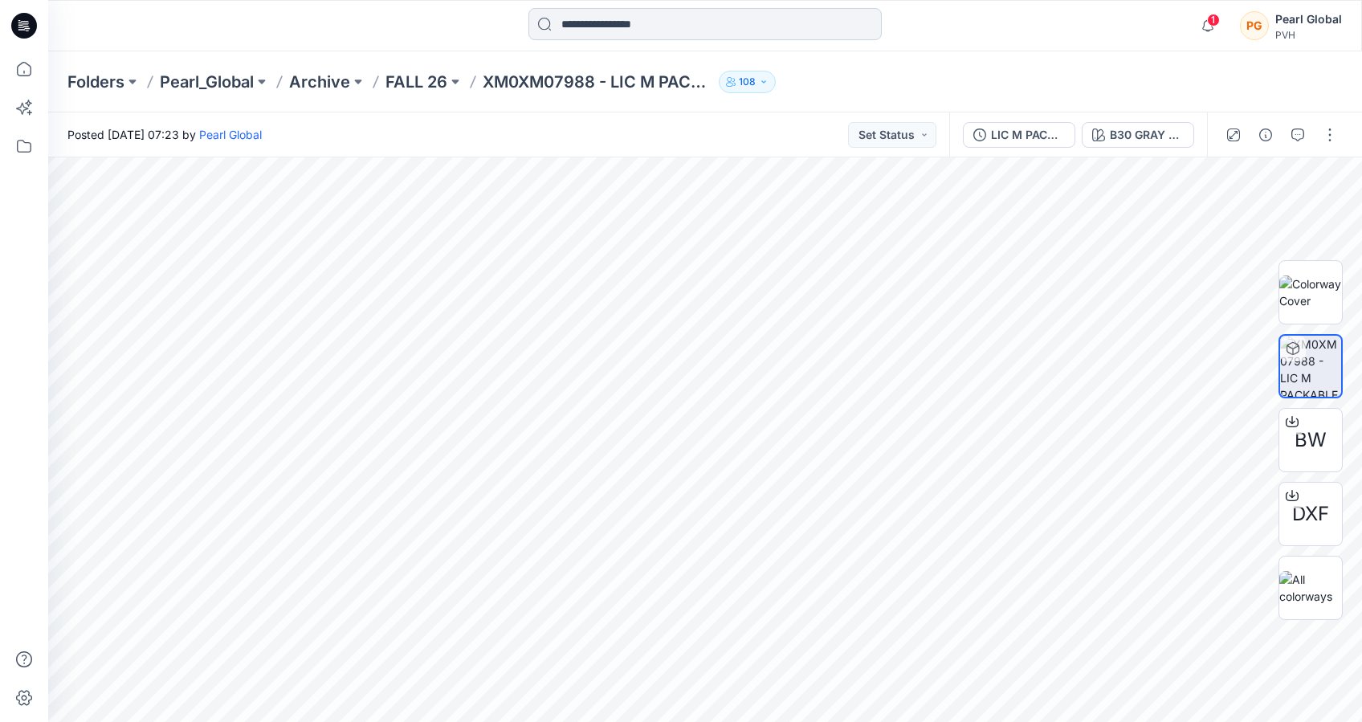
click at [610, 18] on input at bounding box center [704, 24] width 353 height 32
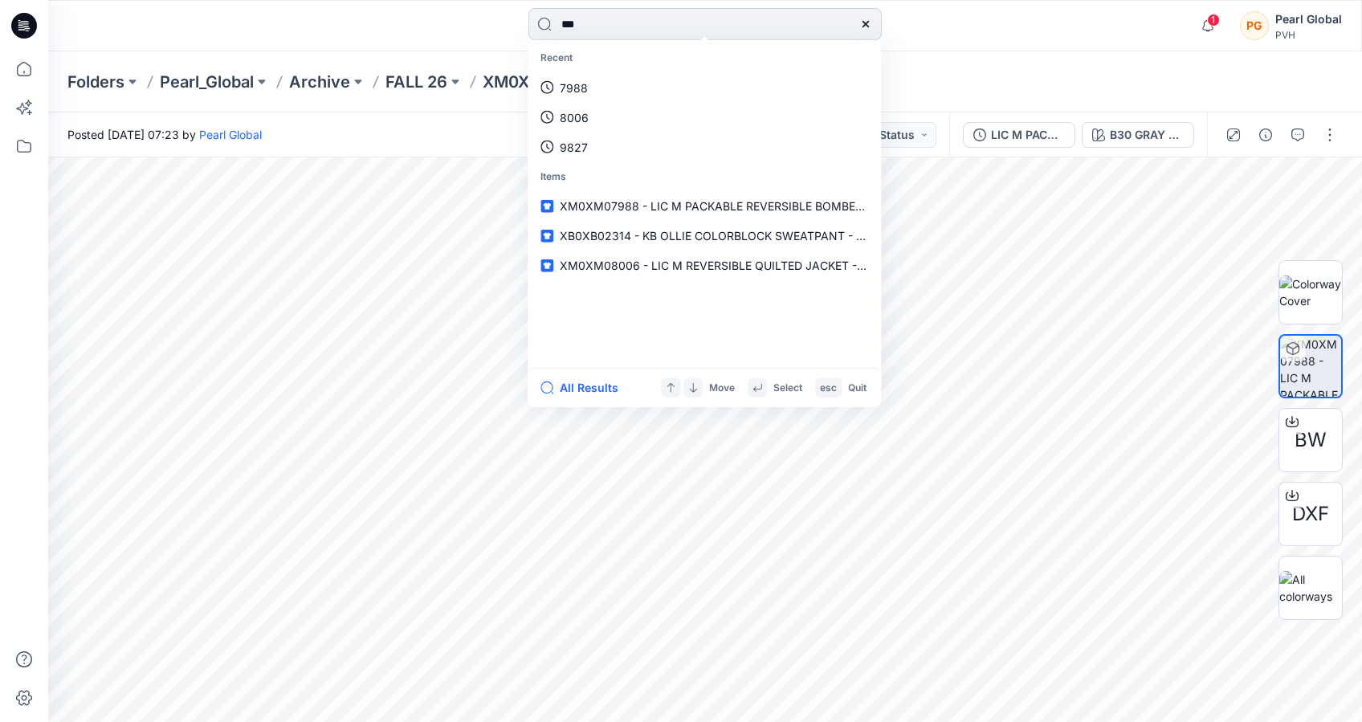
type input "****"
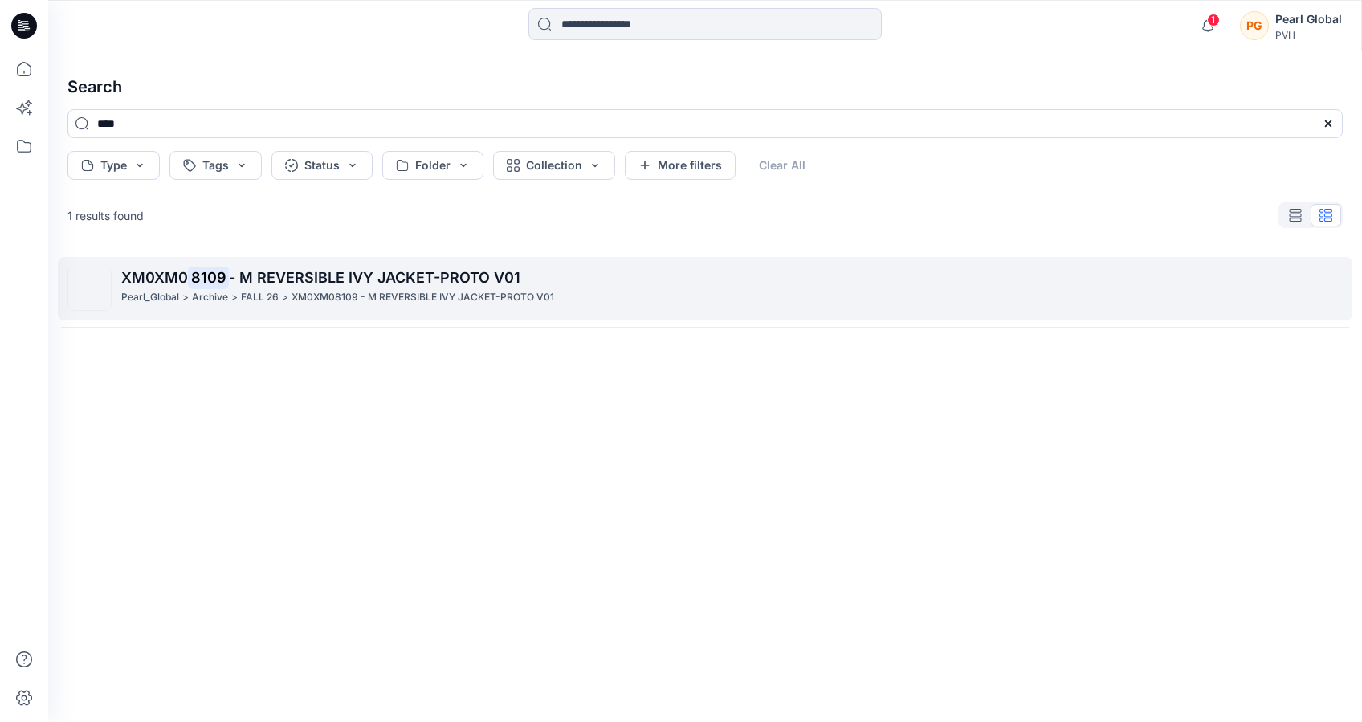
click at [349, 285] on span "- M REVERSIBLE IVY JACKET-PROTO V01" at bounding box center [375, 277] width 292 height 17
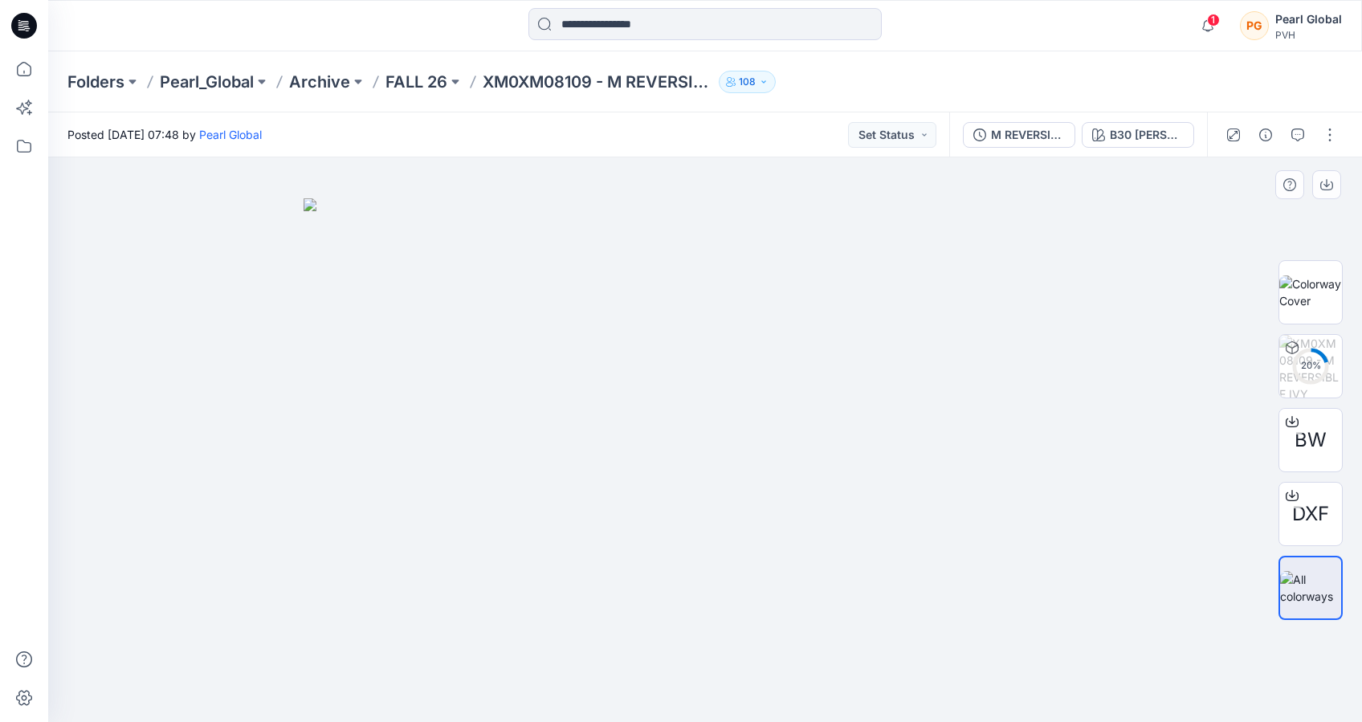
drag, startPoint x: 861, startPoint y: 484, endPoint x: 932, endPoint y: 485, distance: 70.7
click at [932, 485] on img at bounding box center [705, 459] width 803 height 523
drag, startPoint x: 1014, startPoint y: 508, endPoint x: 1096, endPoint y: 501, distance: 82.2
click at [1096, 501] on img at bounding box center [705, 459] width 803 height 523
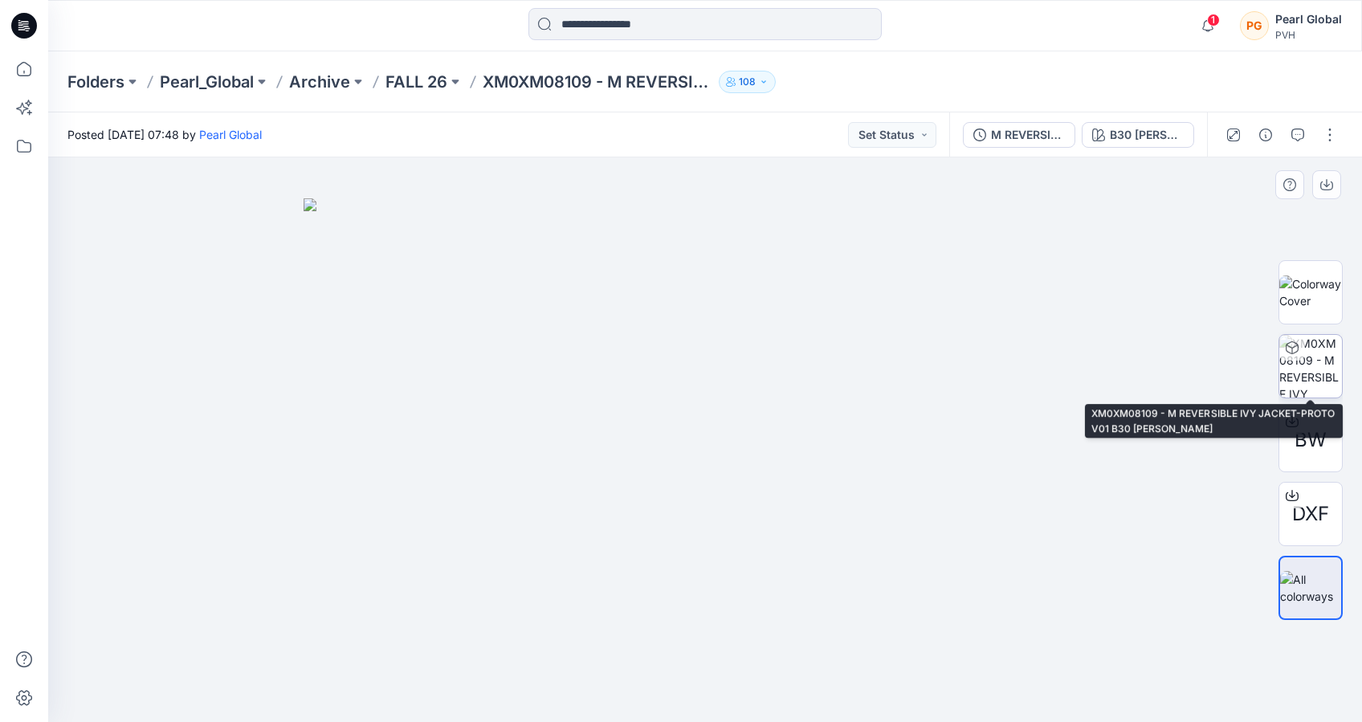
click at [1324, 347] on img at bounding box center [1310, 366] width 63 height 63
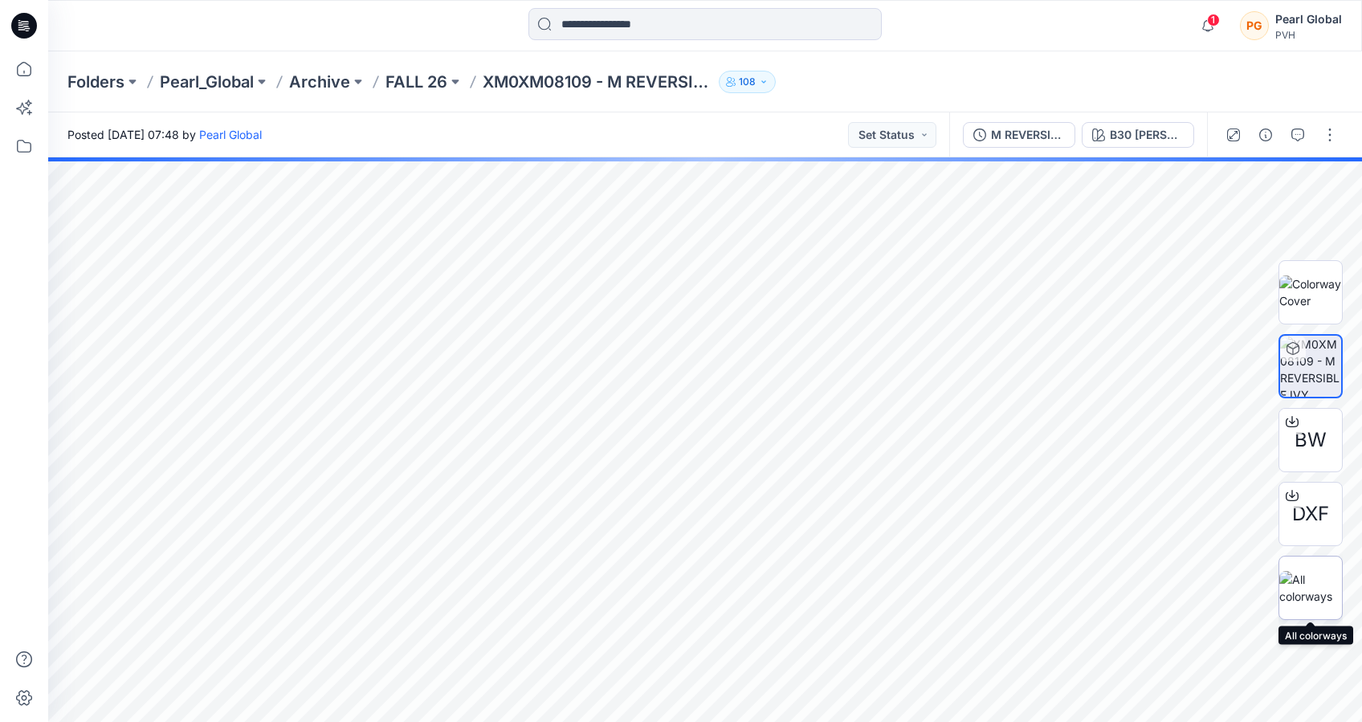
click at [1315, 571] on img at bounding box center [1310, 588] width 63 height 34
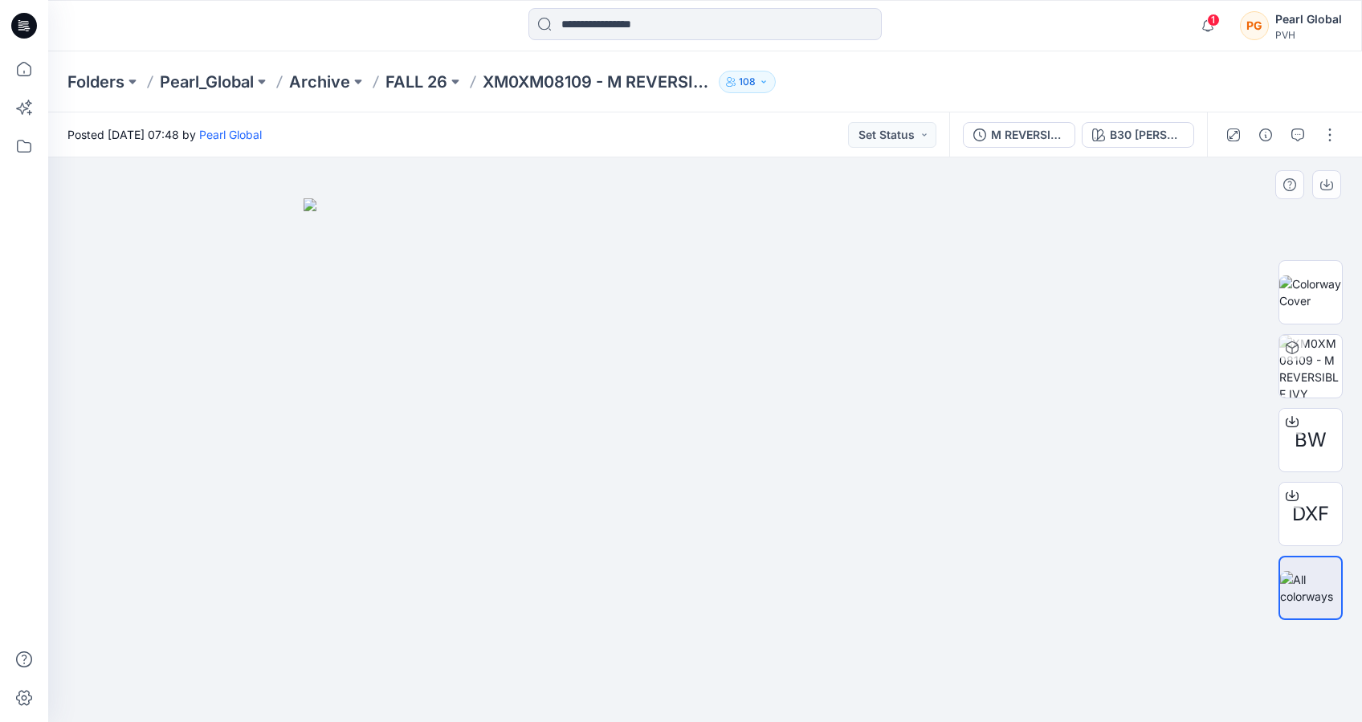
drag, startPoint x: 797, startPoint y: 545, endPoint x: 889, endPoint y: 545, distance: 92.4
click at [891, 545] on img at bounding box center [705, 459] width 803 height 523
drag, startPoint x: 647, startPoint y: 549, endPoint x: 659, endPoint y: 540, distance: 14.9
click at [657, 551] on img at bounding box center [705, 459] width 803 height 523
drag, startPoint x: 830, startPoint y: 500, endPoint x: 1002, endPoint y: 460, distance: 176.5
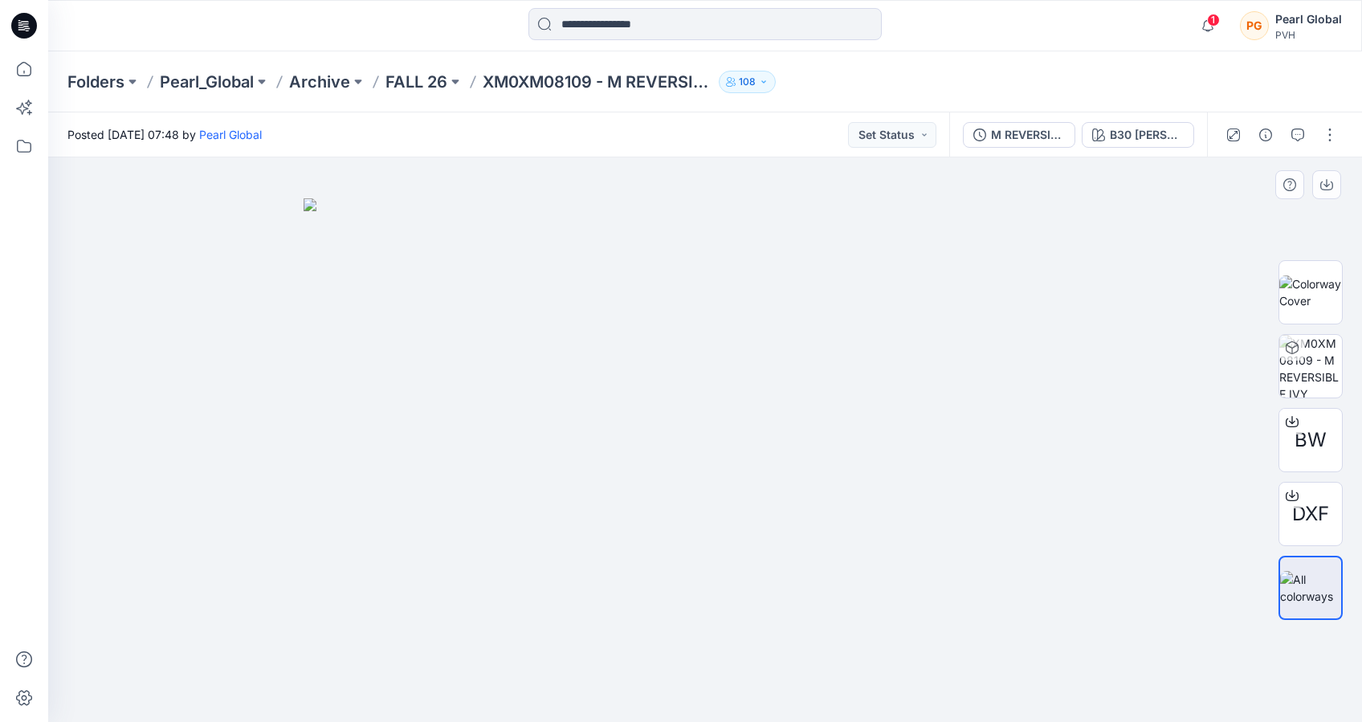
click at [887, 498] on img at bounding box center [705, 459] width 803 height 523
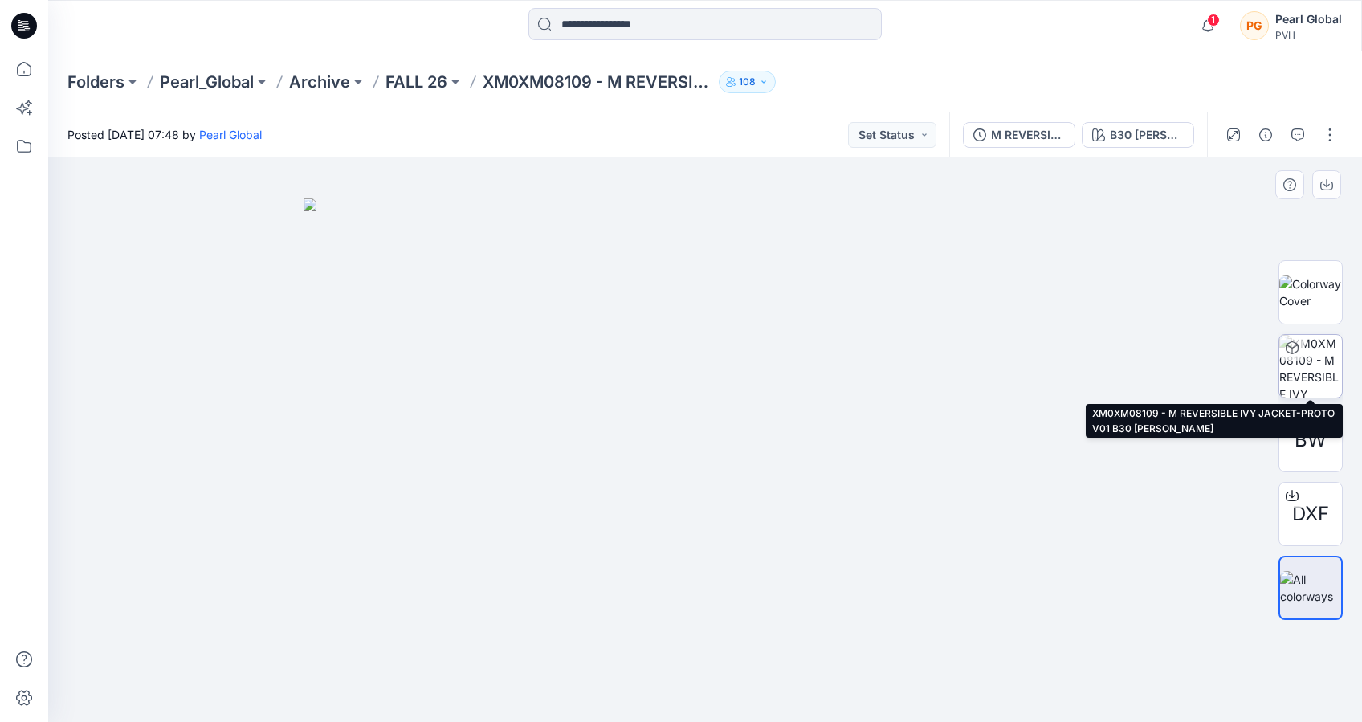
click at [1304, 375] on img at bounding box center [1310, 366] width 63 height 63
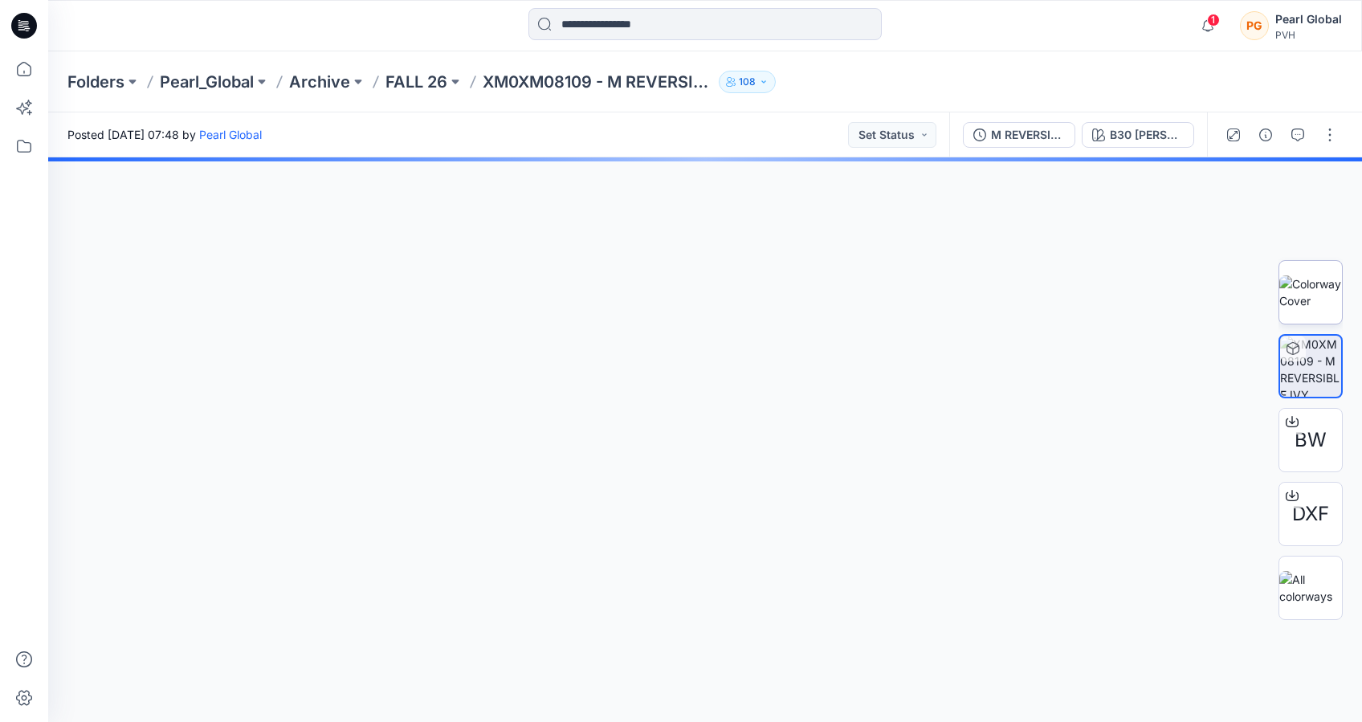
click at [1317, 303] on img at bounding box center [1310, 292] width 63 height 34
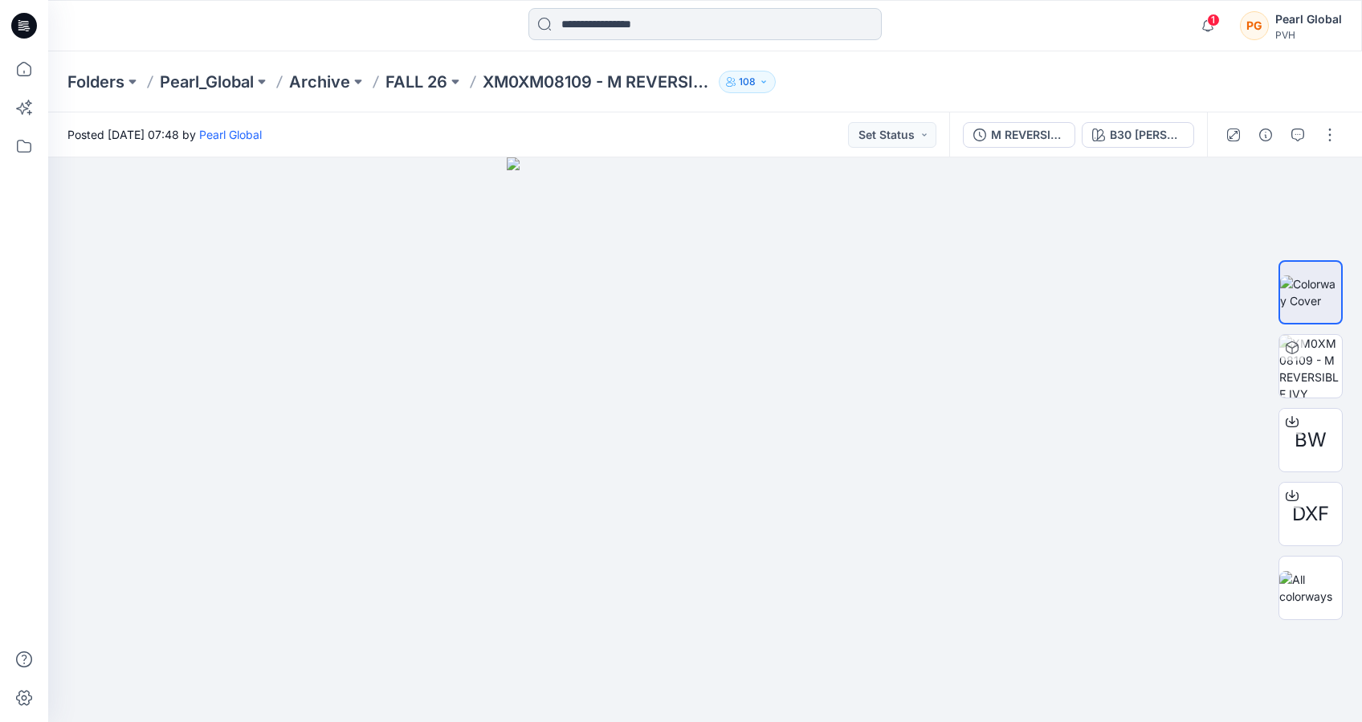
click at [666, 29] on input at bounding box center [704, 24] width 353 height 32
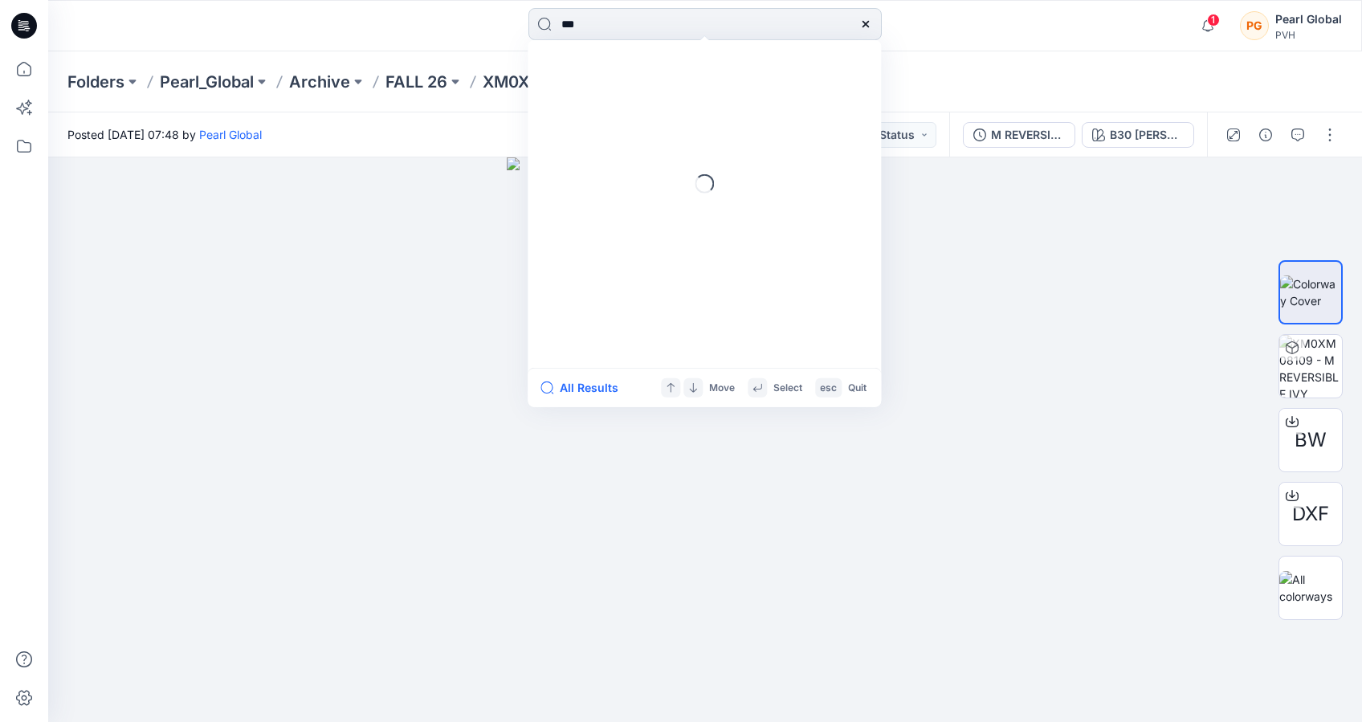
type input "****"
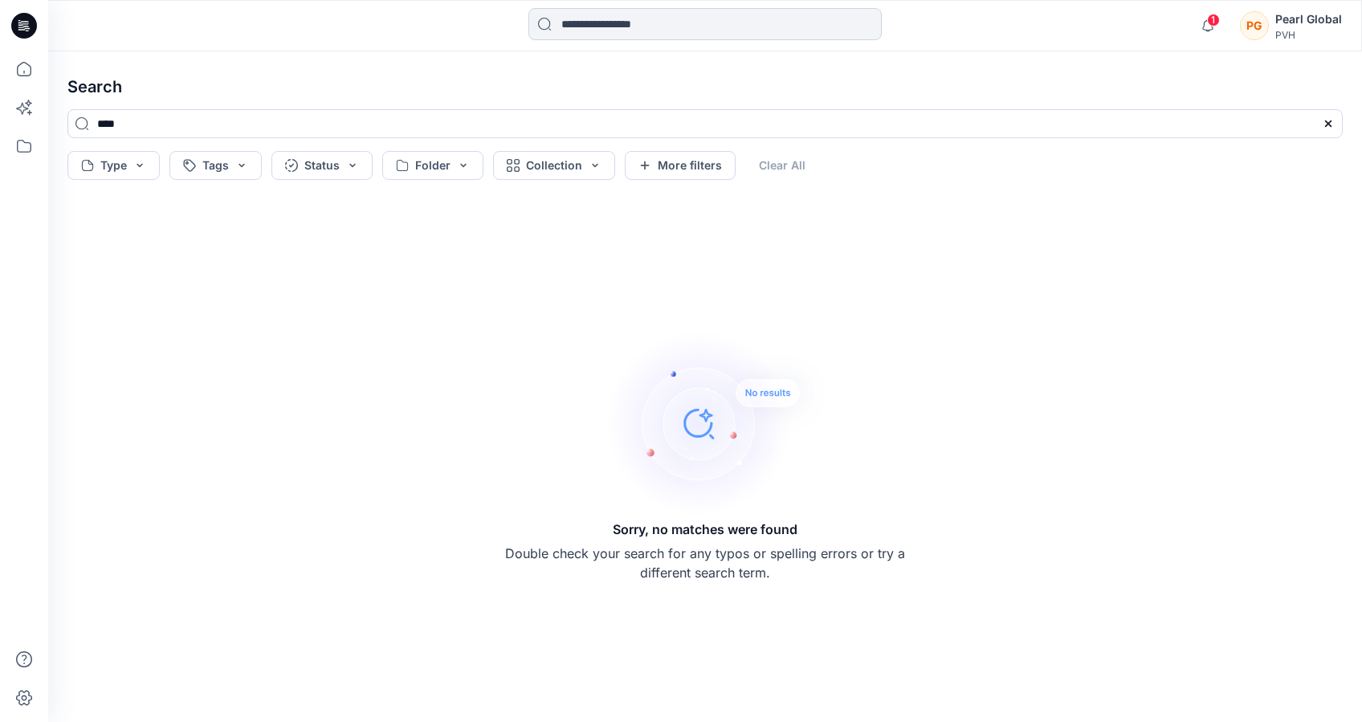
click at [692, 17] on input at bounding box center [704, 24] width 353 height 32
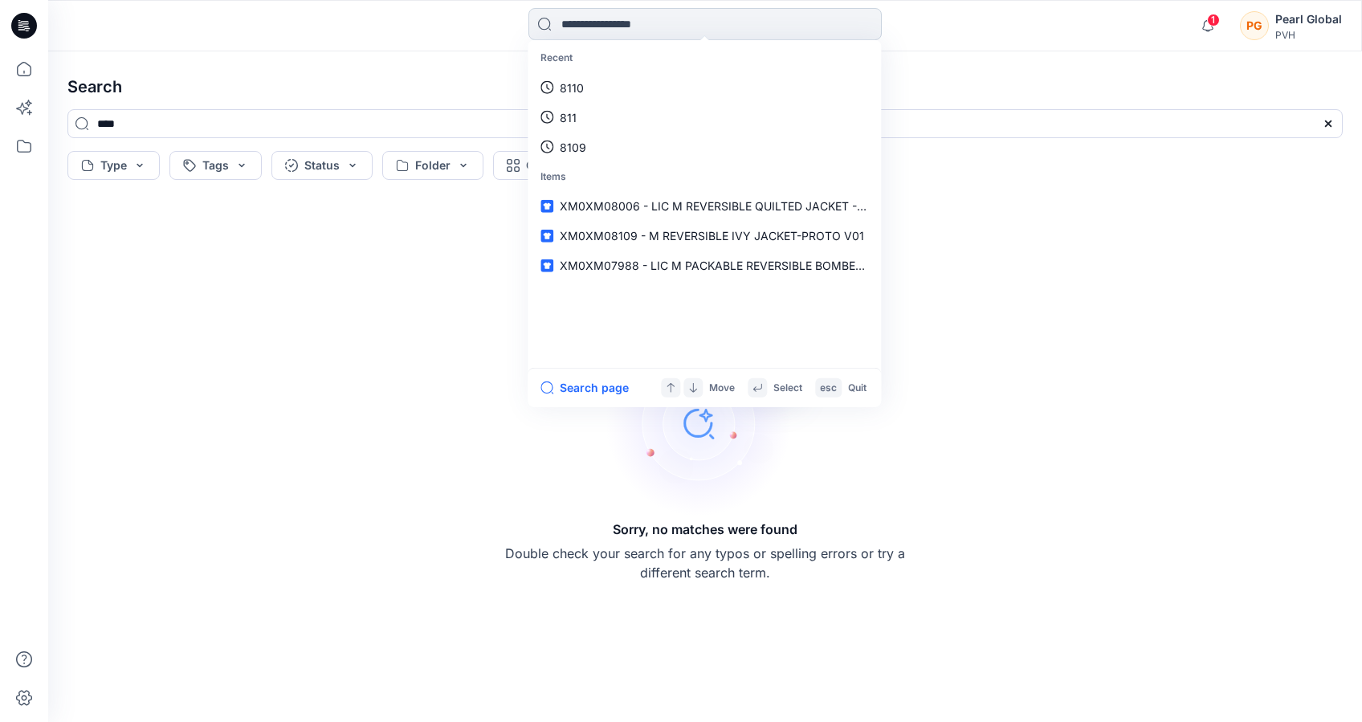
click at [676, 27] on input at bounding box center [704, 24] width 353 height 32
type input "****"
click at [601, 32] on input at bounding box center [704, 24] width 353 height 32
